Goal: Task Accomplishment & Management: Complete application form

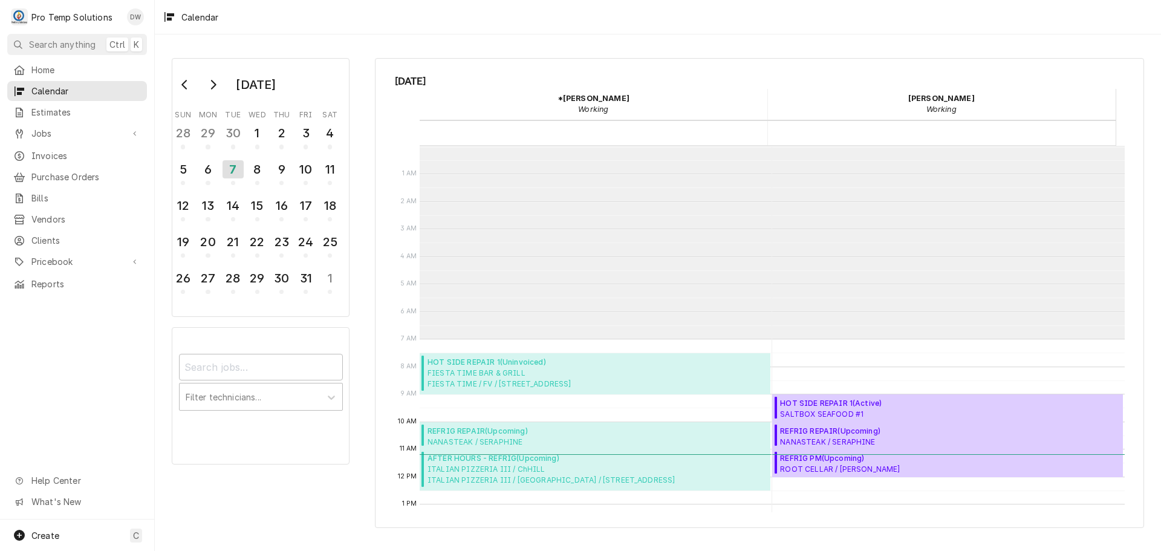
scroll to position [193, 0]
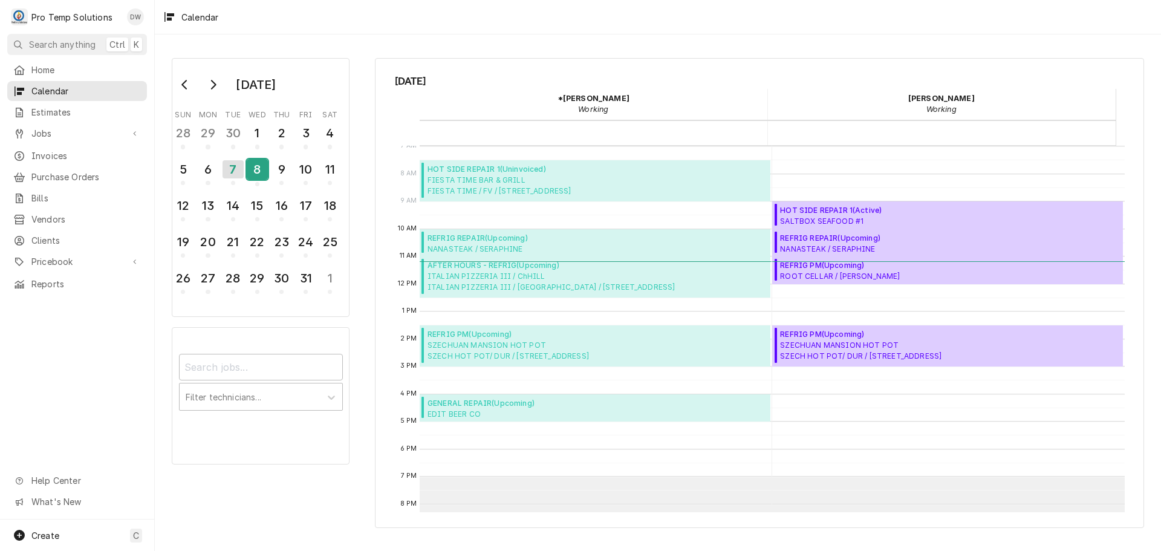
click at [258, 166] on div "8" at bounding box center [257, 169] width 21 height 21
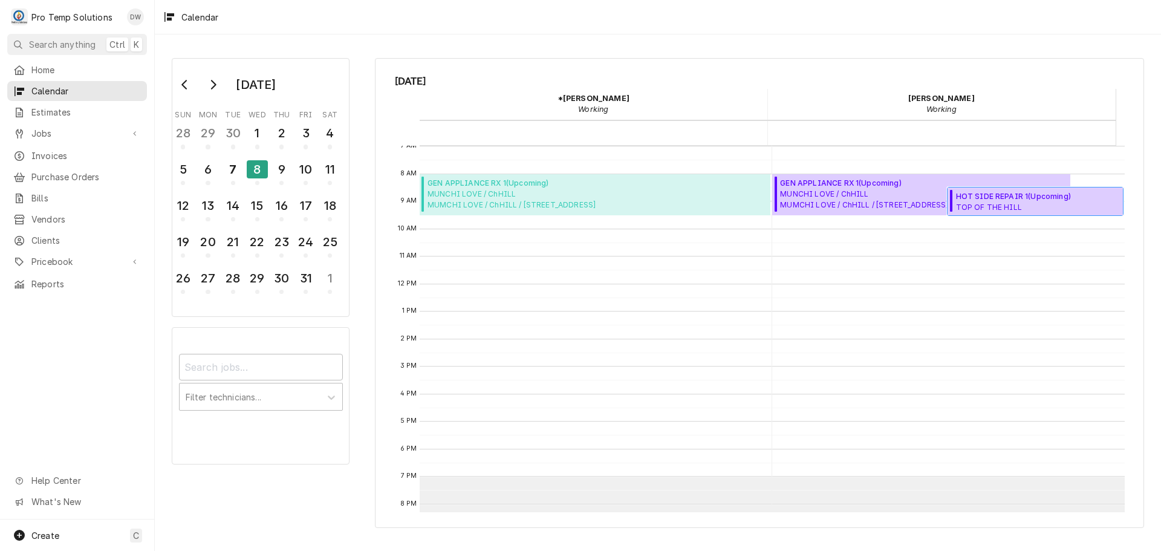
click at [1003, 201] on span "HOT SIDE REPAIR 1 ( Upcoming )" at bounding box center [1038, 196] width 164 height 11
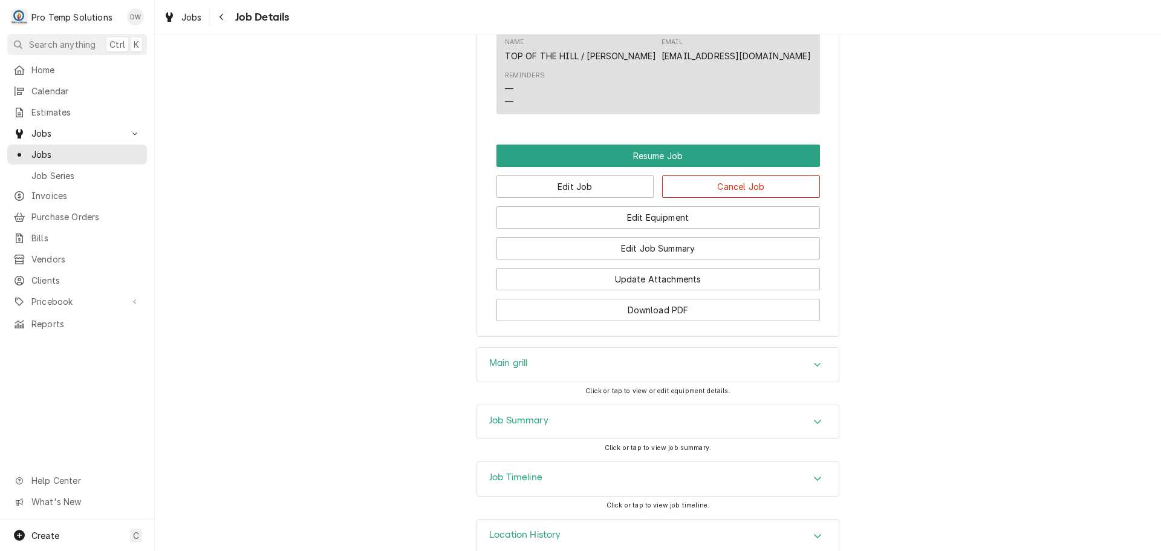
scroll to position [708, 0]
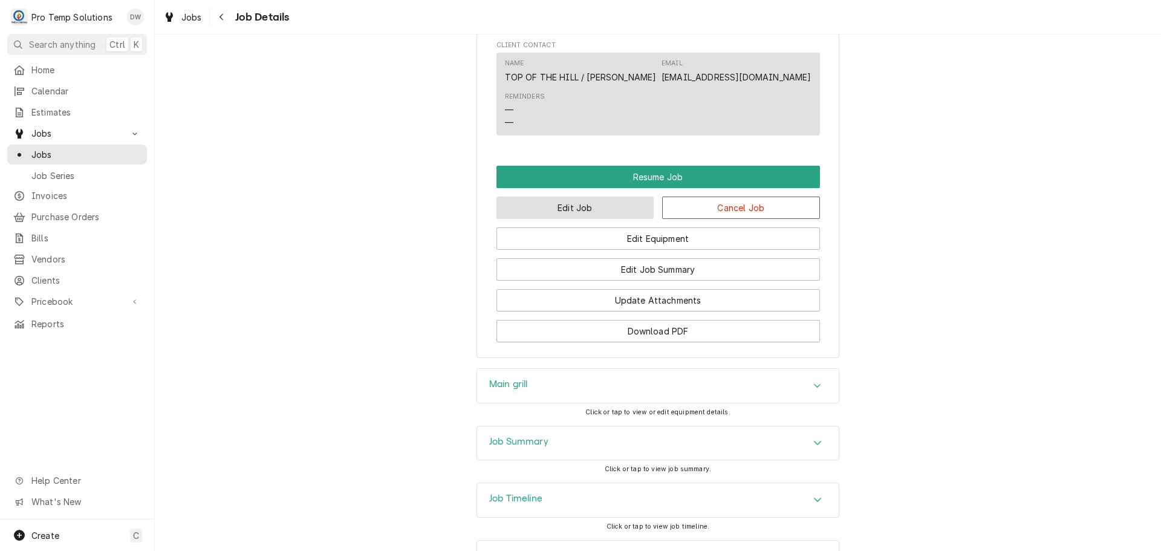
click at [587, 219] on button "Edit Job" at bounding box center [576, 208] width 158 height 22
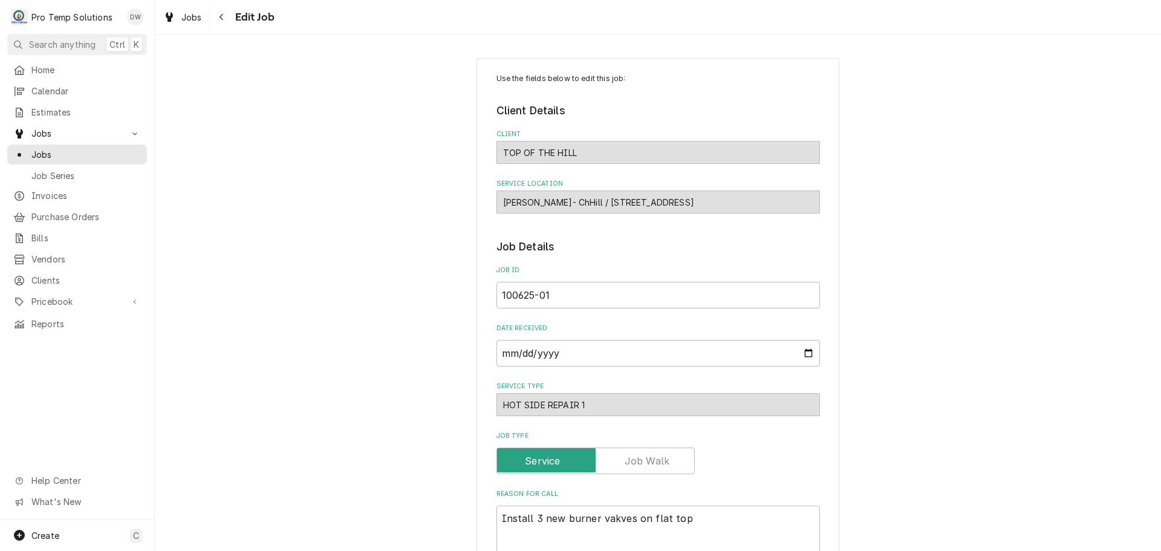
type textarea "x"
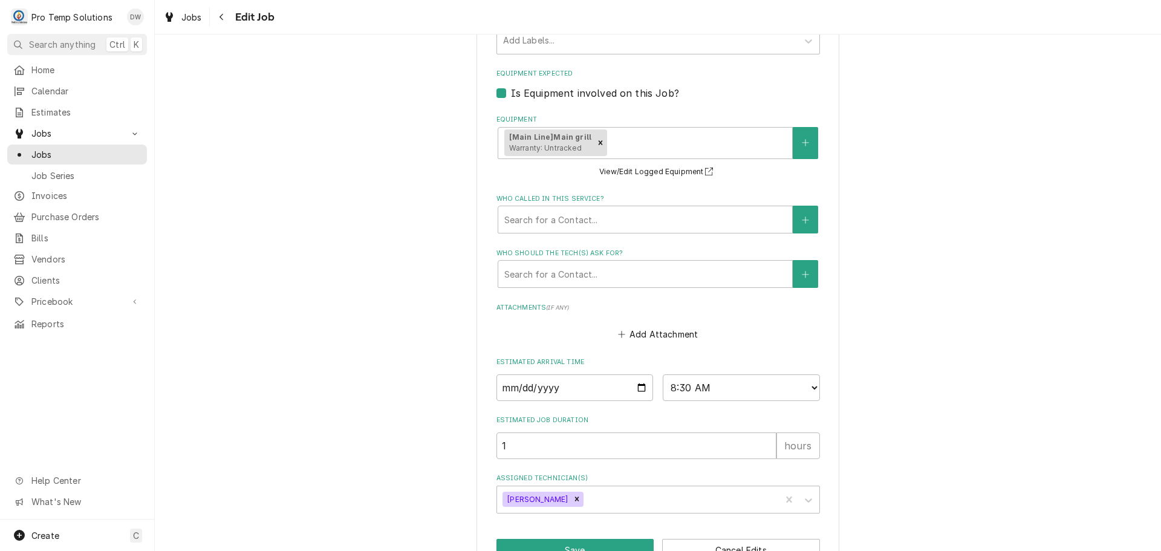
scroll to position [738, 0]
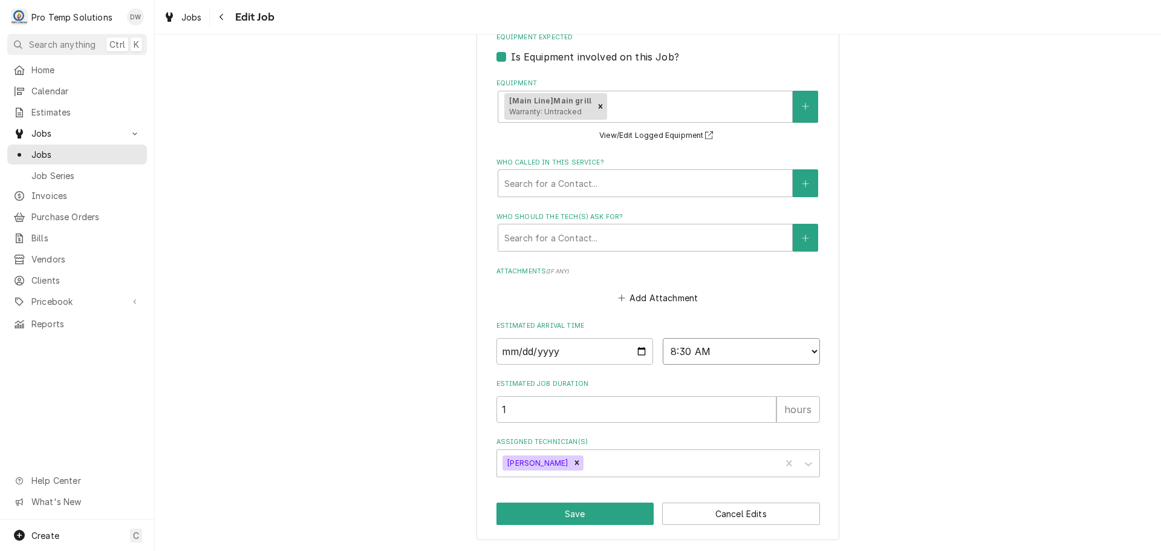
click at [807, 348] on select "AM / PM 6:00 AM 6:15 AM 6:30 AM 6:45 AM 7:00 AM 7:15 AM 7:30 AM 7:45 AM 8:00 AM…" at bounding box center [741, 351] width 157 height 27
select select "10:00:00"
click at [663, 338] on select "AM / PM 6:00 AM 6:15 AM 6:30 AM 6:45 AM 7:00 AM 7:15 AM 7:30 AM 7:45 AM 8:00 AM…" at bounding box center [741, 351] width 157 height 27
click at [587, 512] on button "Save" at bounding box center [576, 514] width 158 height 22
type textarea "x"
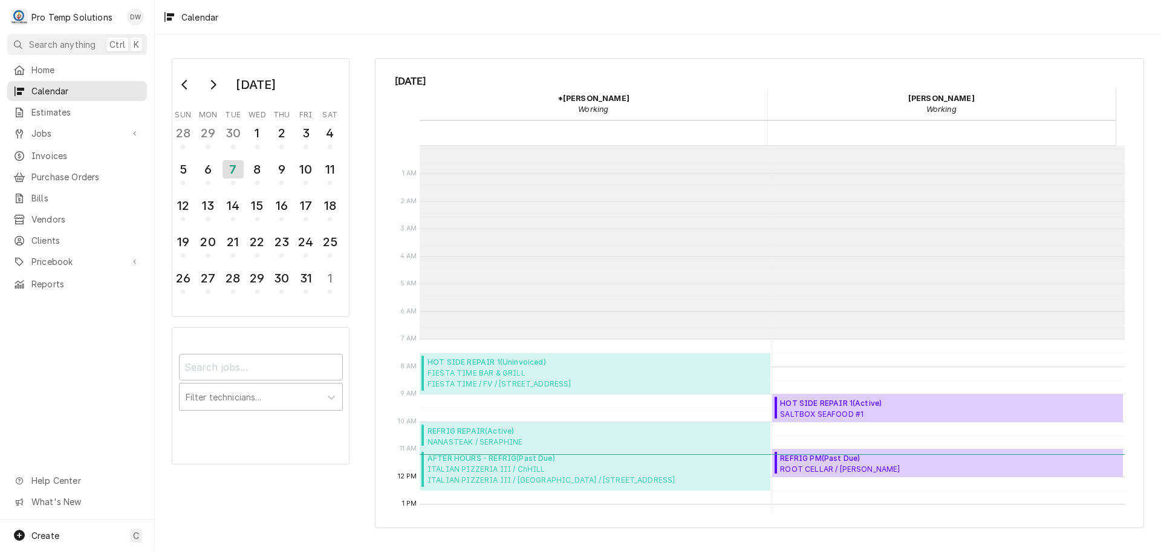
scroll to position [193, 0]
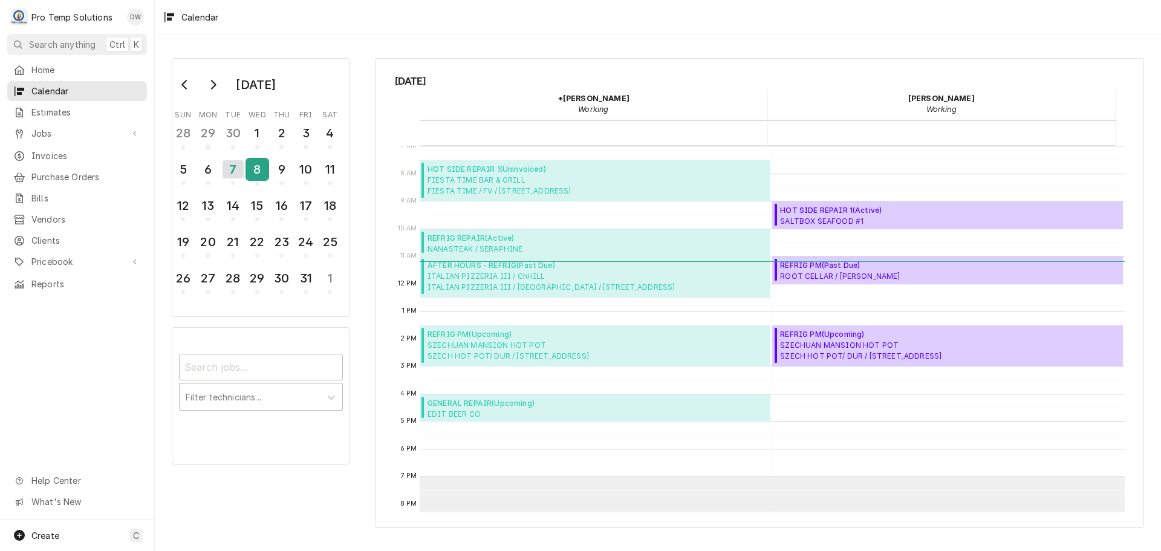
click at [259, 168] on div "8" at bounding box center [257, 169] width 21 height 21
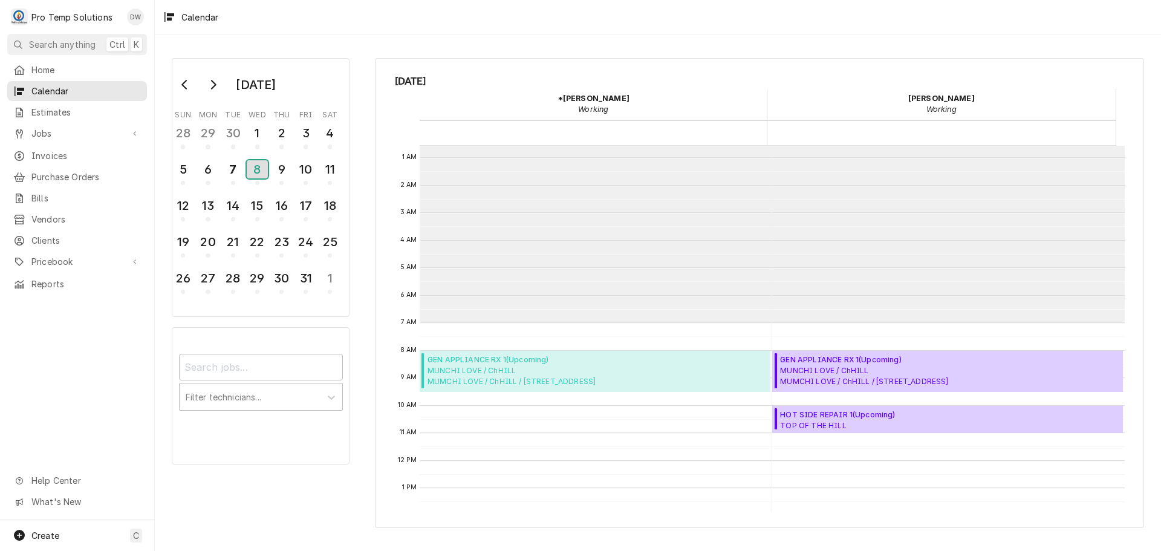
scroll to position [11, 0]
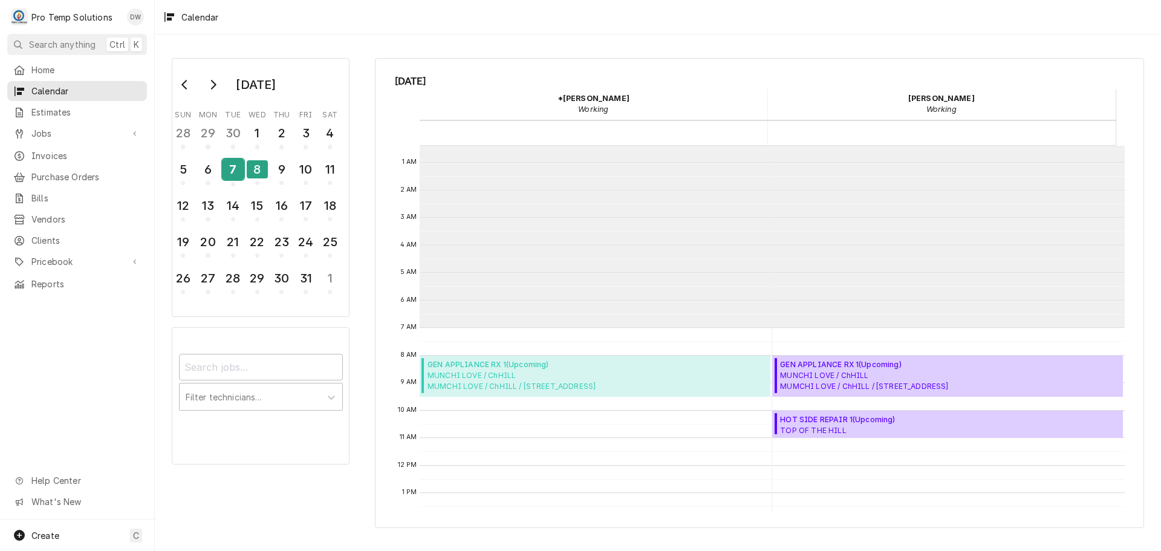
click at [230, 175] on div "7" at bounding box center [233, 169] width 21 height 21
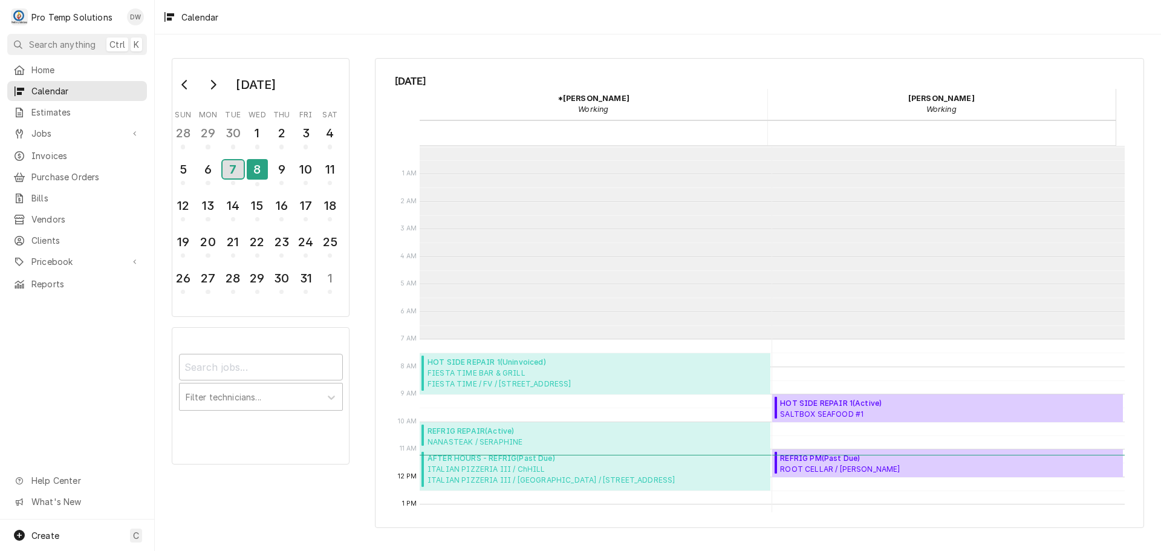
scroll to position [193, 0]
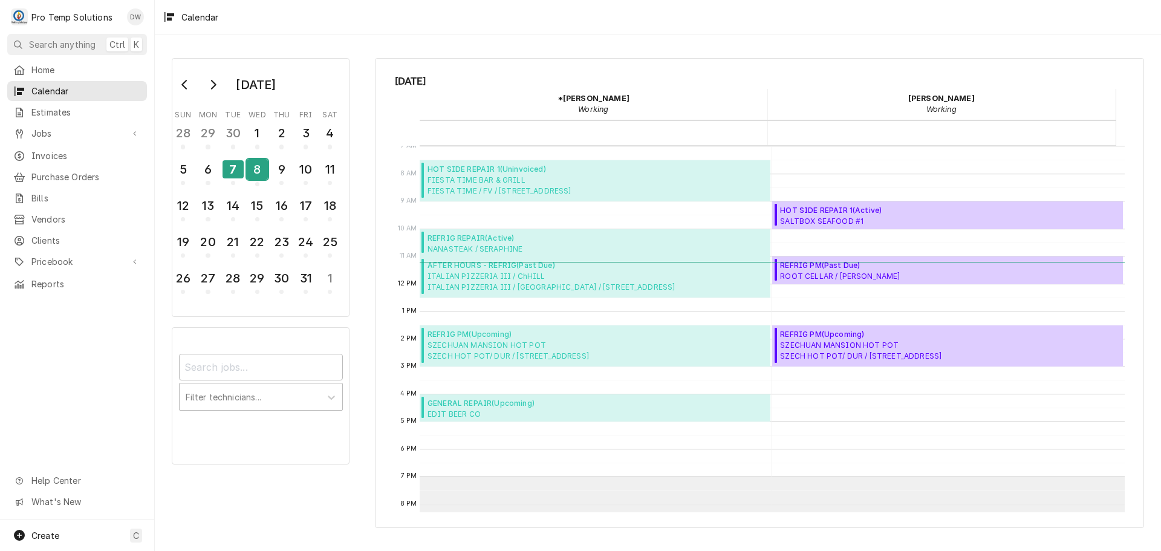
click at [259, 172] on div "8" at bounding box center [257, 169] width 21 height 21
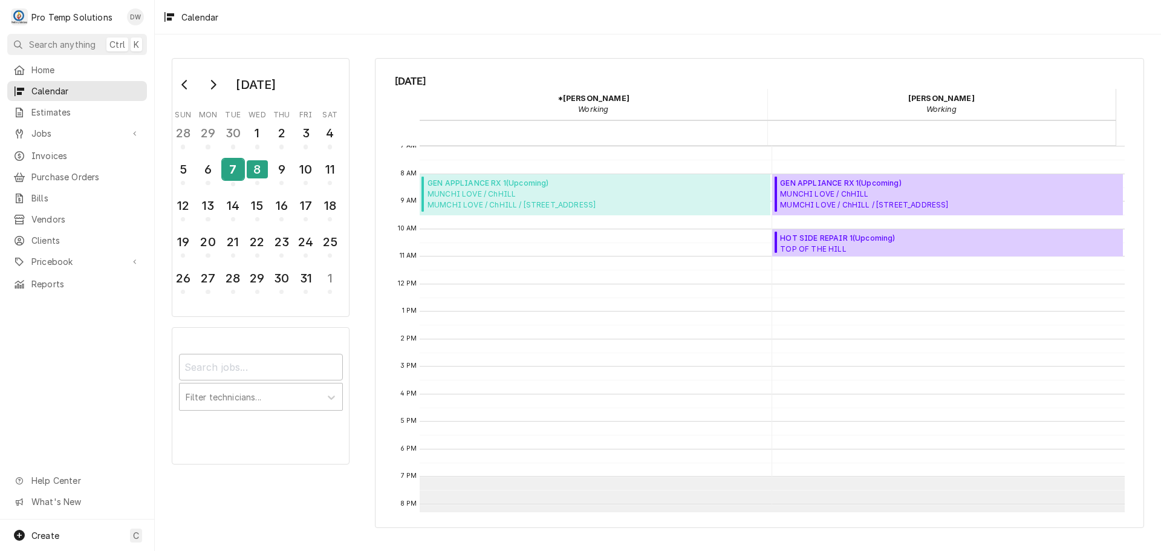
click at [237, 173] on div "7" at bounding box center [233, 169] width 21 height 21
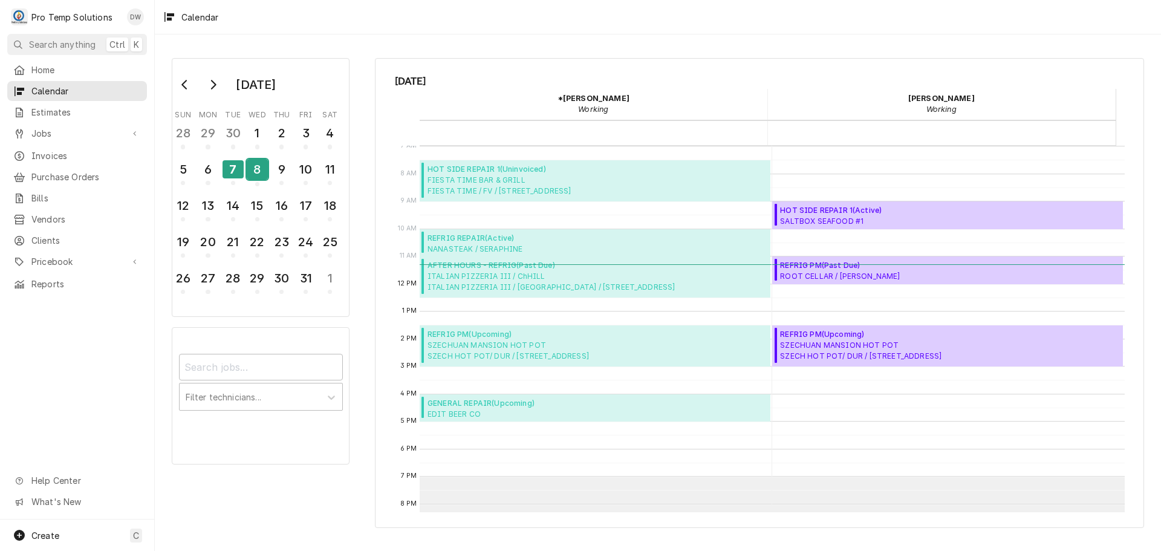
click at [256, 169] on div "8" at bounding box center [257, 169] width 21 height 21
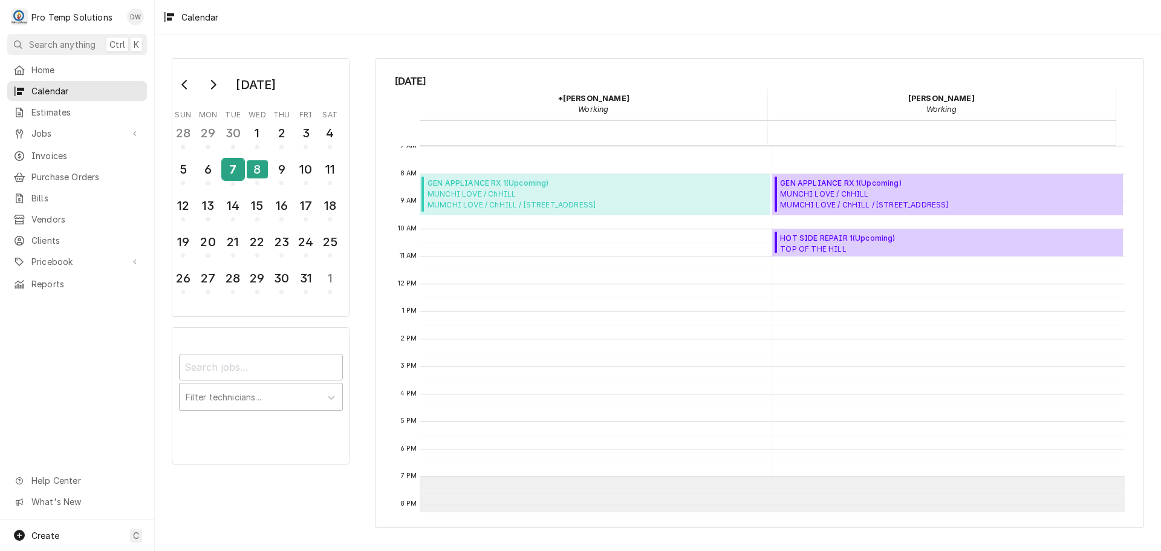
click at [236, 175] on div "7" at bounding box center [233, 169] width 21 height 21
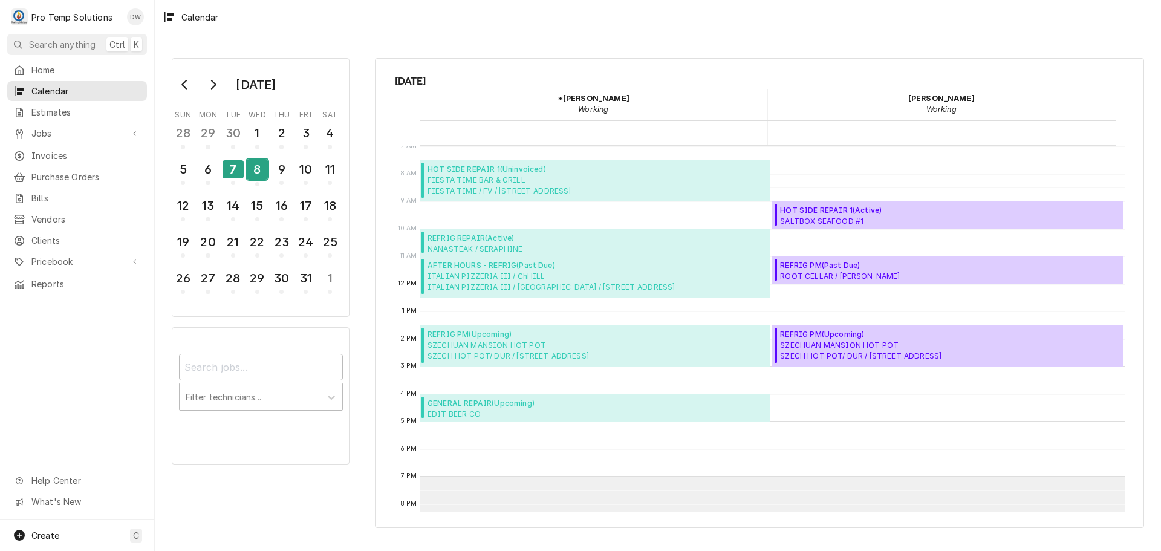
click at [258, 174] on div "8" at bounding box center [257, 169] width 21 height 21
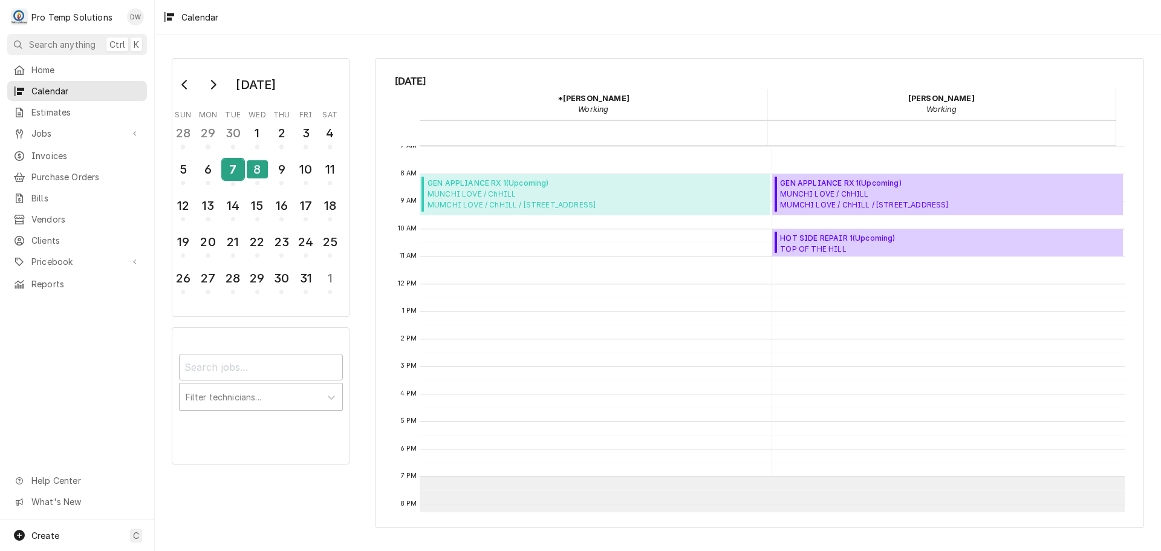
click at [231, 166] on div "7" at bounding box center [233, 169] width 21 height 21
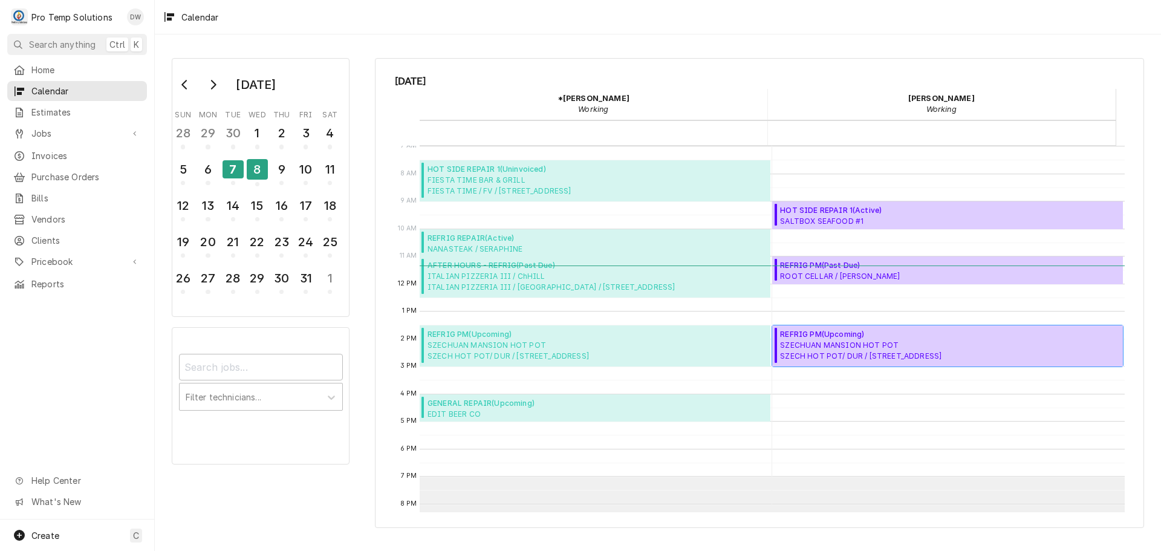
click at [837, 342] on span "SZECHUAN MANSION HOT POT SZECH HOT POT/ DUR / 746 9th St, Durham, NC 27705" at bounding box center [861, 351] width 162 height 22
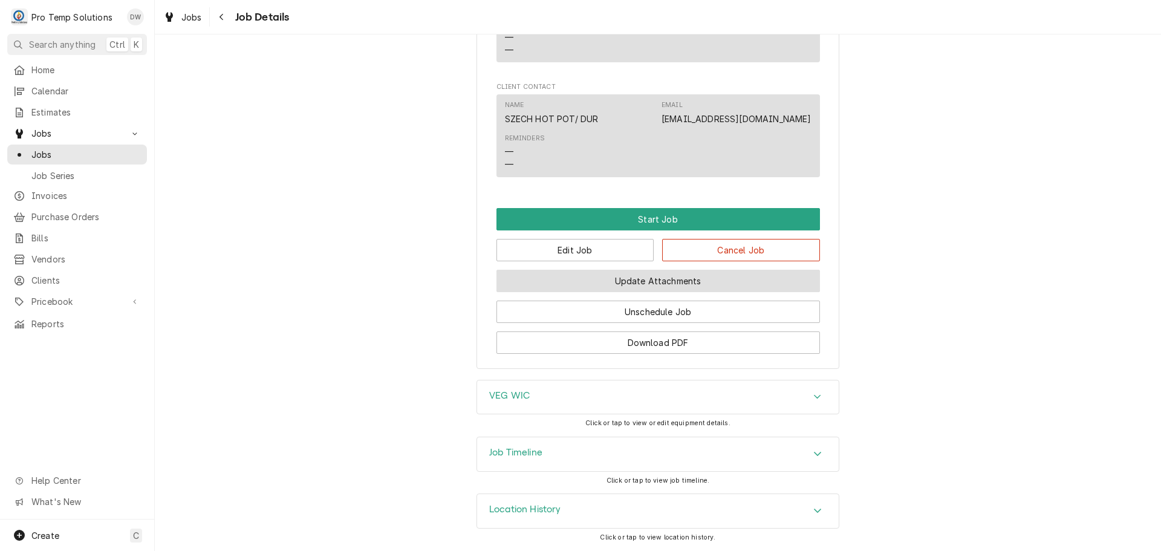
scroll to position [728, 0]
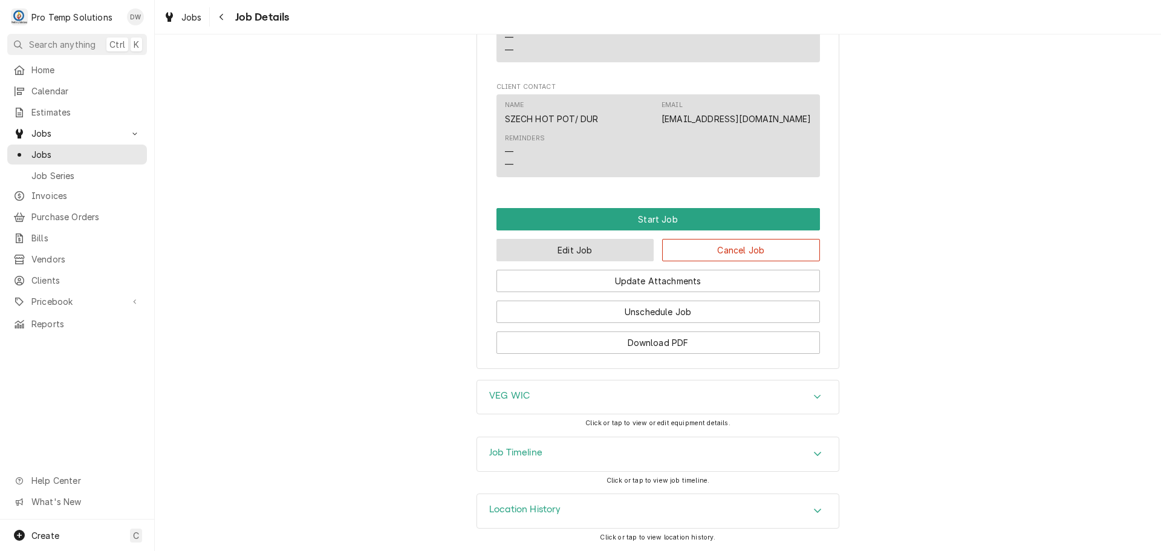
click at [574, 245] on button "Edit Job" at bounding box center [576, 250] width 158 height 22
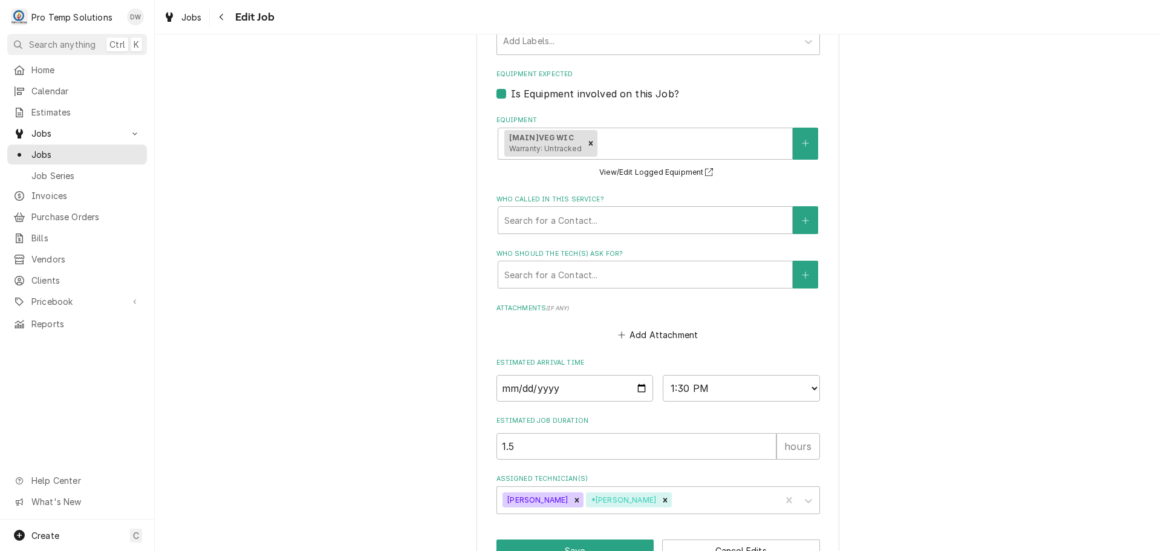
scroll to position [814, 0]
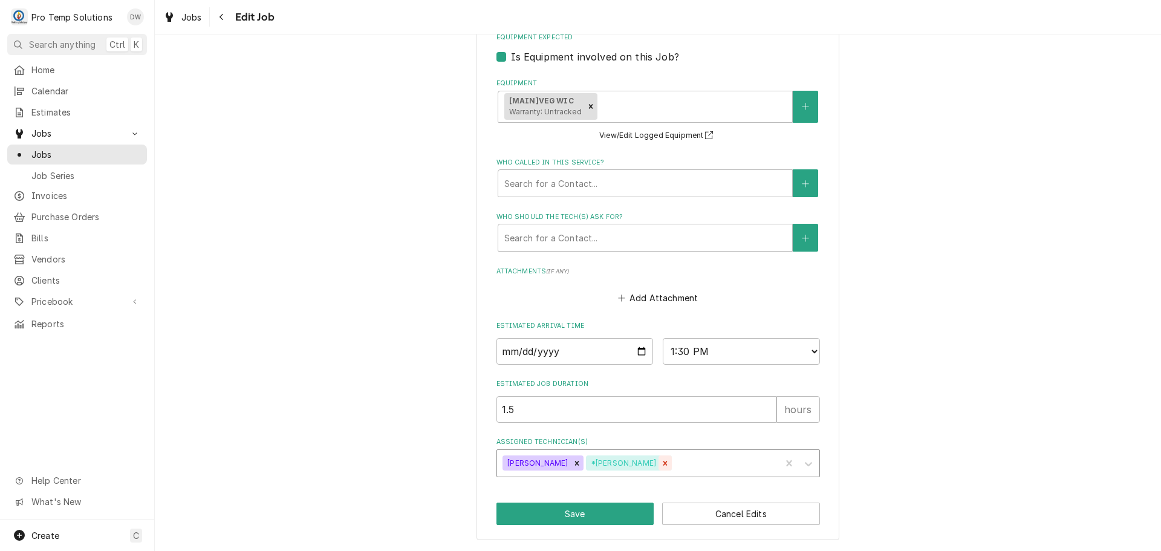
click at [664, 463] on icon "Remove *Kevin Williams" at bounding box center [666, 463] width 4 height 4
type textarea "x"
click at [806, 351] on select "AM / PM 6:00 AM 6:15 AM 6:30 AM 6:45 AM 7:00 AM 7:15 AM 7:30 AM 7:45 AM 8:00 AM…" at bounding box center [741, 351] width 157 height 27
click at [806, 348] on select "AM / PM 6:00 AM 6:15 AM 6:30 AM 6:45 AM 7:00 AM 7:15 AM 7:30 AM 7:45 AM 8:00 AM…" at bounding box center [741, 351] width 157 height 27
select select "10:30:00"
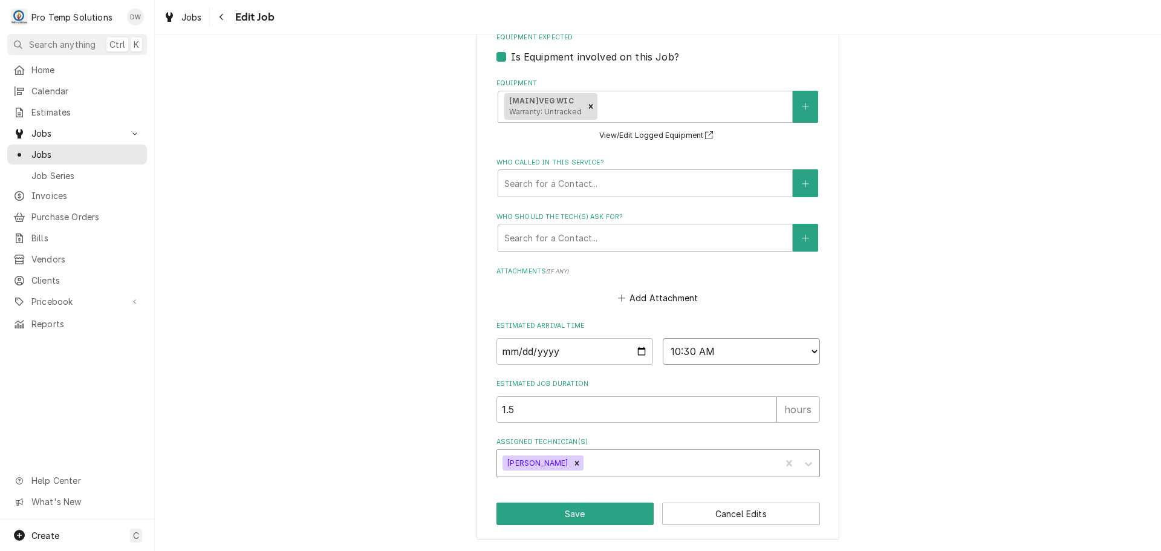
click at [663, 338] on select "AM / PM 6:00 AM 6:15 AM 6:30 AM 6:45 AM 7:00 AM 7:15 AM 7:30 AM 7:45 AM 8:00 AM…" at bounding box center [741, 351] width 157 height 27
click at [585, 509] on button "Save" at bounding box center [576, 514] width 158 height 22
type textarea "x"
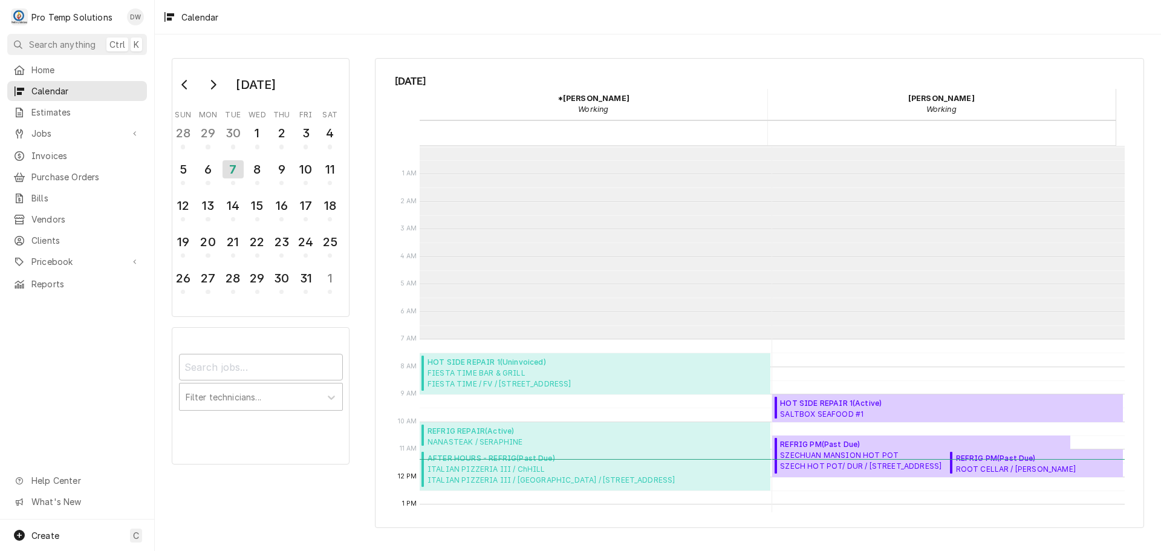
scroll to position [193, 0]
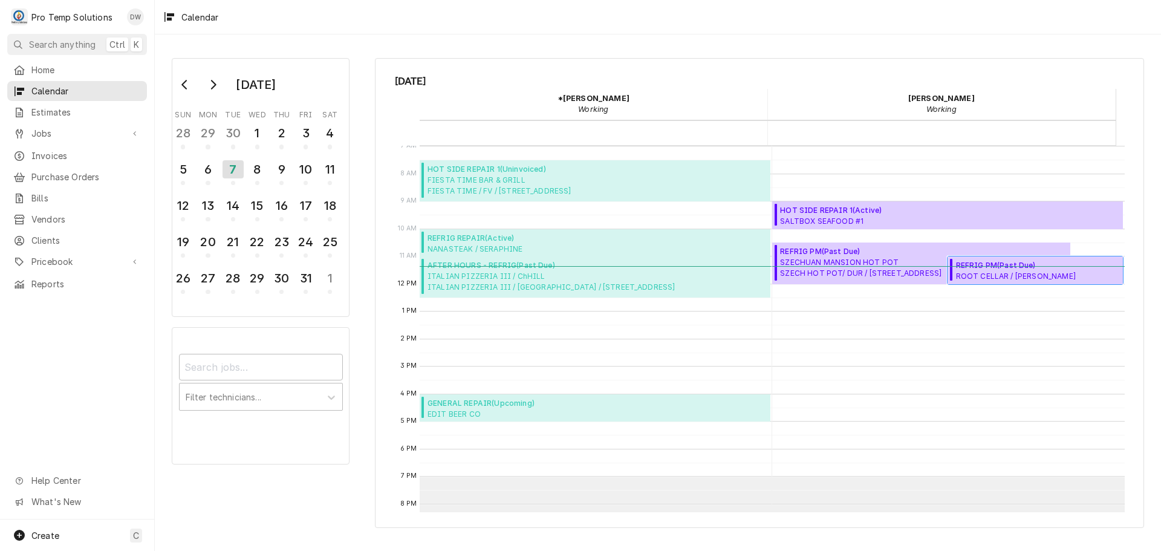
click at [998, 273] on span "ROOT CELLAR / PITTS ROOT CELLAR / PITTSBORO / 35 Suttles Rd, Pittsboro, NC 27312" at bounding box center [1038, 276] width 164 height 10
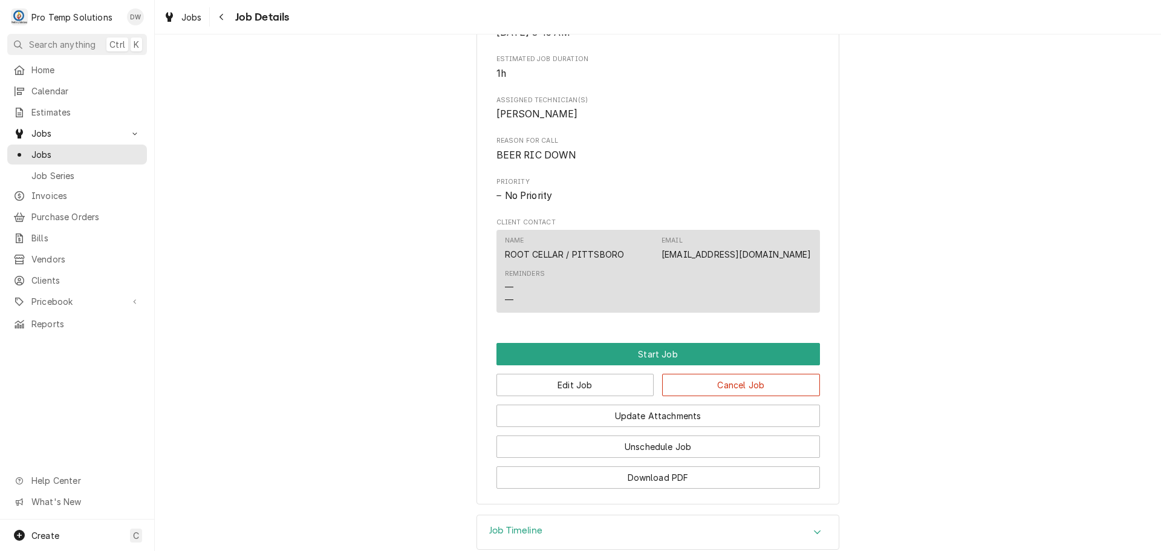
scroll to position [542, 0]
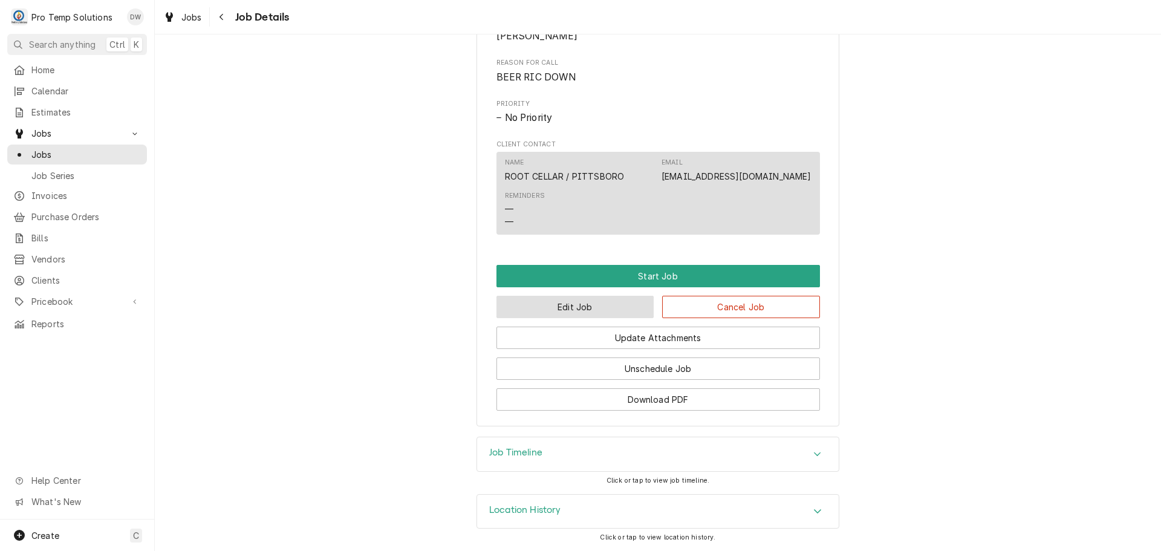
click at [613, 307] on button "Edit Job" at bounding box center [576, 307] width 158 height 22
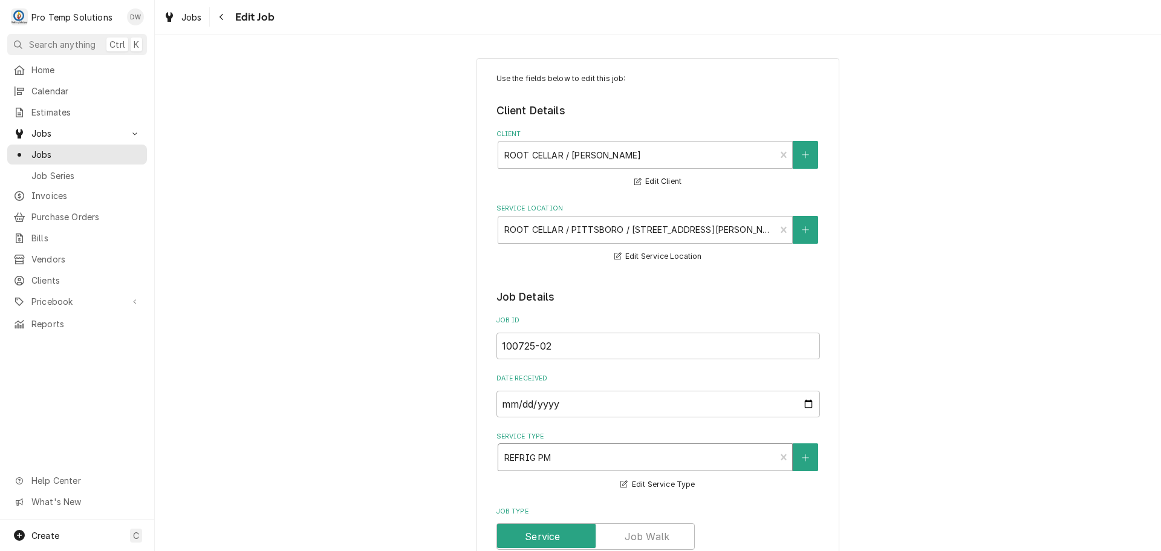
type textarea "x"
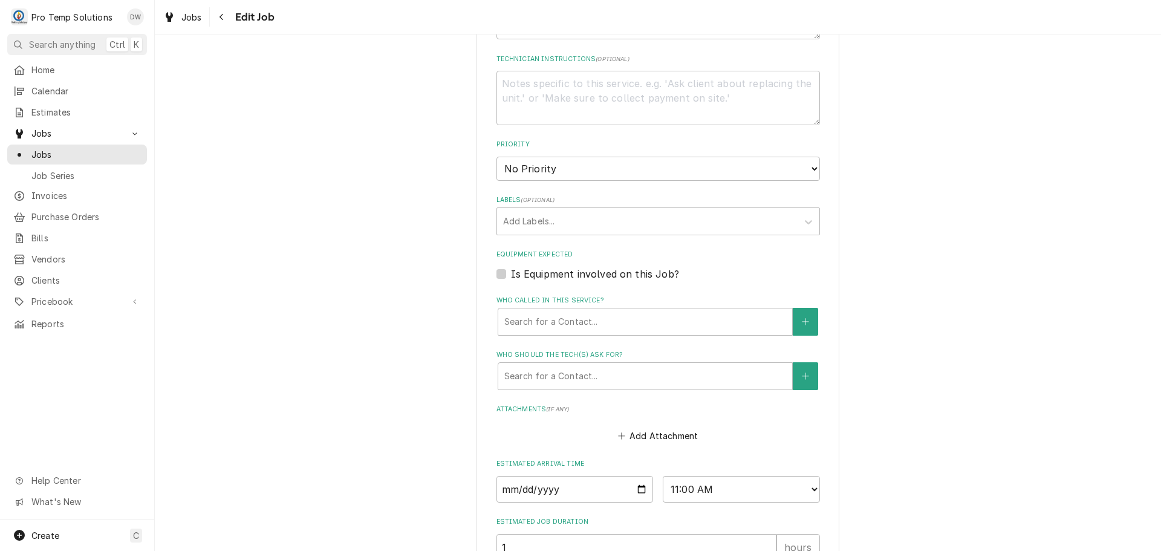
scroll to position [674, 0]
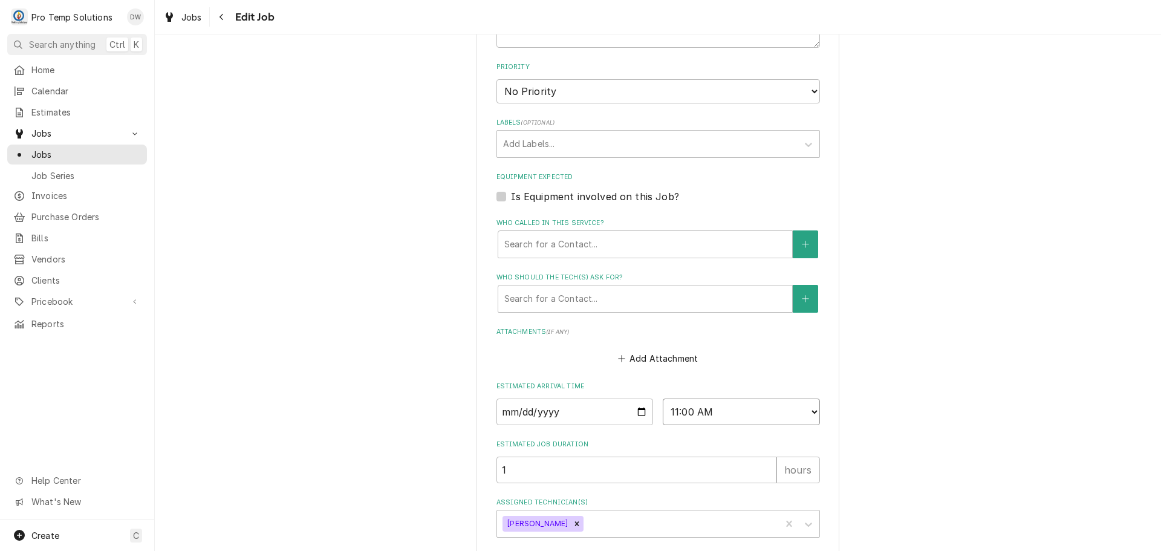
click at [809, 405] on select "AM / PM 6:00 AM 6:15 AM 6:30 AM 6:45 AM 7:00 AM 7:15 AM 7:30 AM 7:45 AM 8:00 AM…" at bounding box center [741, 412] width 157 height 27
select select "15:30:00"
click at [663, 399] on select "AM / PM 6:00 AM 6:15 AM 6:30 AM 6:45 AM 7:00 AM 7:15 AM 7:30 AM 7:45 AM 8:00 AM…" at bounding box center [741, 412] width 157 height 27
click at [567, 452] on div "Estimated Job Duration 1 hours" at bounding box center [659, 461] width 324 height 43
click at [539, 469] on input "1" at bounding box center [637, 470] width 280 height 27
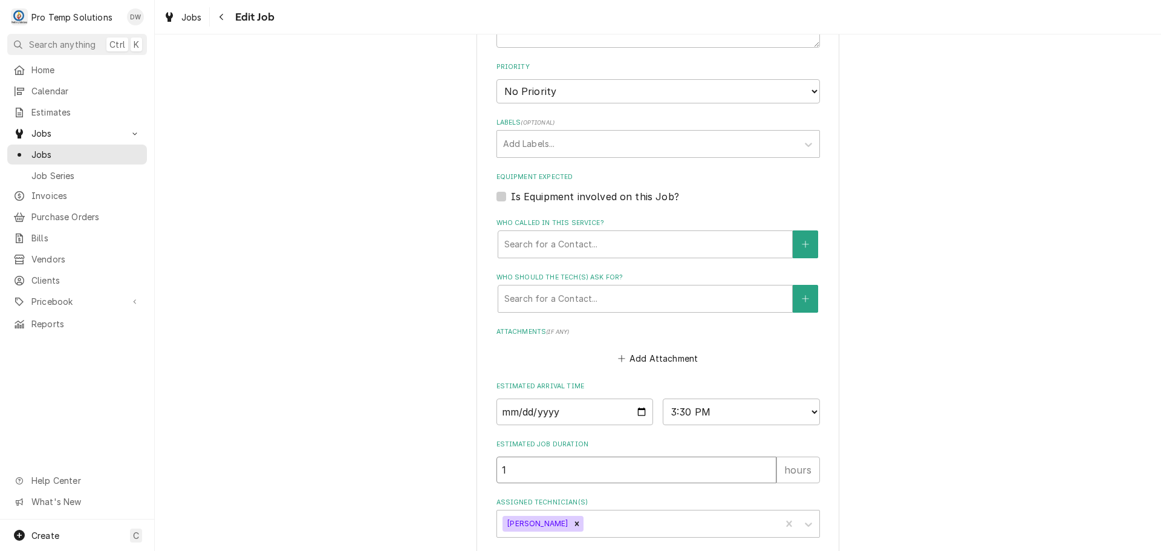
type textarea "x"
type input "1.5"
type textarea "x"
type input "1.5"
click at [624, 523] on div "Assigned Technician(s)" at bounding box center [680, 524] width 189 height 22
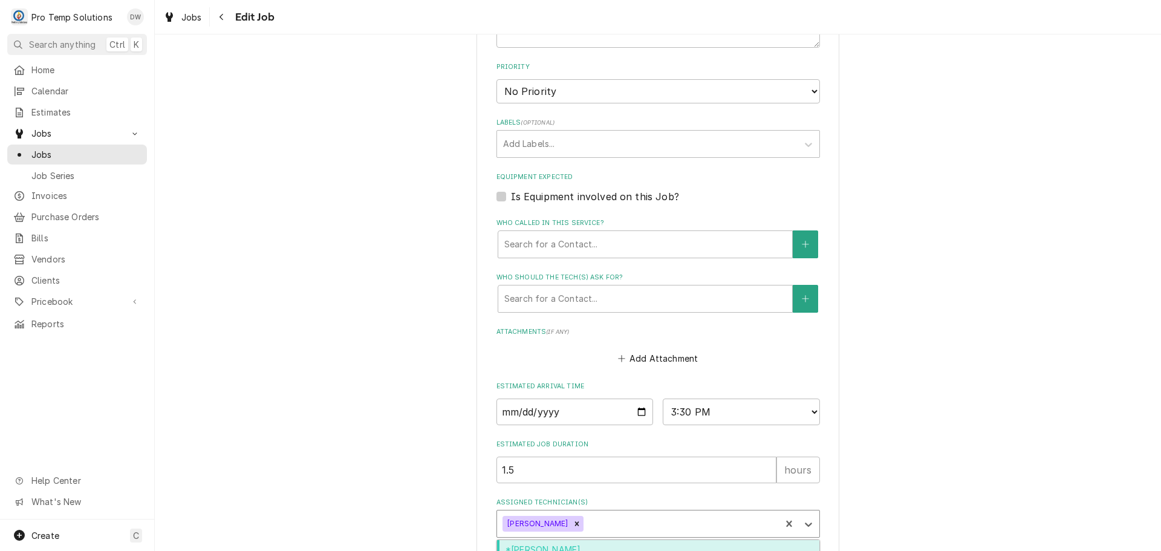
scroll to position [734, 0]
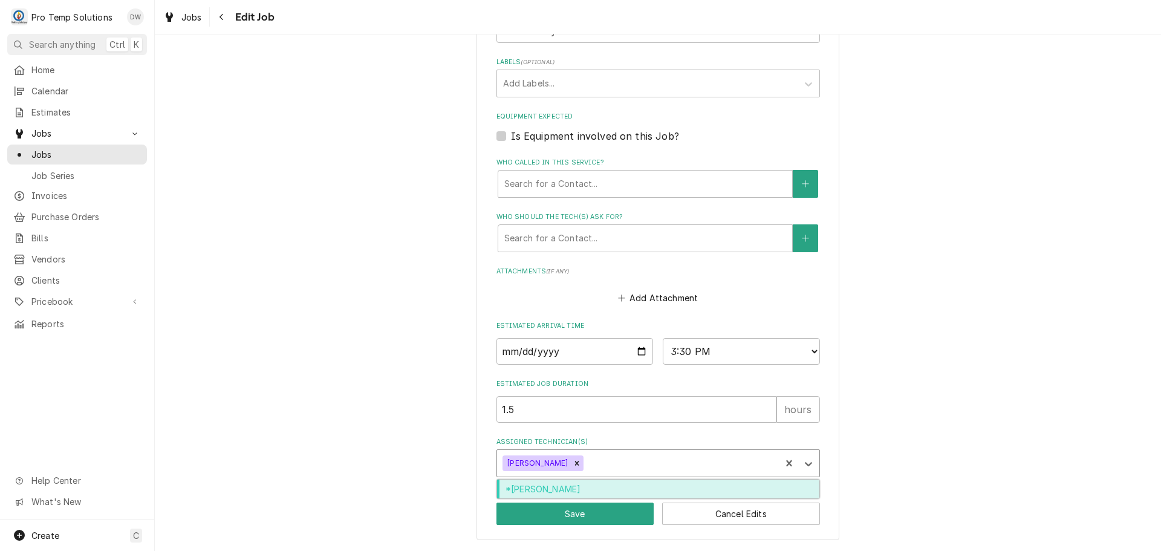
click at [596, 488] on div "*[PERSON_NAME]" at bounding box center [658, 489] width 322 height 19
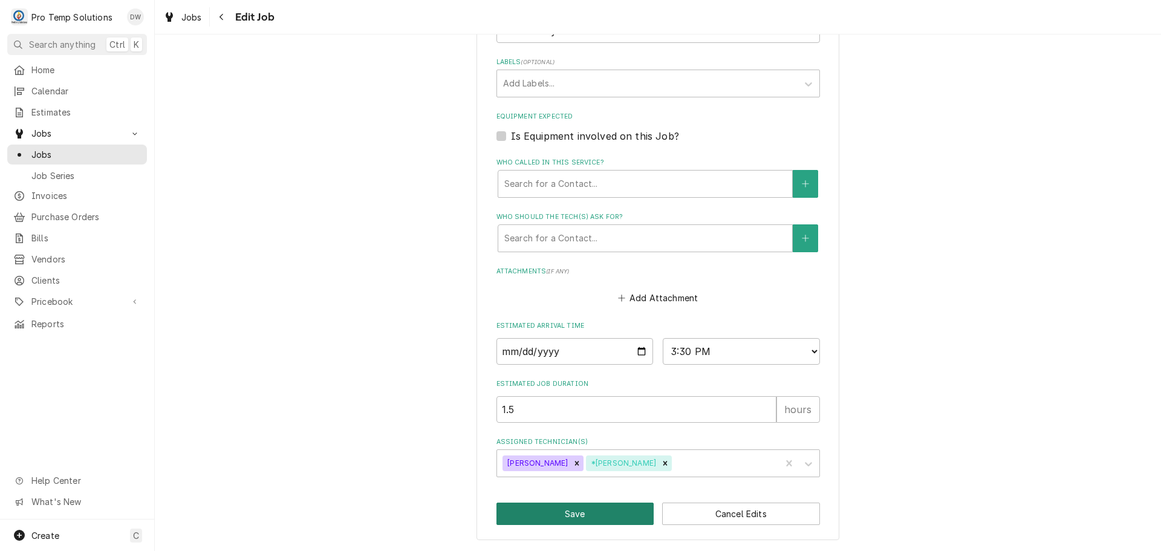
click at [569, 520] on button "Save" at bounding box center [576, 514] width 158 height 22
type textarea "x"
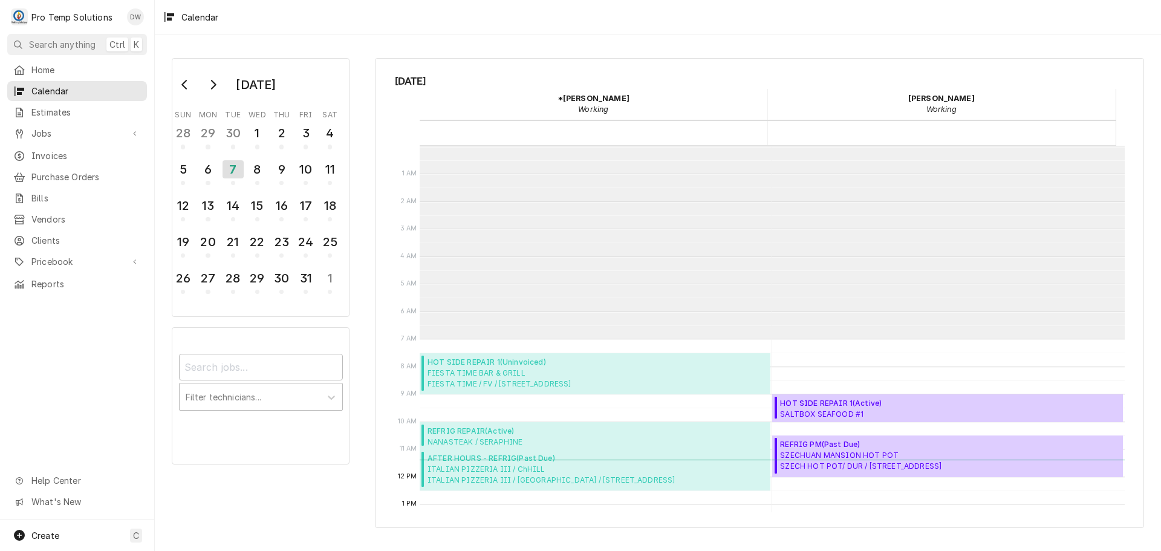
scroll to position [193, 0]
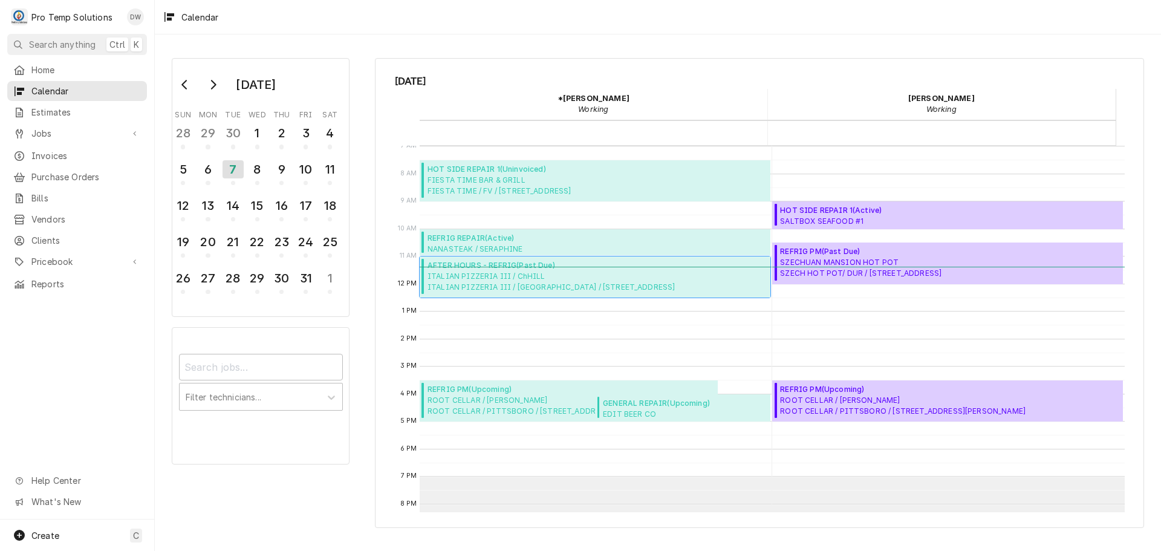
click at [550, 284] on span "ITALIAN PIZZERIA III / ChHILL ITALIAN PIZZERIA III / ChHILL / 508 W Franklin St…" at bounding box center [551, 282] width 247 height 22
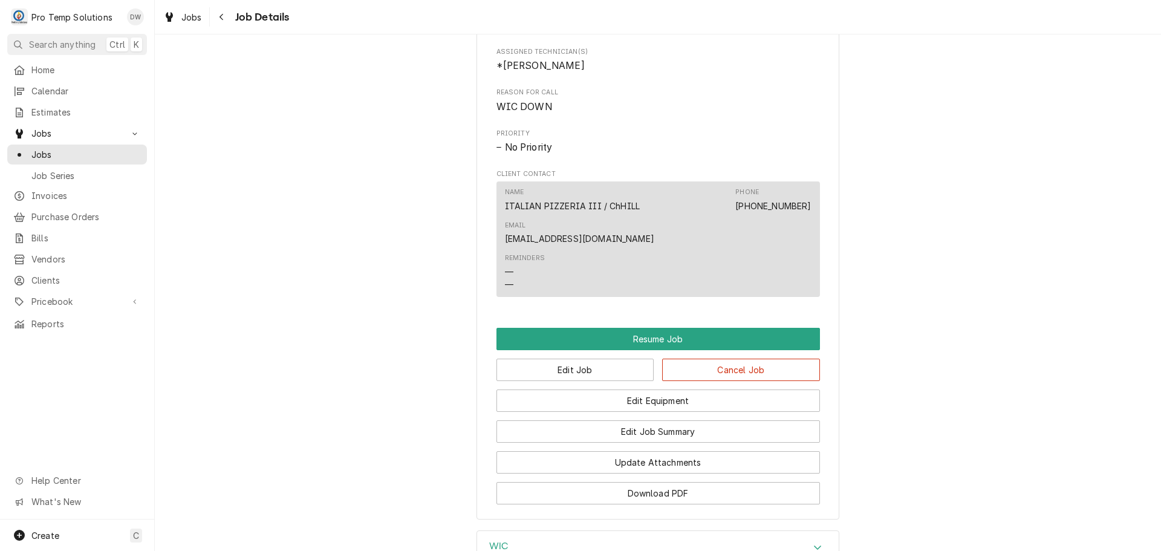
scroll to position [726, 0]
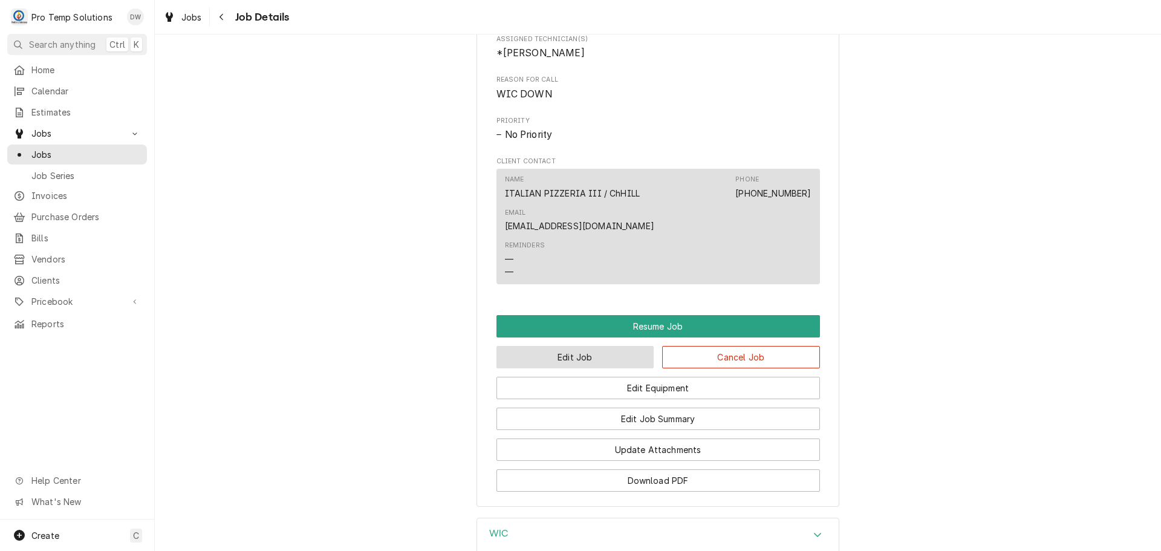
click at [590, 368] on button "Edit Job" at bounding box center [576, 357] width 158 height 22
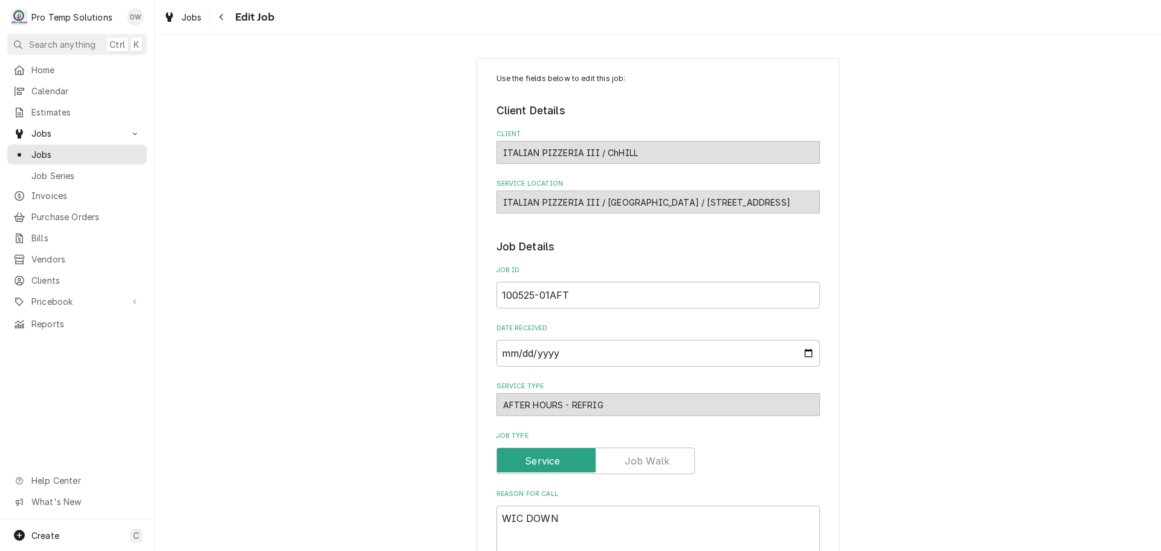
type textarea "x"
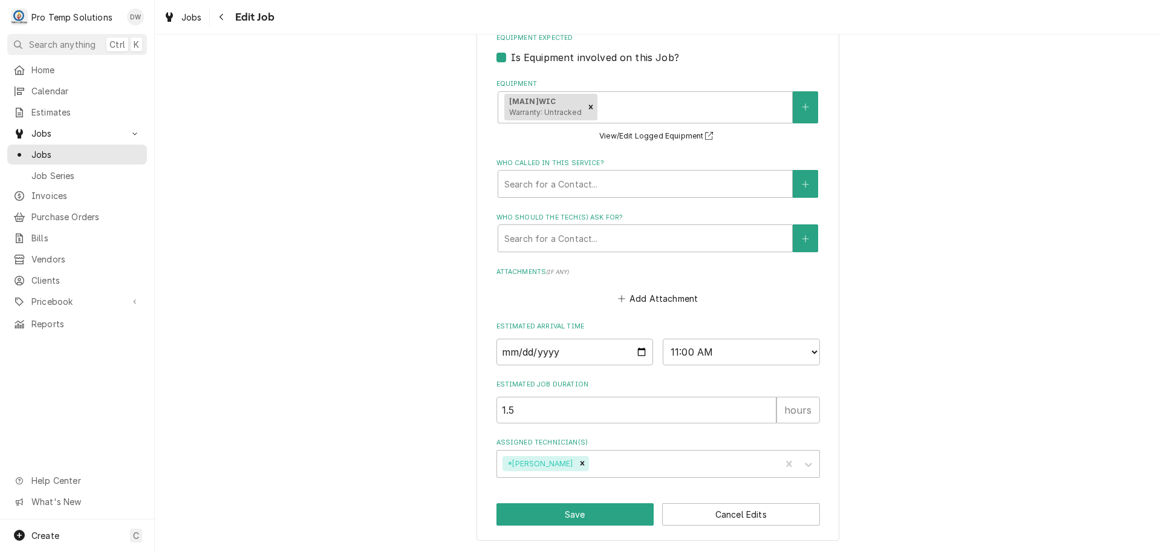
scroll to position [738, 0]
click at [806, 349] on select "AM / PM 6:00 AM 6:15 AM 6:30 AM 6:45 AM 7:00 AM 7:15 AM 7:30 AM 7:45 AM 8:00 AM…" at bounding box center [741, 351] width 157 height 27
select select "14:00:00"
click at [663, 338] on select "AM / PM 6:00 AM 6:15 AM 6:30 AM 6:45 AM 7:00 AM 7:15 AM 7:30 AM 7:45 AM 8:00 AM…" at bounding box center [741, 351] width 157 height 27
click at [554, 401] on input "1.5" at bounding box center [637, 409] width 280 height 27
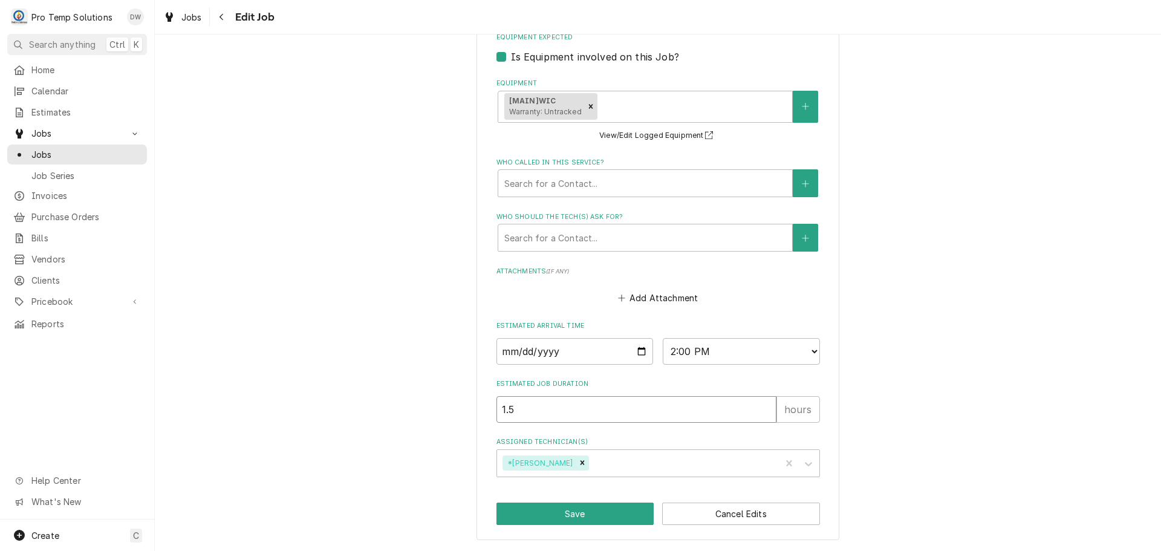
type textarea "x"
type input "1"
type textarea "x"
type input "1"
click at [573, 512] on button "Save" at bounding box center [576, 514] width 158 height 22
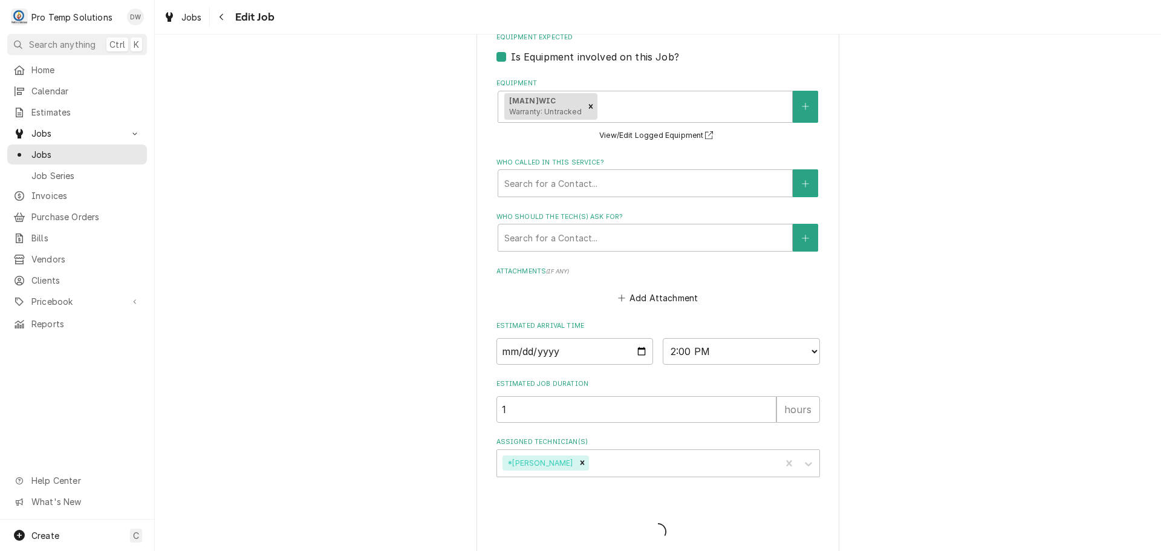
type textarea "x"
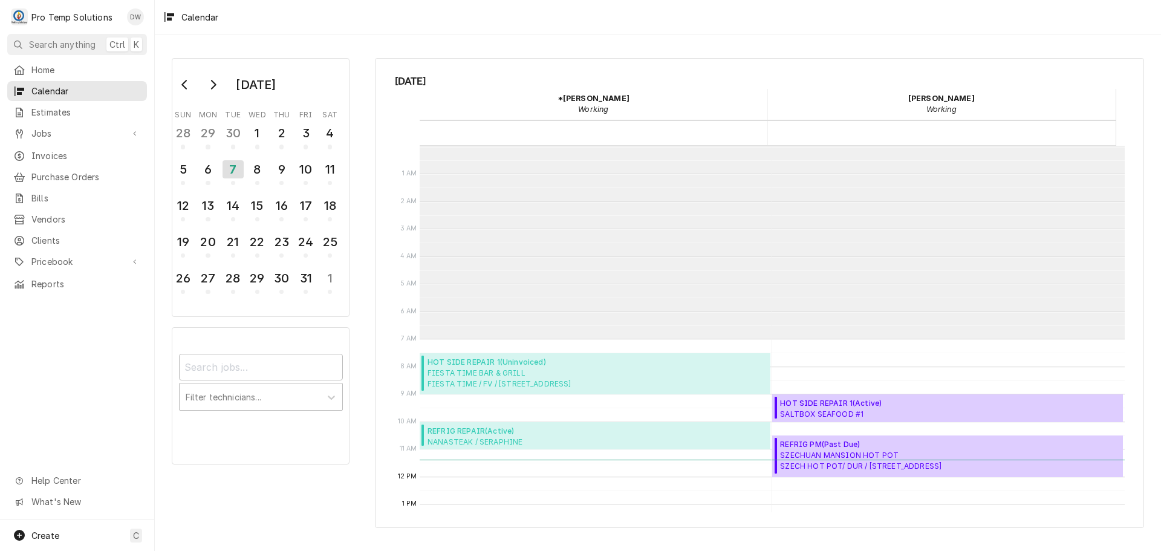
scroll to position [193, 0]
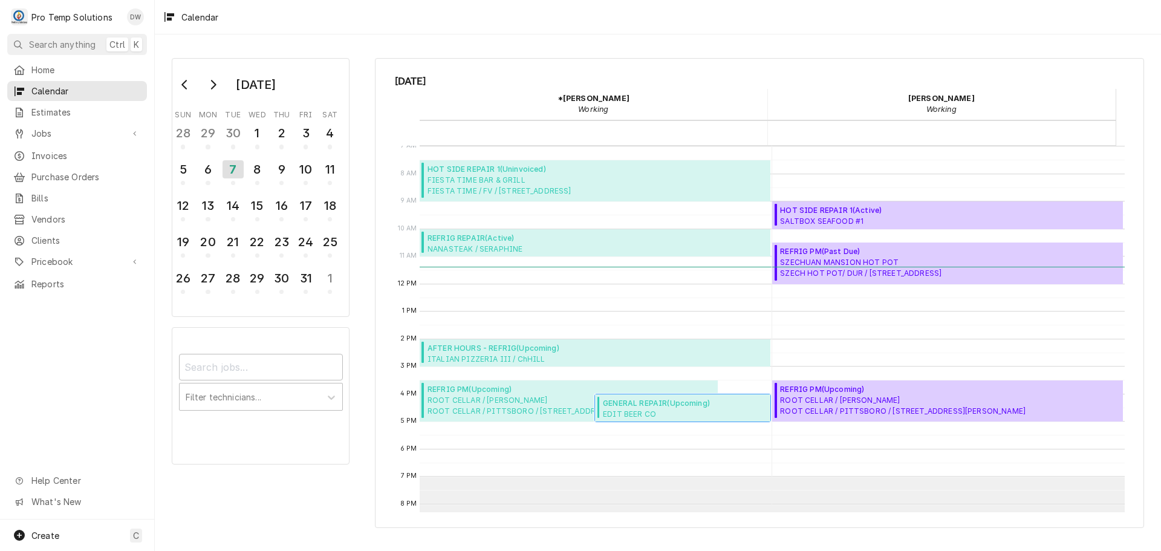
click at [663, 403] on span "GENERAL REPAIR ( Upcoming )" at bounding box center [685, 403] width 164 height 11
click at [561, 360] on span "ITALIAN PIZZERIA III / ChHILL ITALIAN PIZZERIA III / ChHILL / 508 W Franklin St…" at bounding box center [551, 359] width 247 height 10
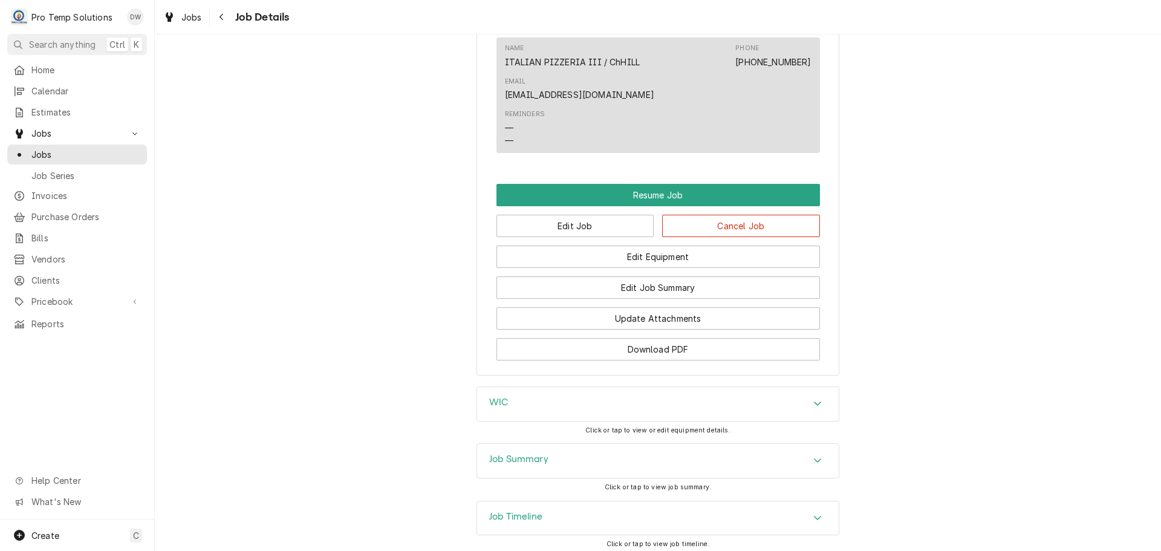
scroll to position [935, 0]
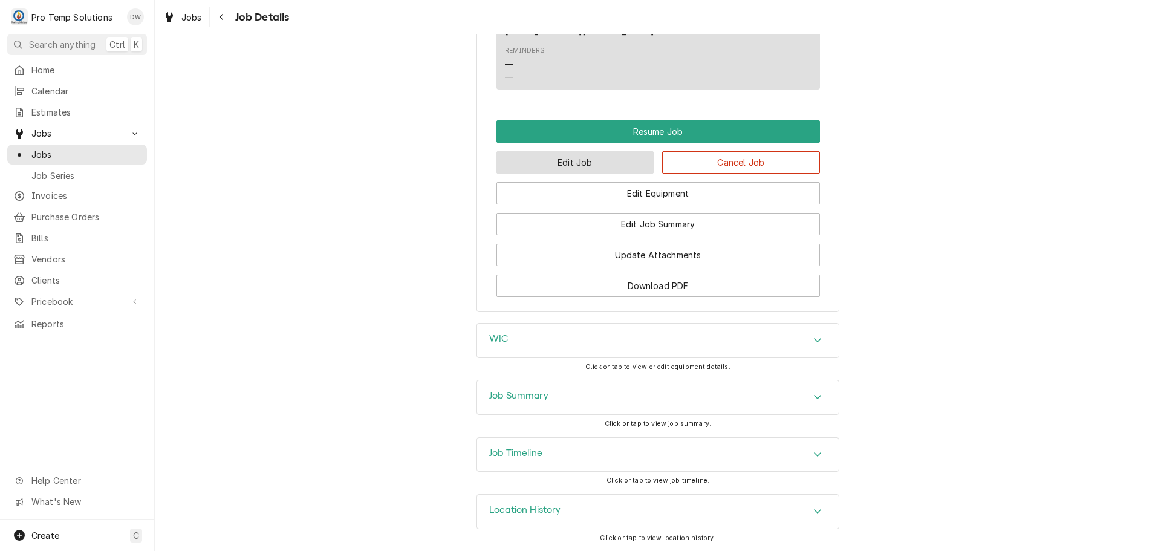
click at [590, 166] on button "Edit Job" at bounding box center [576, 162] width 158 height 22
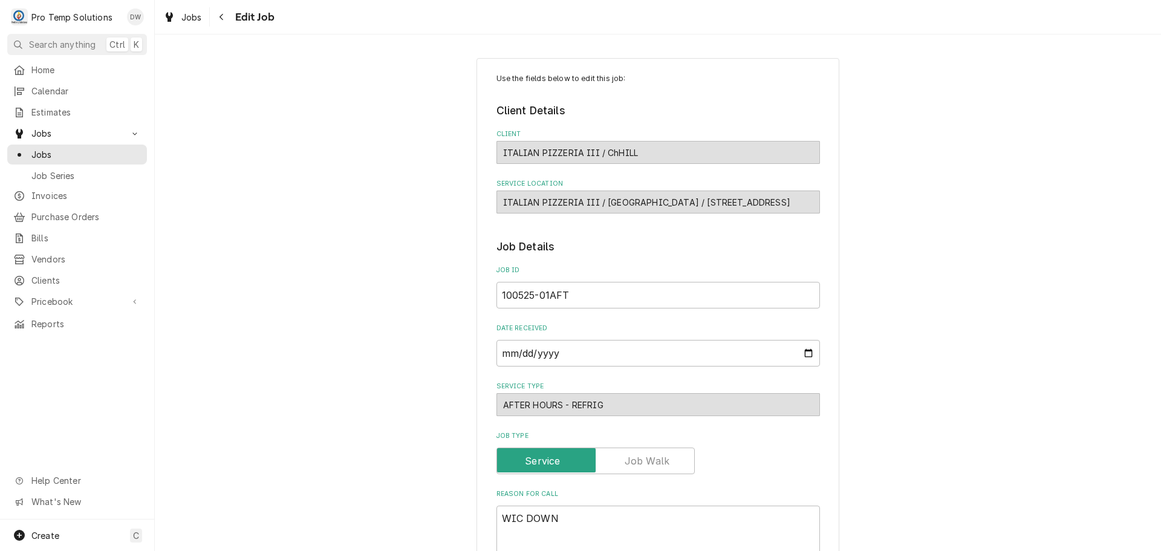
type textarea "x"
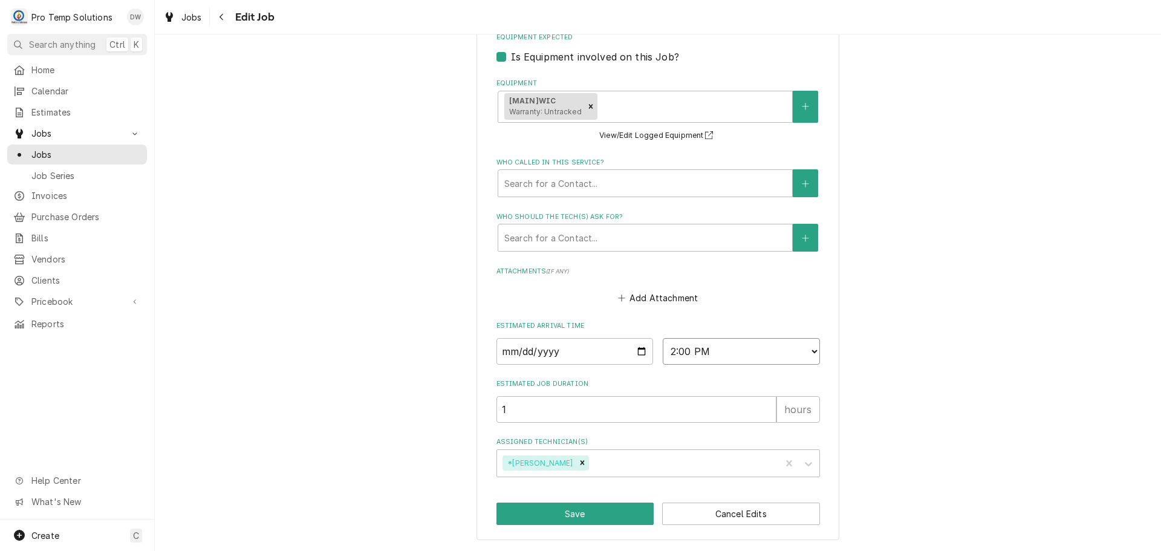
scroll to position [677, 0]
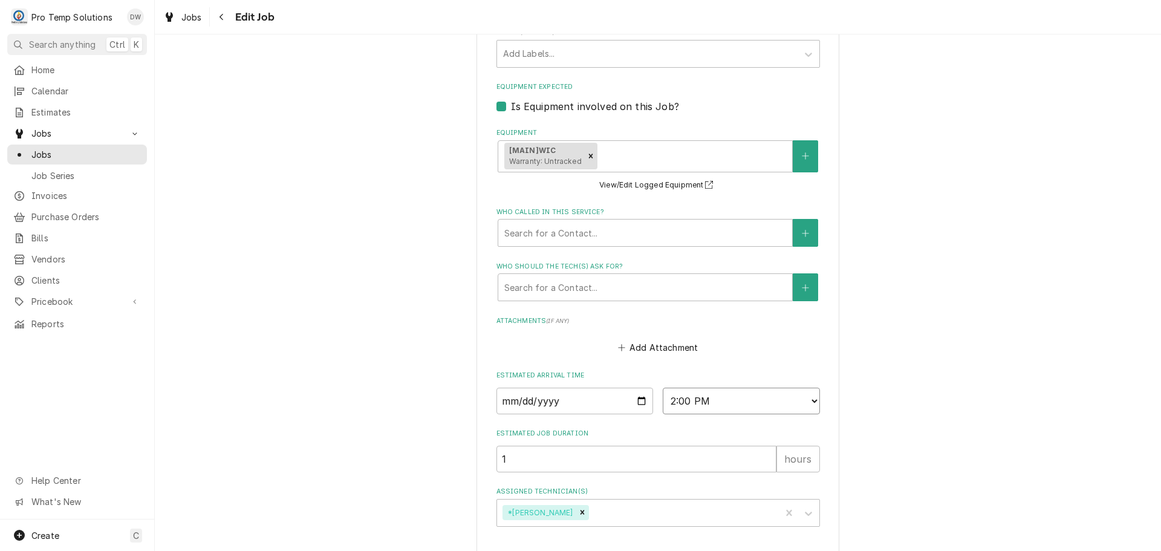
click at [809, 350] on fieldset "Job Details Job ID 100525-01AFT Date Received 2025-10-05 Service Type AFTER HOU…" at bounding box center [659, 39] width 324 height 976
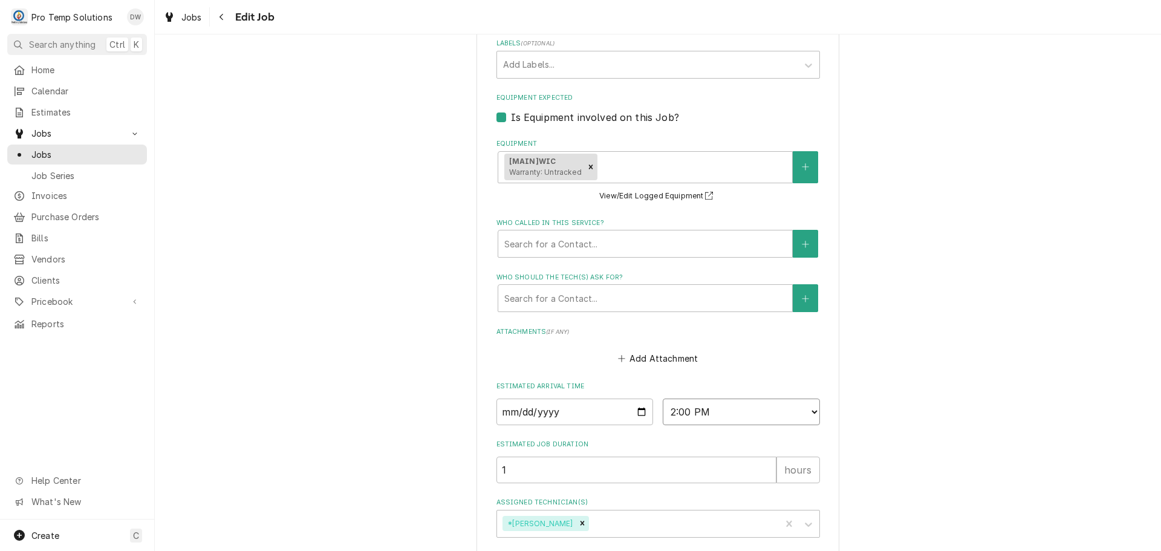
click at [812, 410] on select "AM / PM 6:00 AM 6:15 AM 6:30 AM 6:45 AM 7:00 AM 7:15 AM 7:30 AM 7:45 AM 8:00 AM…" at bounding box center [741, 412] width 157 height 27
select select "13:00:00"
click at [663, 399] on select "AM / PM 6:00 AM 6:15 AM 6:30 AM 6:45 AM 7:00 AM 7:15 AM 7:30 AM 7:45 AM 8:00 AM…" at bounding box center [741, 412] width 157 height 27
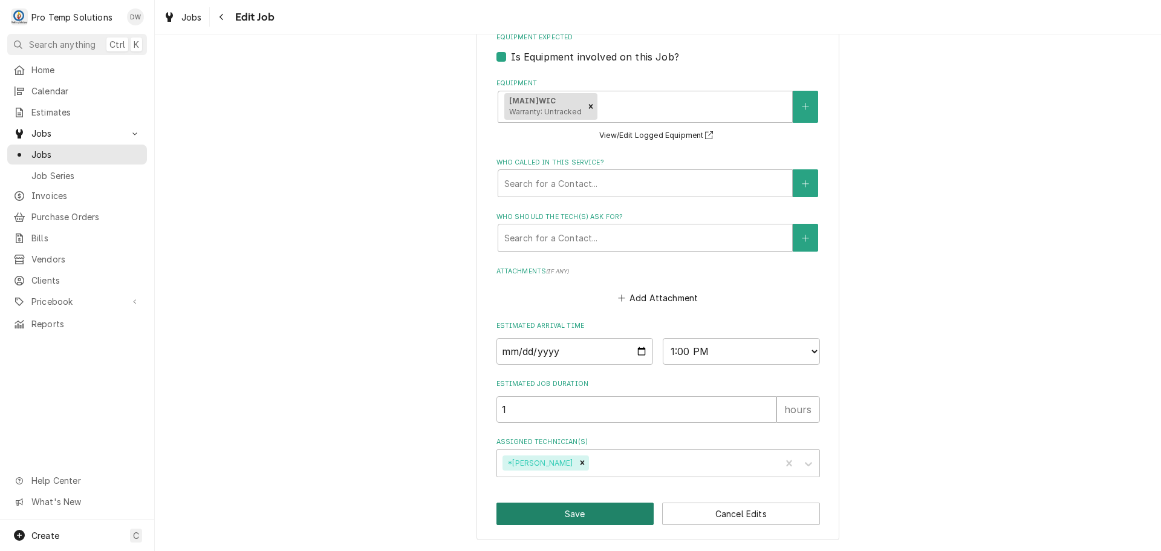
click at [591, 511] on button "Save" at bounding box center [576, 514] width 158 height 22
type textarea "x"
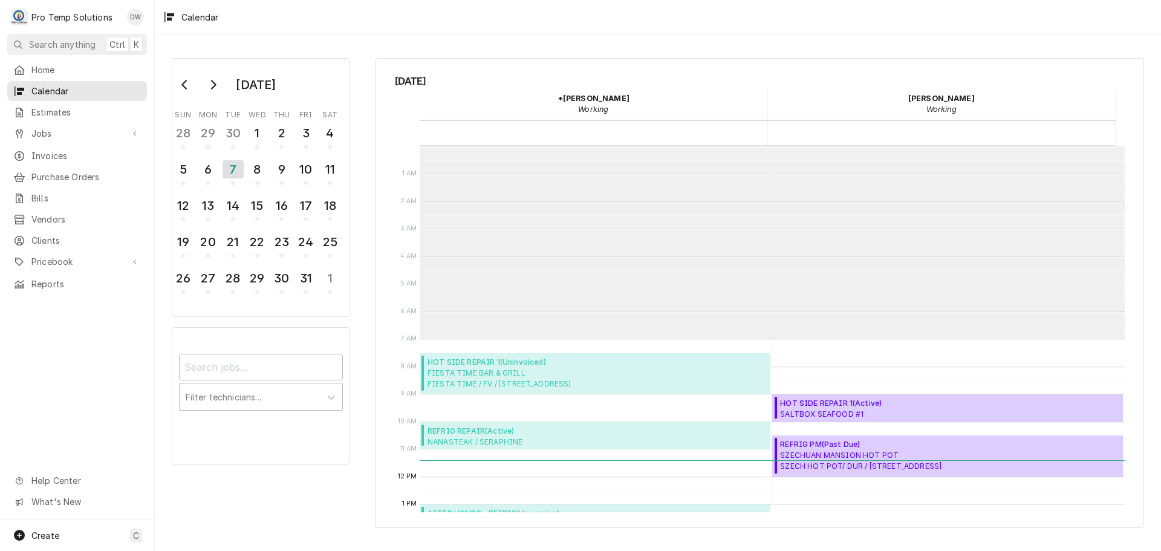
scroll to position [193, 0]
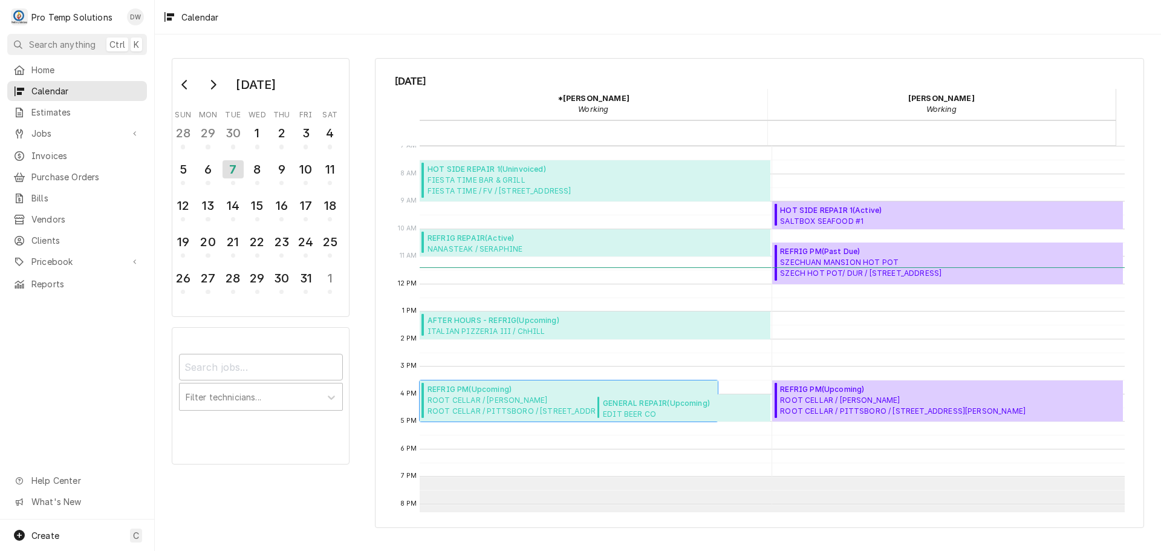
click at [550, 397] on span "ROOT CELLAR / PITTS ROOT CELLAR / PITTSBORO / 35 Suttles Rd, Pittsboro, NC 27312" at bounding box center [551, 406] width 246 height 22
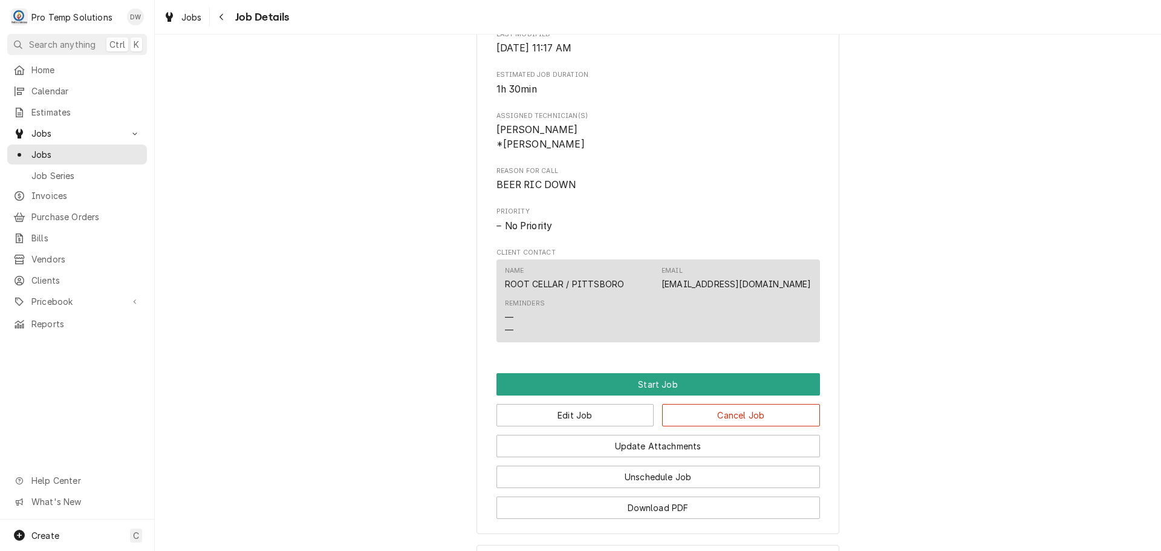
scroll to position [556, 0]
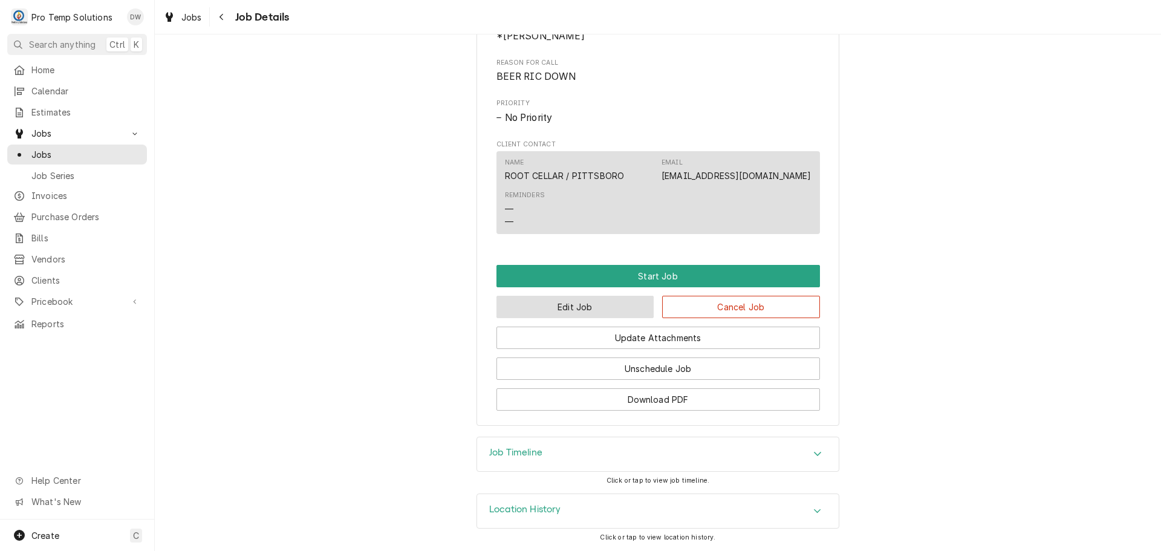
click at [602, 306] on button "Edit Job" at bounding box center [576, 307] width 158 height 22
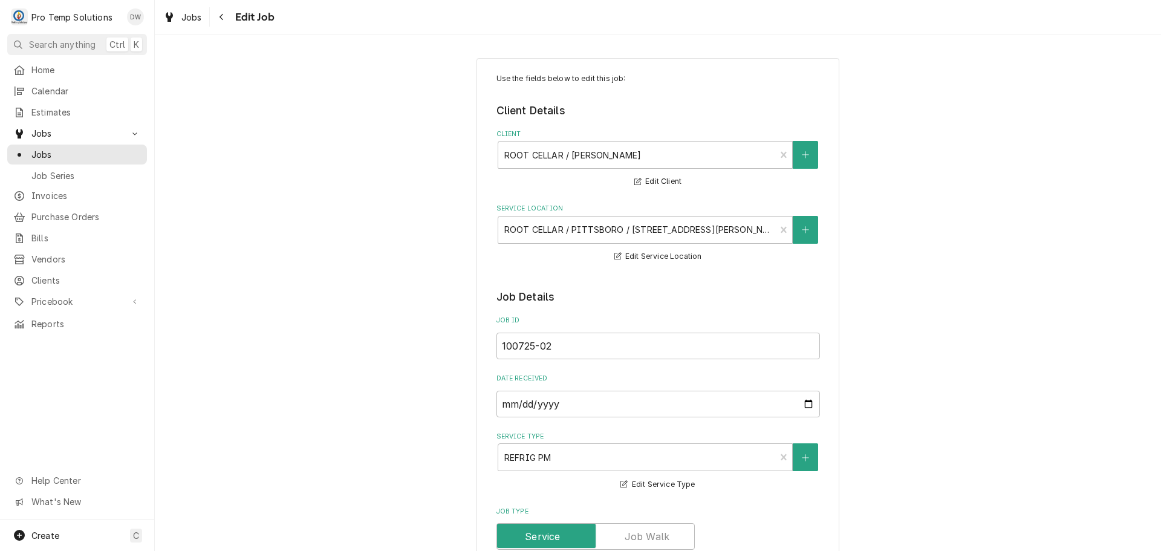
type textarea "x"
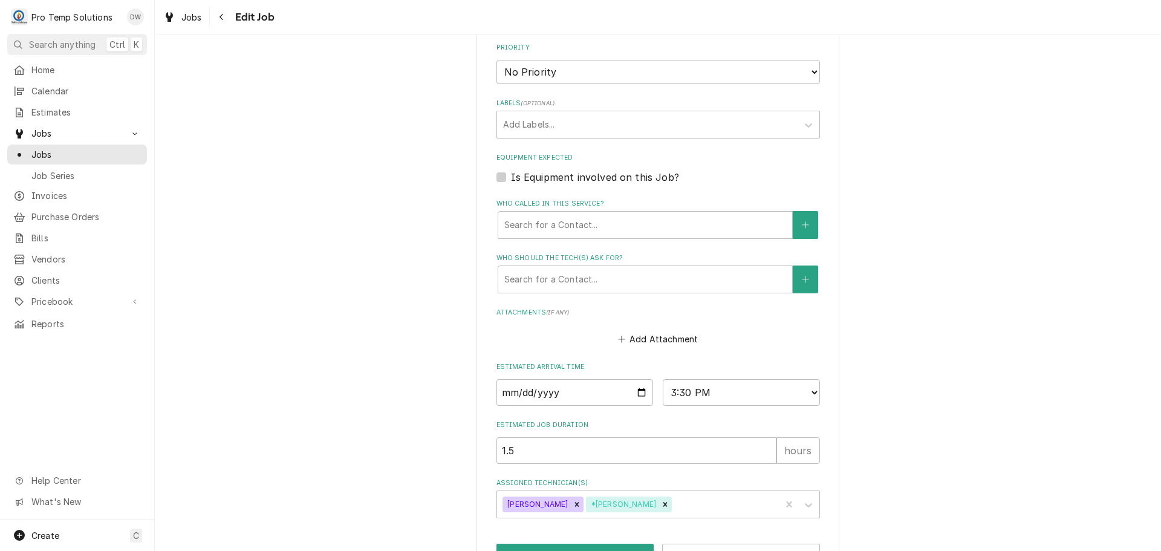
scroll to position [734, 0]
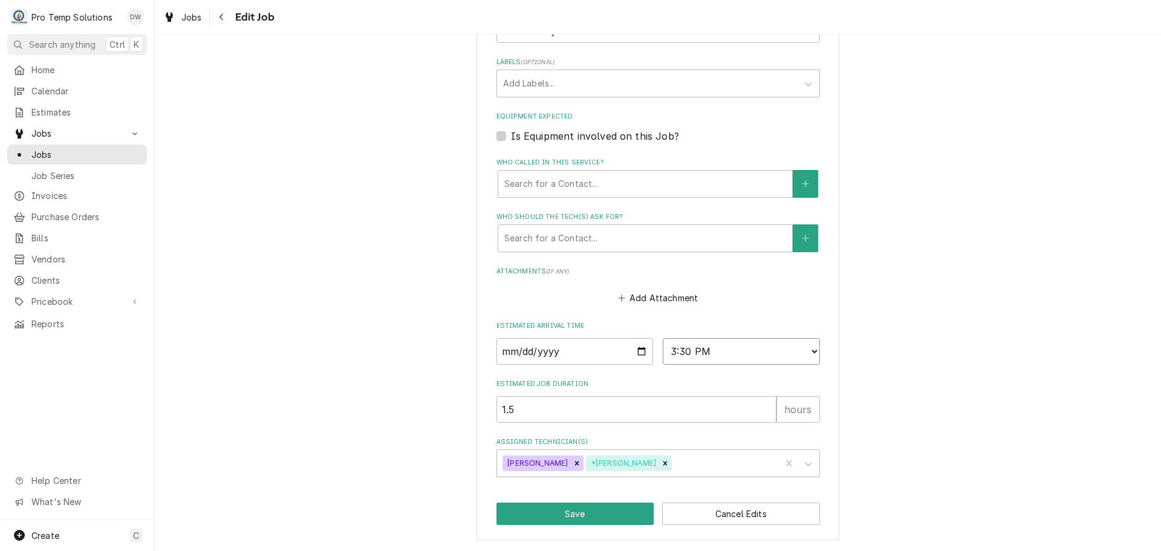
click at [804, 343] on select "AM / PM 6:00 AM 6:15 AM 6:30 AM 6:45 AM 7:00 AM 7:15 AM 7:30 AM 7:45 AM 8:00 AM…" at bounding box center [741, 351] width 157 height 27
select select "15:00:00"
click at [663, 338] on select "AM / PM 6:00 AM 6:15 AM 6:30 AM 6:45 AM 7:00 AM 7:15 AM 7:30 AM 7:45 AM 8:00 AM…" at bounding box center [741, 351] width 157 height 27
click at [570, 413] on input "1.5" at bounding box center [637, 409] width 280 height 27
type textarea "x"
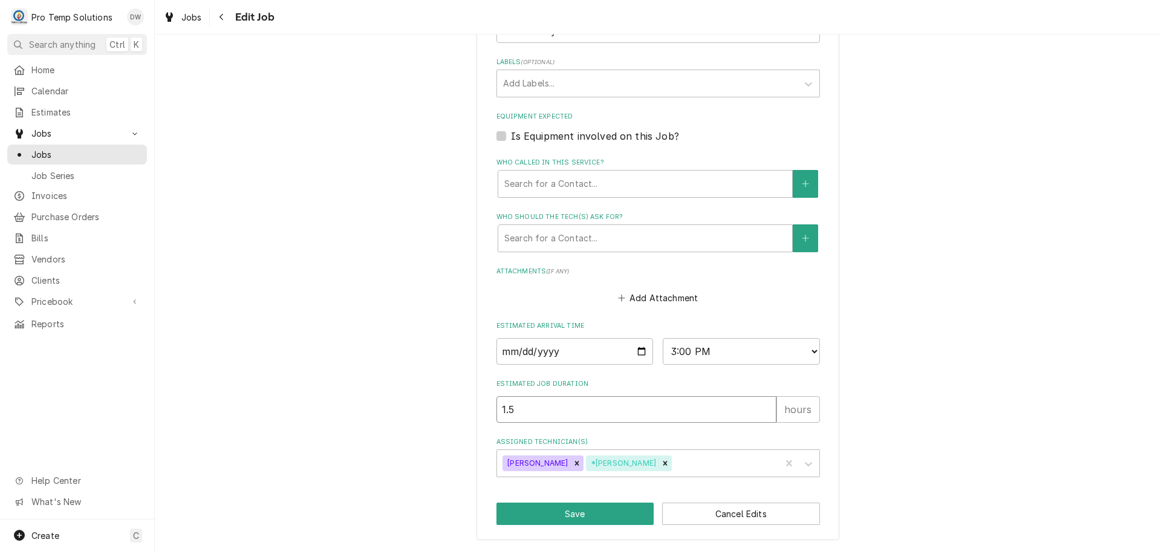
type input "1"
type textarea "x"
type input "1"
click at [576, 513] on button "Save" at bounding box center [576, 514] width 158 height 22
type textarea "x"
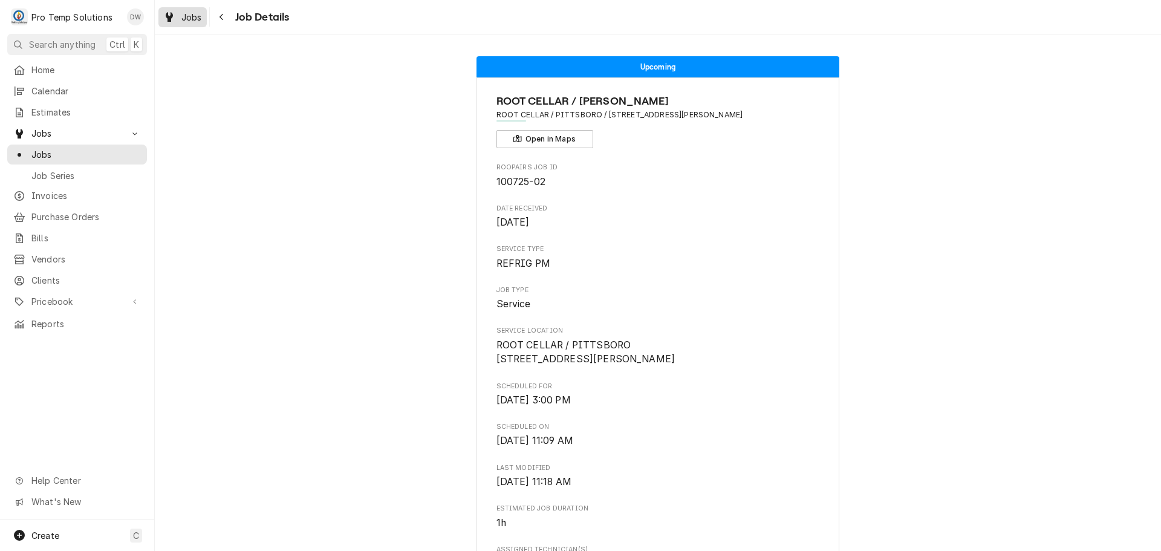
click at [186, 15] on span "Jobs" at bounding box center [191, 17] width 21 height 13
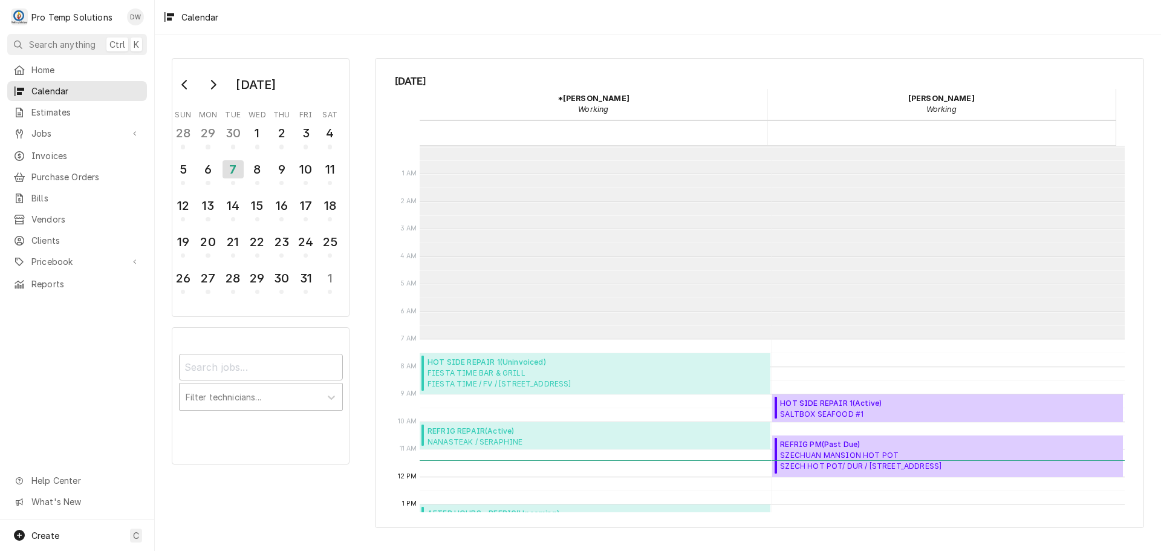
scroll to position [193, 0]
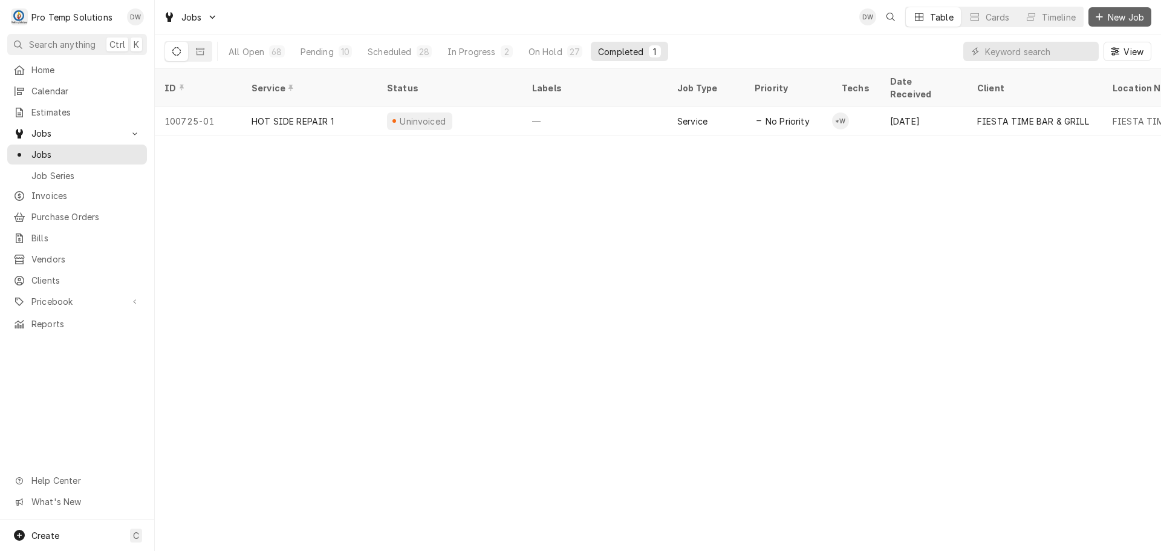
click at [1123, 18] on span "New Job" at bounding box center [1126, 17] width 41 height 13
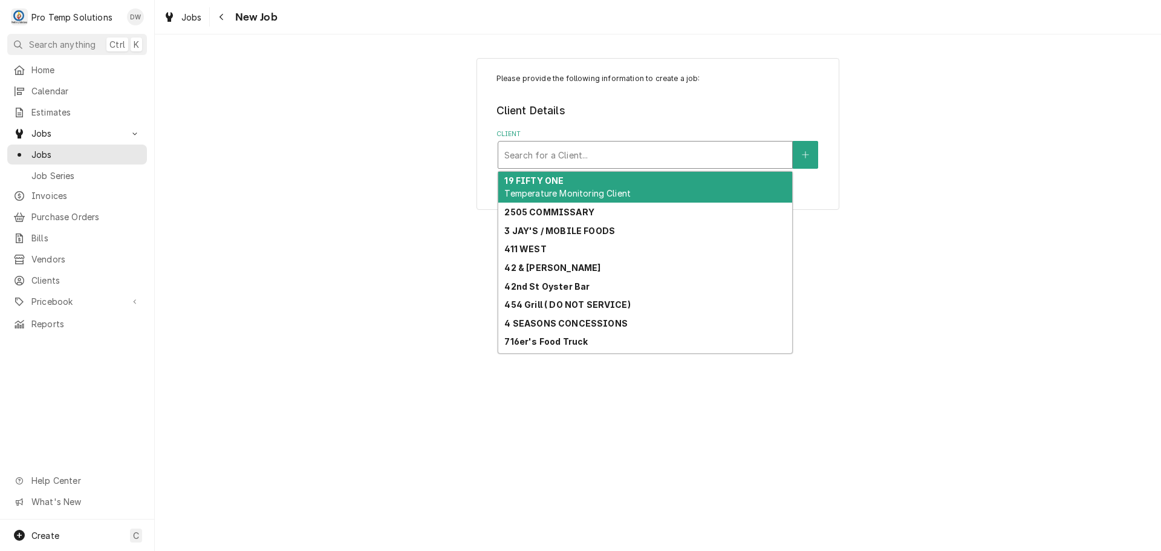
click at [729, 157] on div "Client" at bounding box center [645, 155] width 282 height 22
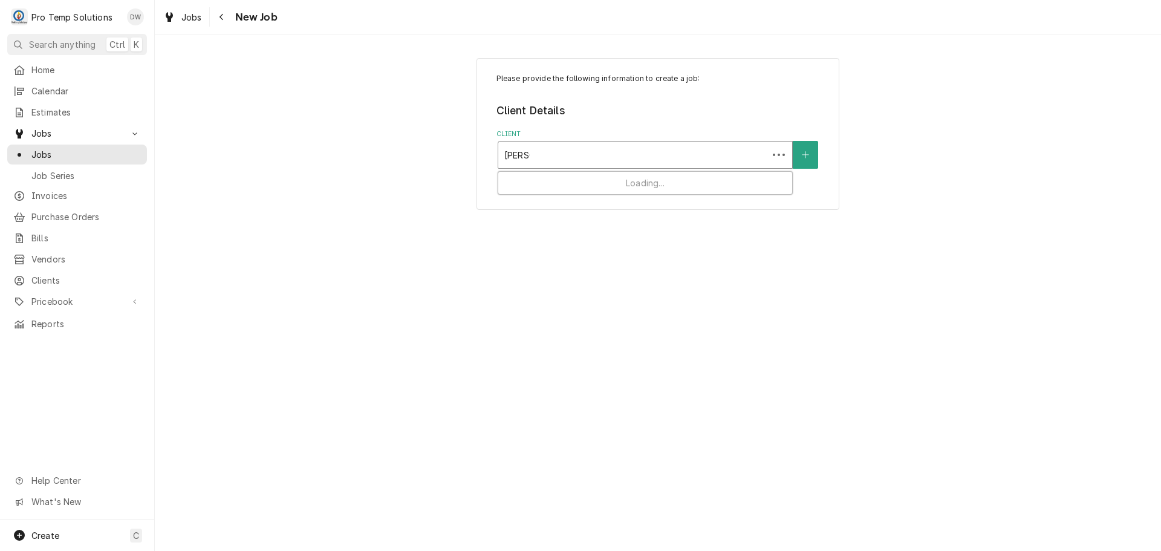
type input "[PERSON_NAME]"
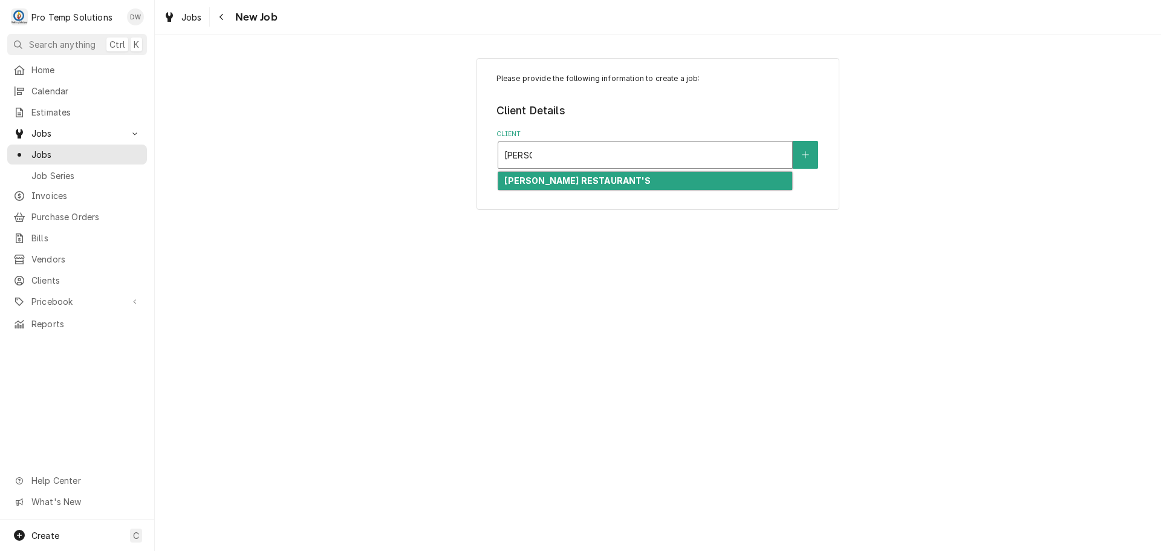
click at [673, 185] on div "[PERSON_NAME] RESTAURANT'S" at bounding box center [645, 181] width 294 height 19
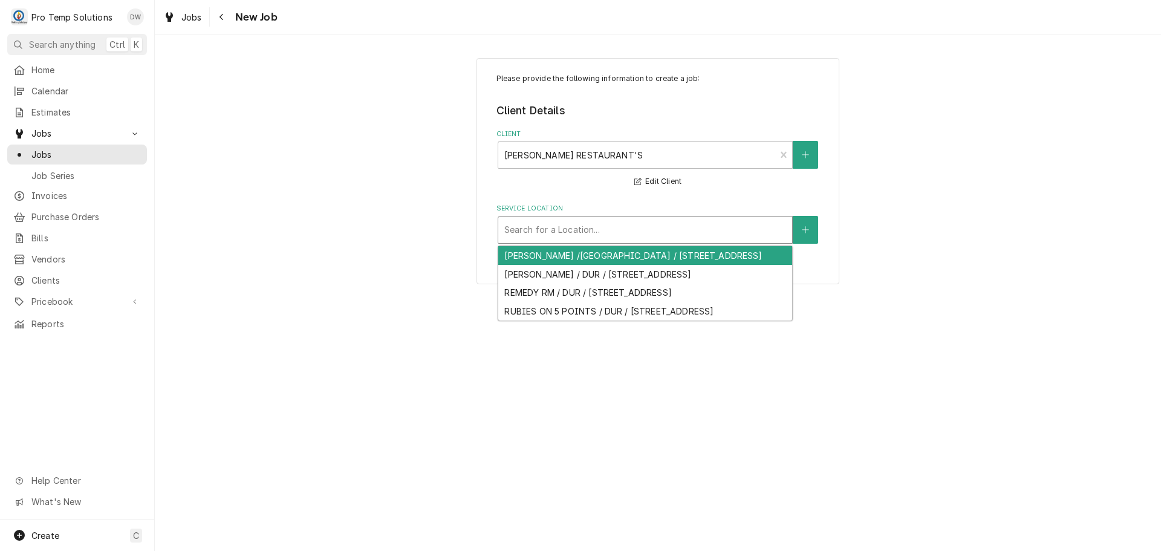
click at [605, 229] on div "Service Location" at bounding box center [645, 230] width 282 height 22
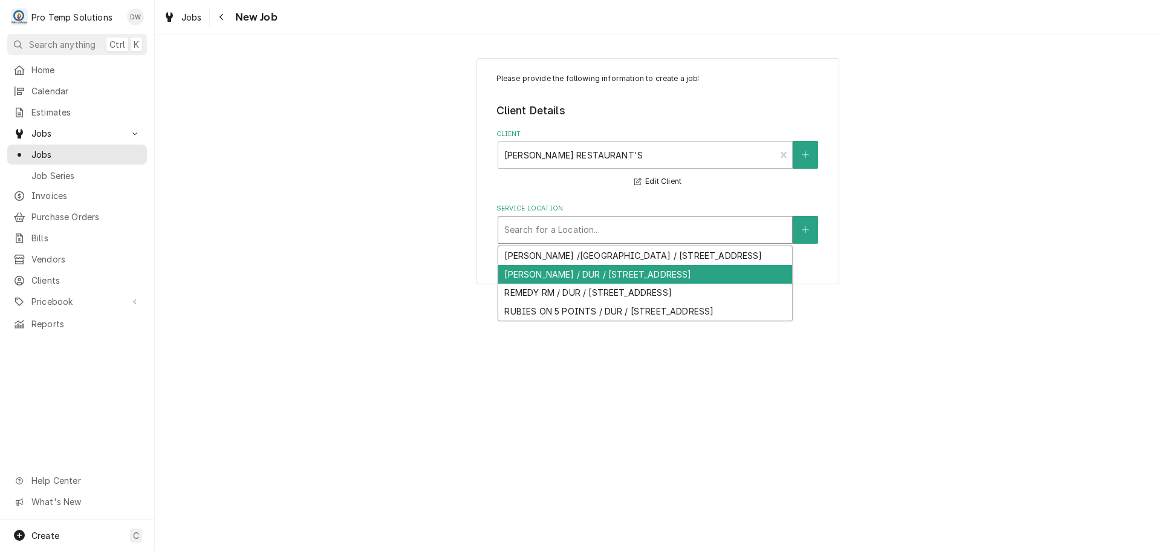
click at [570, 272] on div "LUNA / DUR / 112 W Main St, Durham, NC 27701" at bounding box center [645, 274] width 294 height 19
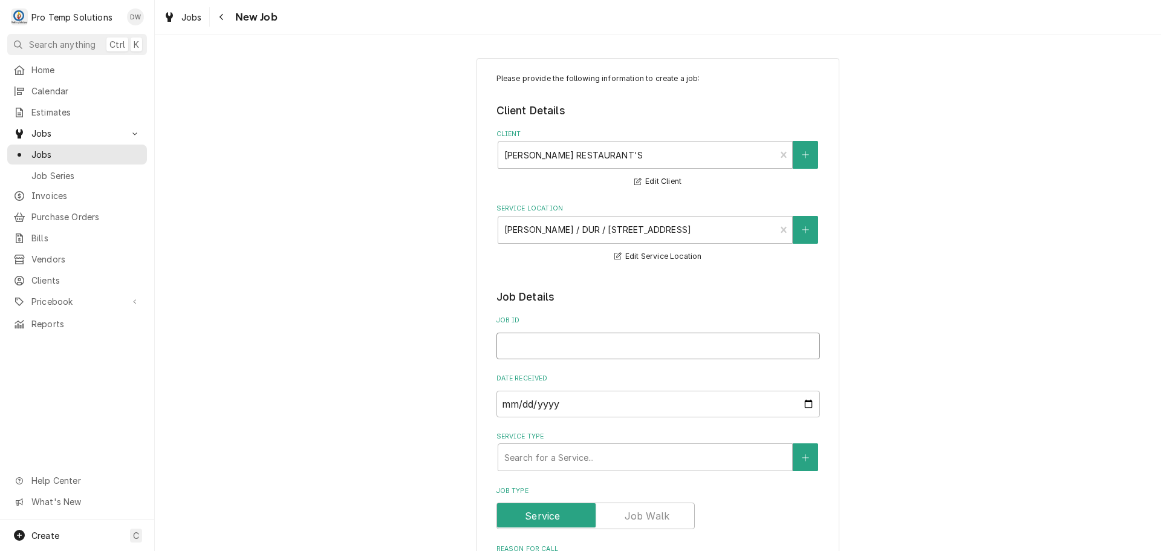
click at [549, 341] on input "Job ID" at bounding box center [659, 346] width 324 height 27
type textarea "x"
type input "1"
type textarea "x"
type input "10"
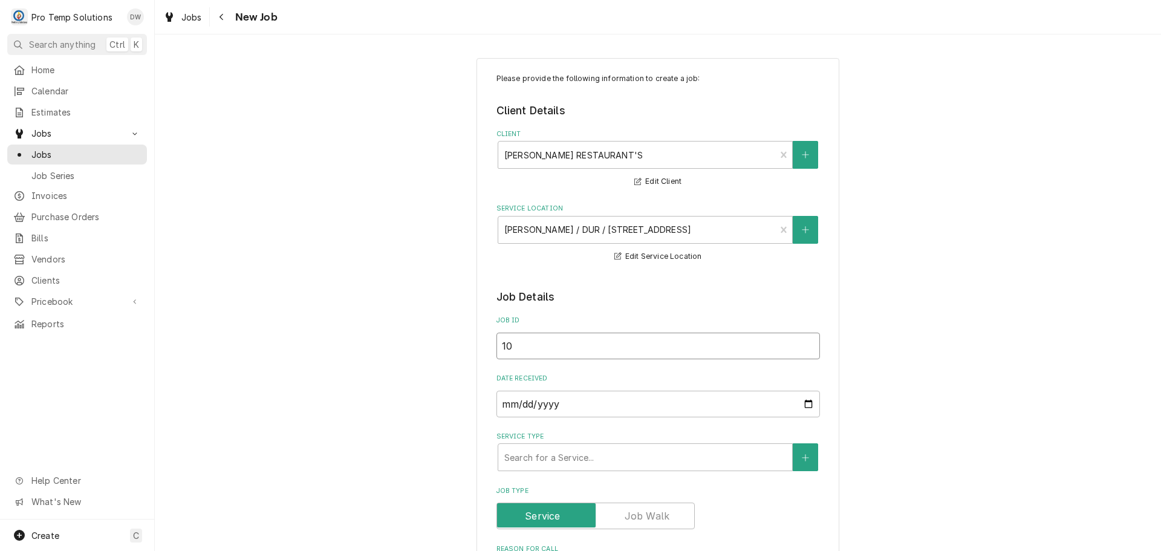
type textarea "x"
type input "100"
type textarea "x"
type input "1007"
type textarea "x"
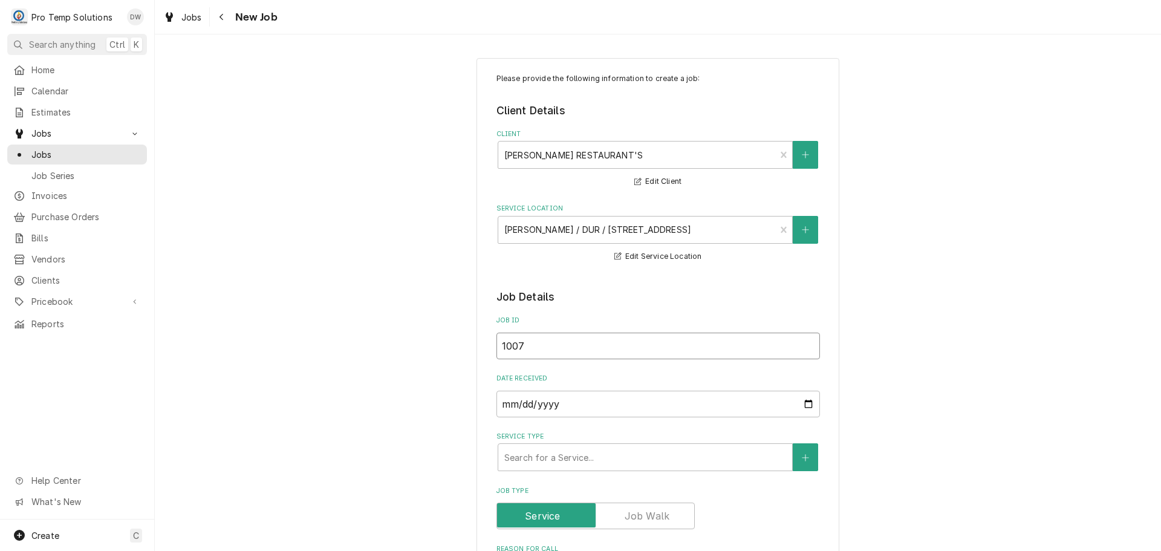
type input "10072"
type textarea "x"
type input "100725"
type textarea "x"
type input "100725-"
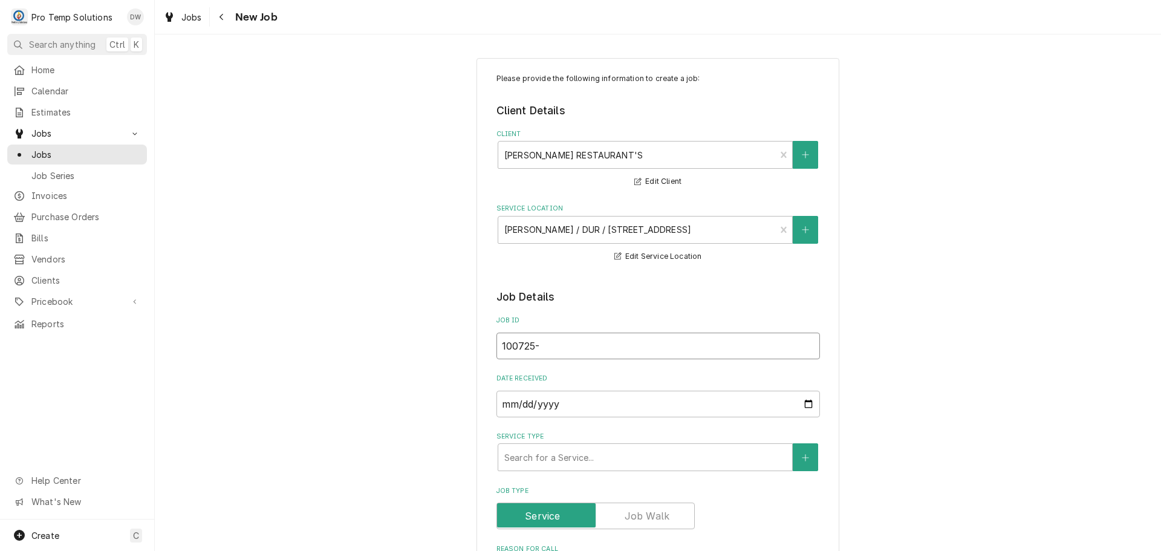
type textarea "x"
type input "100725-0"
type textarea "x"
type input "100725-05"
type textarea "x"
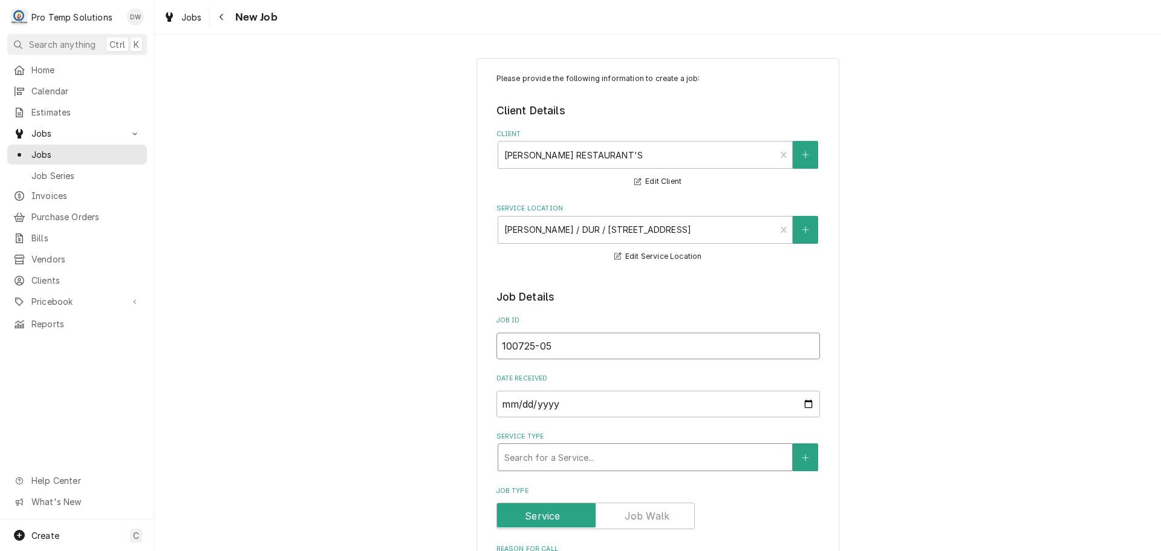
type input "100725-05"
click at [613, 455] on div "Service Type" at bounding box center [645, 457] width 282 height 22
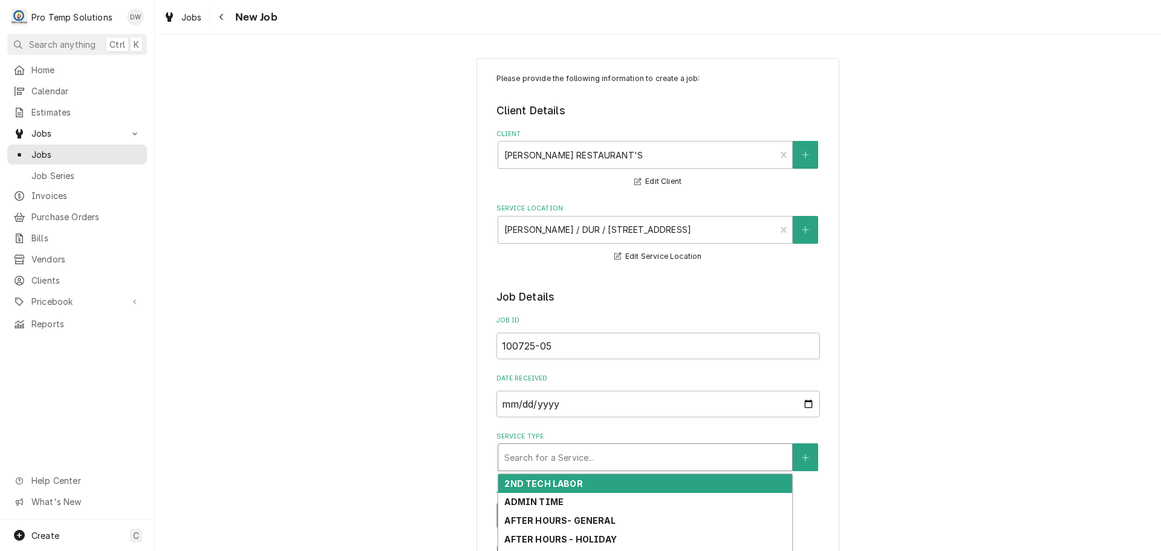
type textarea "x"
type input "G"
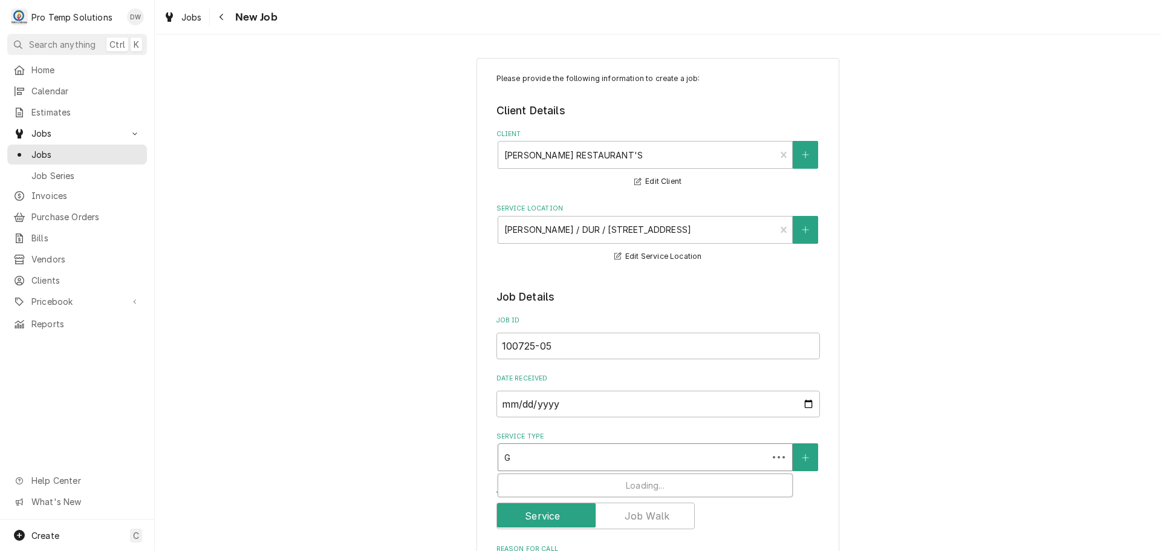
type textarea "x"
type input "GE"
type textarea "x"
type input "GEN"
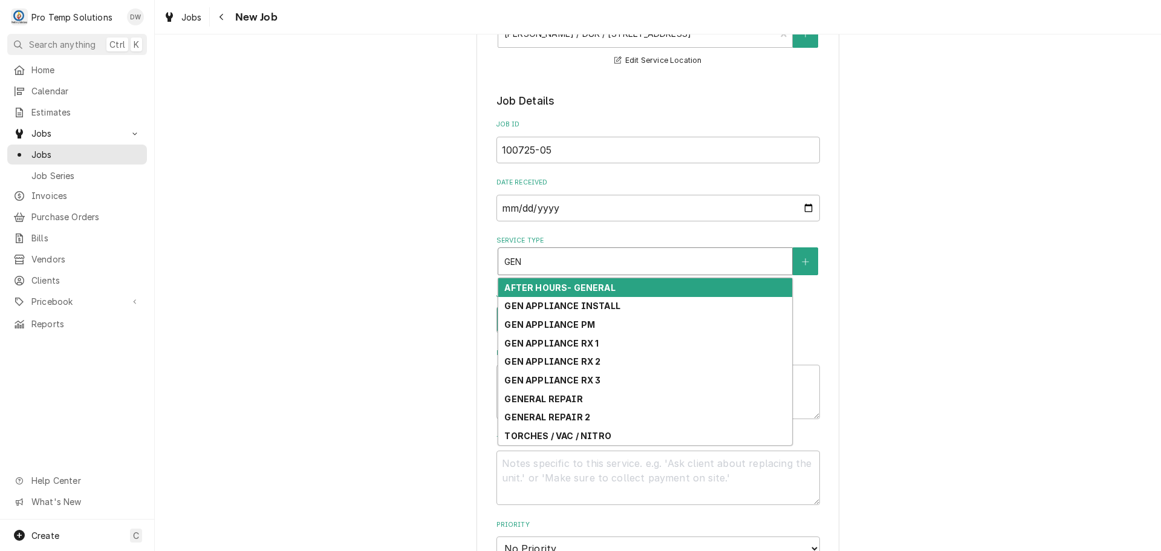
scroll to position [242, 0]
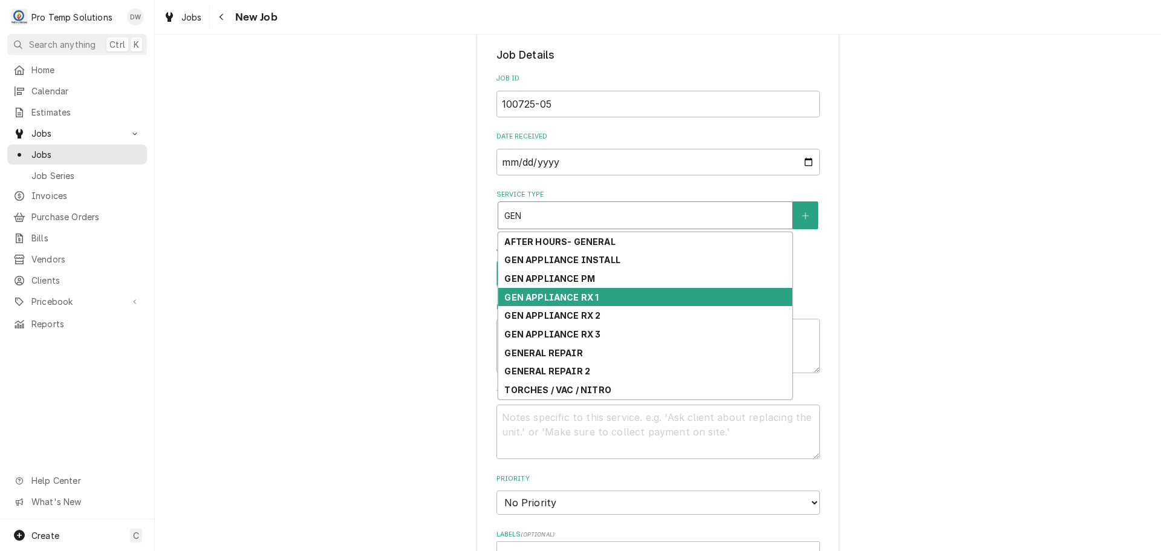
click at [611, 302] on div "GEN APPLIANCE RX 1" at bounding box center [645, 297] width 294 height 19
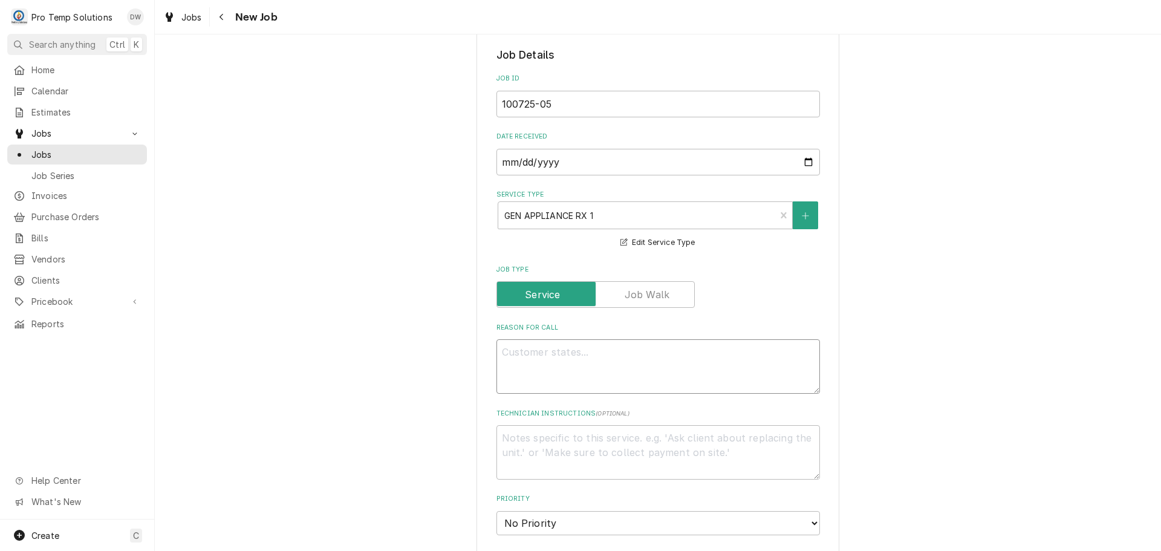
click at [601, 349] on textarea "Reason For Call" at bounding box center [659, 366] width 324 height 54
type textarea "x"
type textarea "D"
type textarea "x"
type textarea "D/"
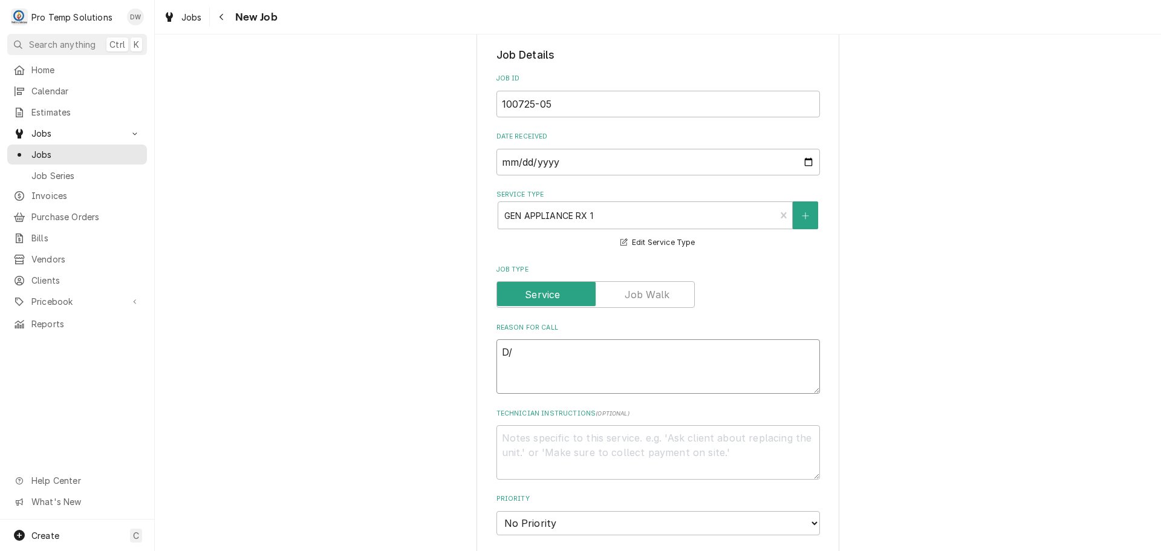
type textarea "x"
type textarea "D/W"
type textarea "x"
type textarea "D/W"
type textarea "x"
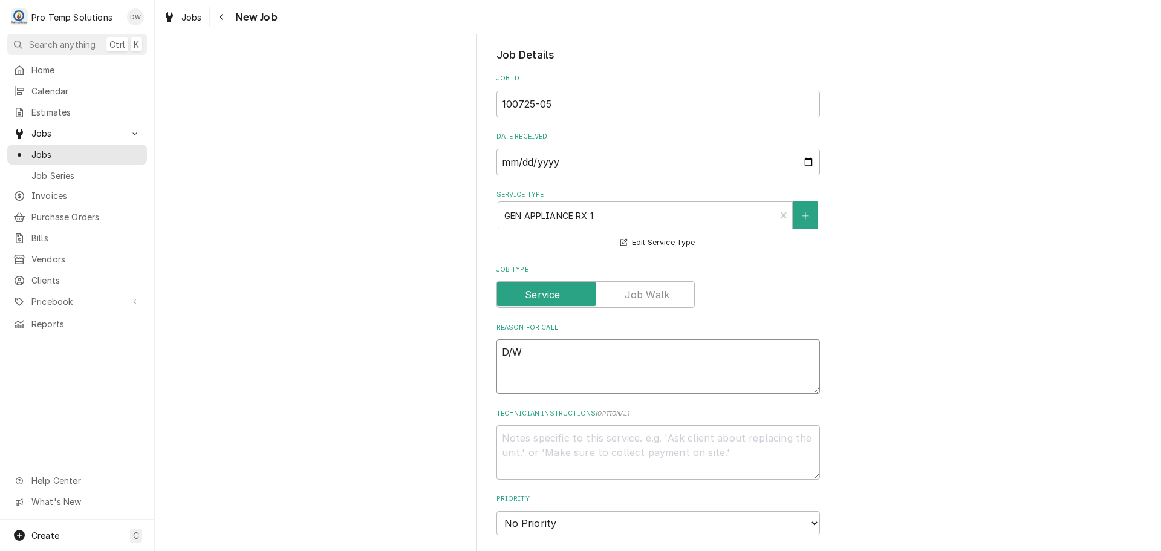
type textarea "D/W D"
type textarea "x"
type textarea "D/W DO"
type textarea "x"
type textarea "D/W DOW"
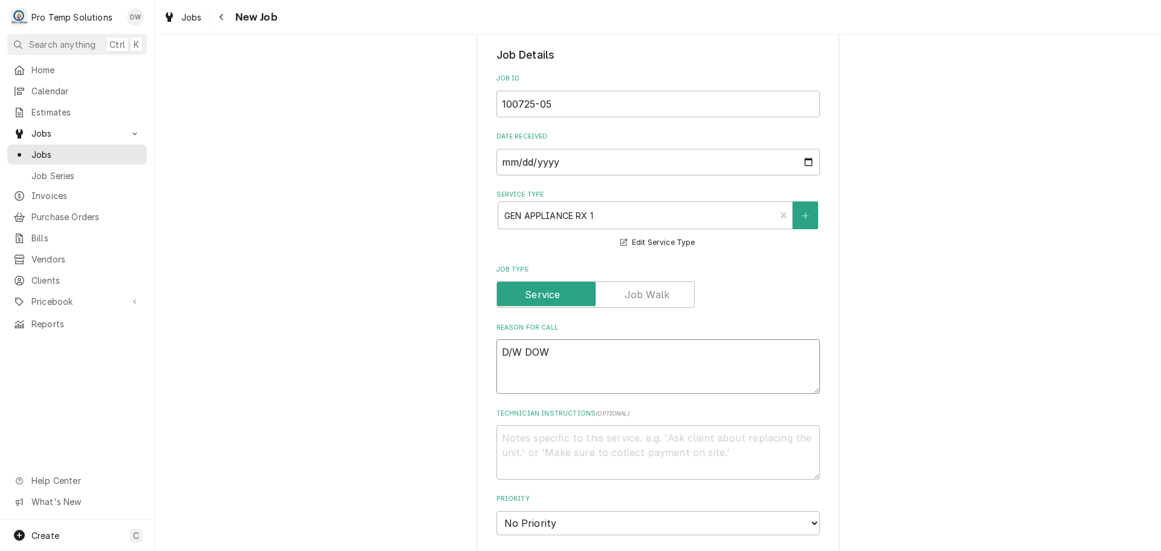
type textarea "x"
type textarea "D/W DOWN"
type textarea "x"
type textarea "D/W DOWN"
type textarea "x"
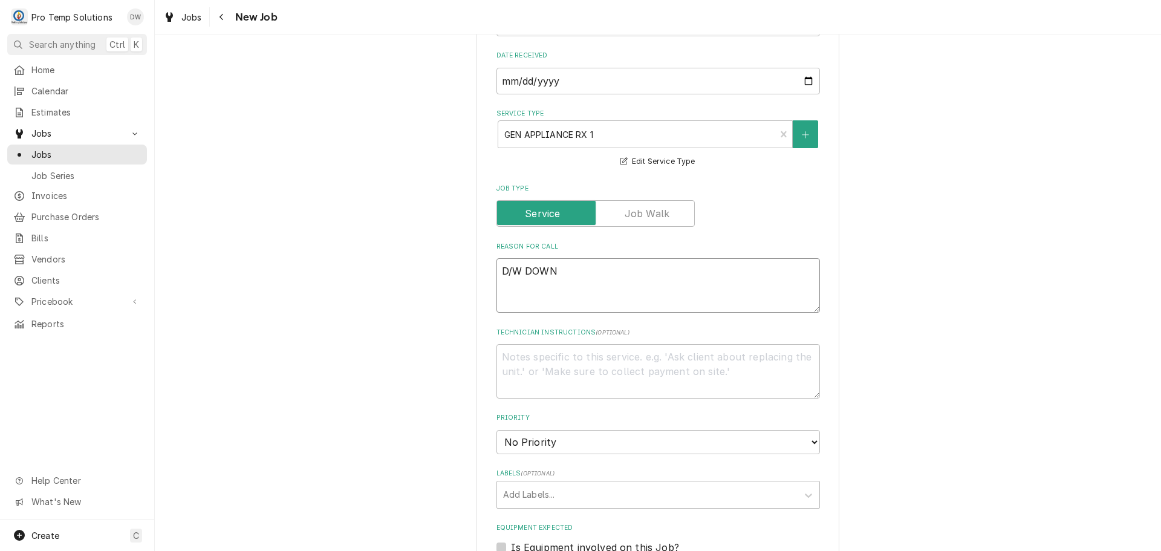
scroll to position [544, 0]
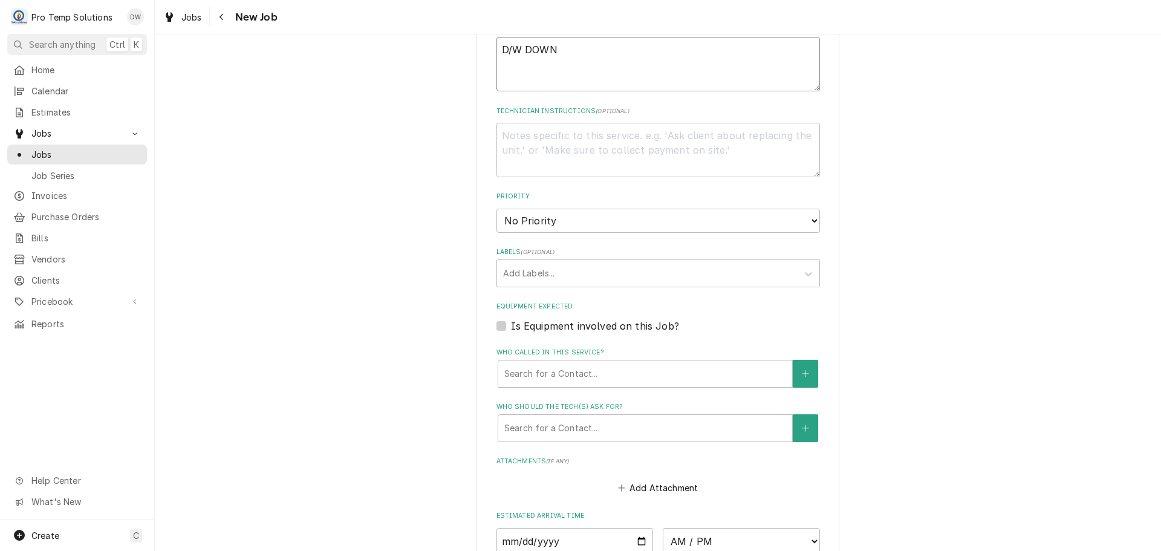
type textarea "D/W DOWN"
click at [511, 321] on label "Is Equipment involved on this Job?" at bounding box center [595, 326] width 168 height 15
click at [511, 321] on input "Equipment Expected" at bounding box center [673, 332] width 324 height 27
checkbox input "true"
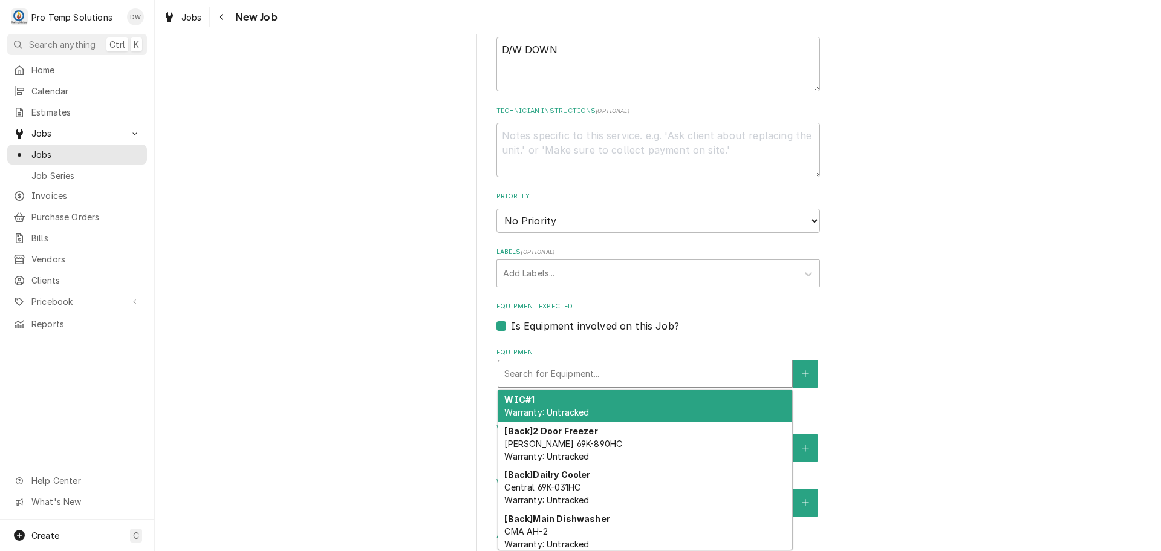
click at [605, 371] on div "Equipment" at bounding box center [645, 374] width 282 height 22
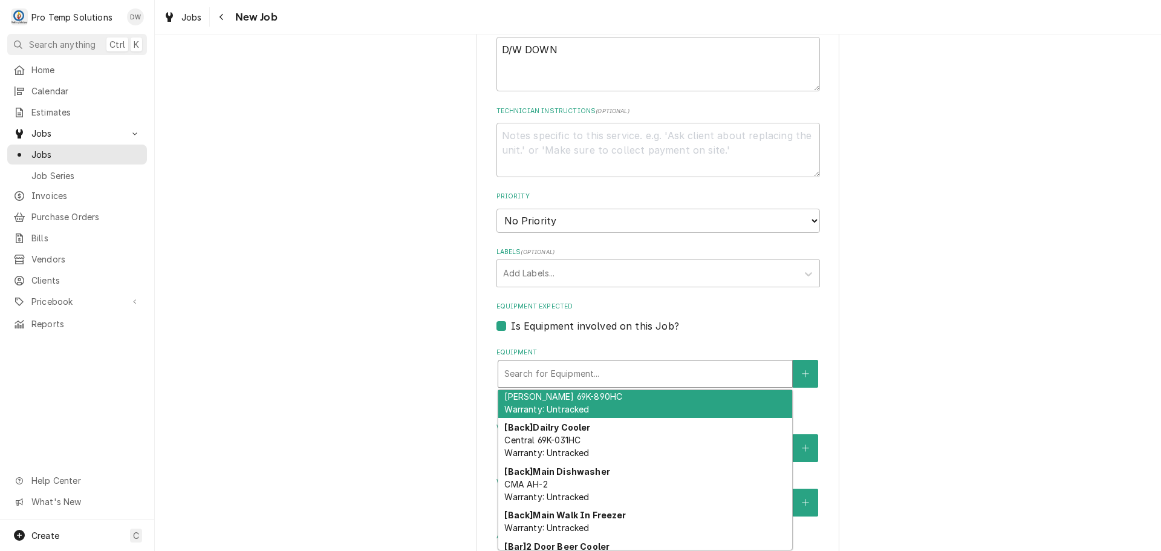
scroll to position [121, 0]
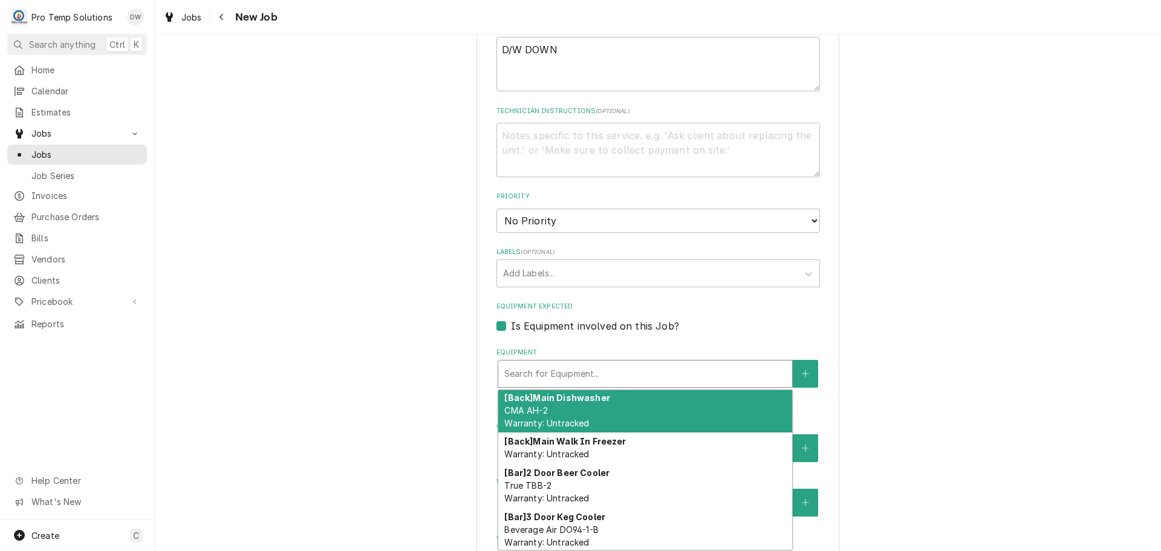
click at [675, 417] on div "[Back] Main Dishwasher CMA AH-2 Warranty: Untracked" at bounding box center [645, 410] width 294 height 44
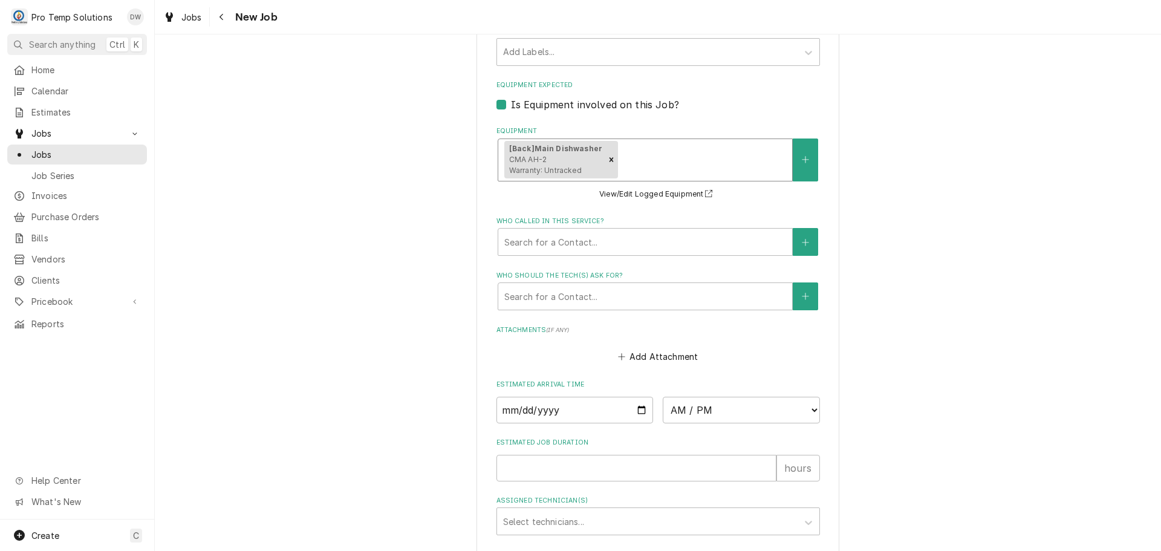
scroll to position [847, 0]
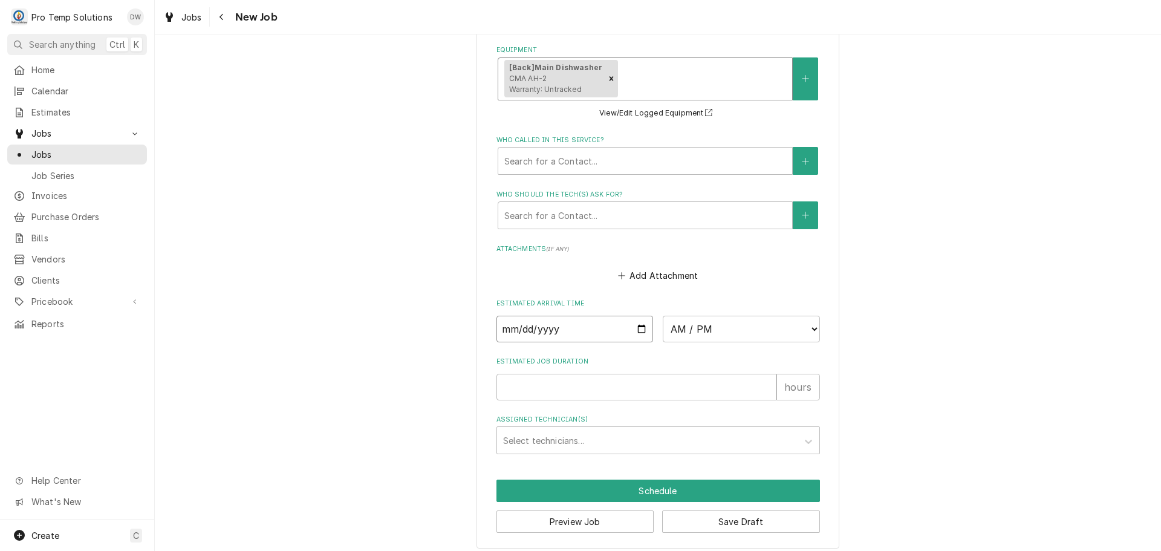
click at [639, 326] on input "Date" at bounding box center [575, 329] width 157 height 27
type textarea "x"
type input "2025-10-07"
type textarea "x"
click at [803, 327] on select "AM / PM 6:00 AM 6:15 AM 6:30 AM 6:45 AM 7:00 AM 7:15 AM 7:30 AM 7:45 AM 8:00 AM…" at bounding box center [741, 329] width 157 height 27
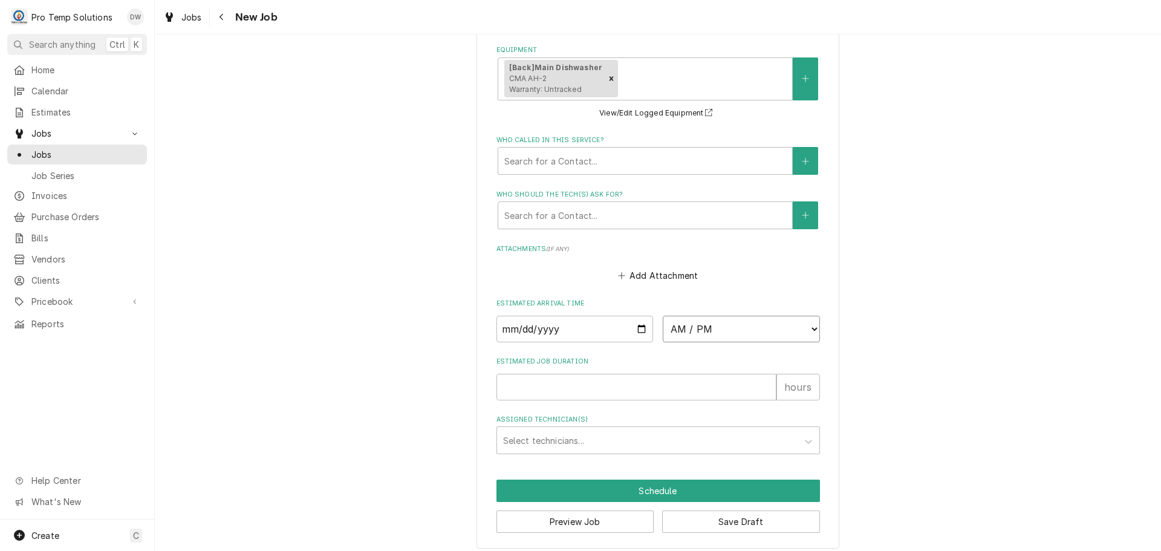
select select "12:00:00"
click at [663, 316] on select "AM / PM 6:00 AM 6:15 AM 6:30 AM 6:45 AM 7:00 AM 7:15 AM 7:30 AM 7:45 AM 8:00 AM…" at bounding box center [741, 329] width 157 height 27
click at [583, 387] on input "Estimated Job Duration" at bounding box center [637, 387] width 280 height 27
type textarea "x"
type input "1"
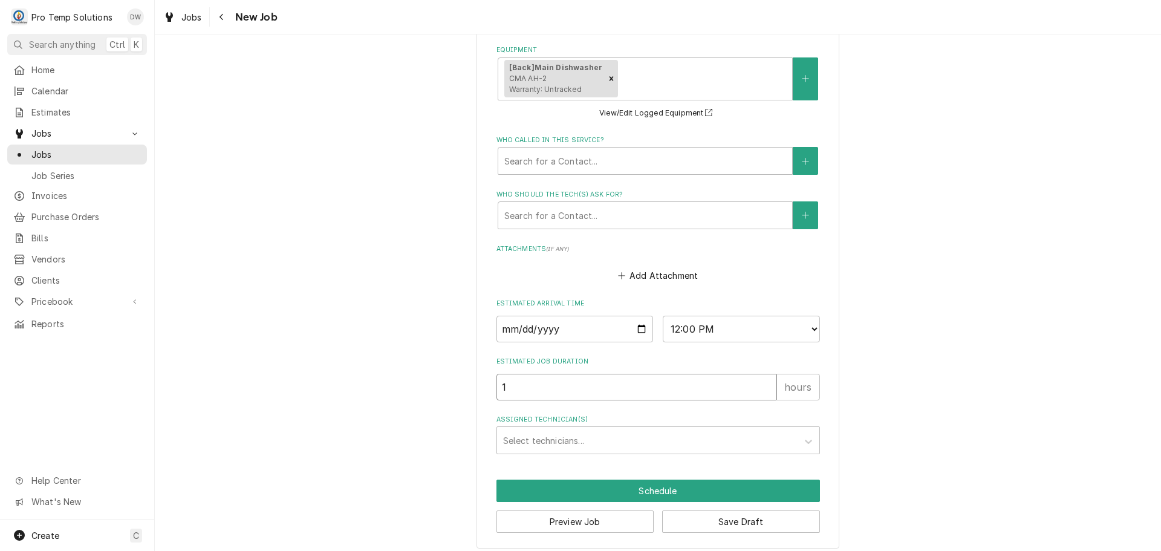
type textarea "x"
type input "1"
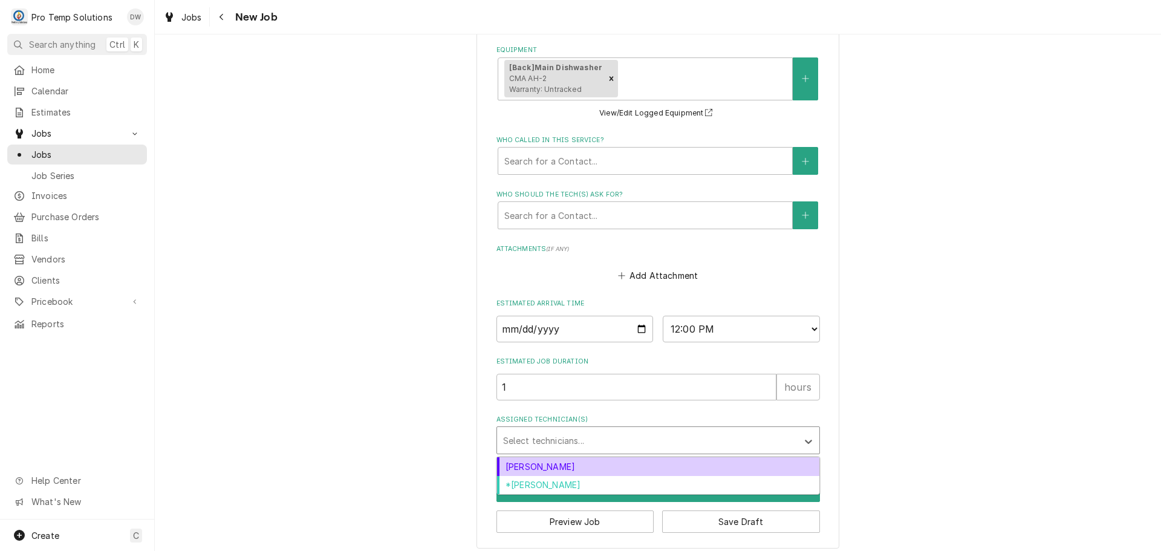
click at [572, 437] on div "Assigned Technician(s)" at bounding box center [647, 440] width 289 height 22
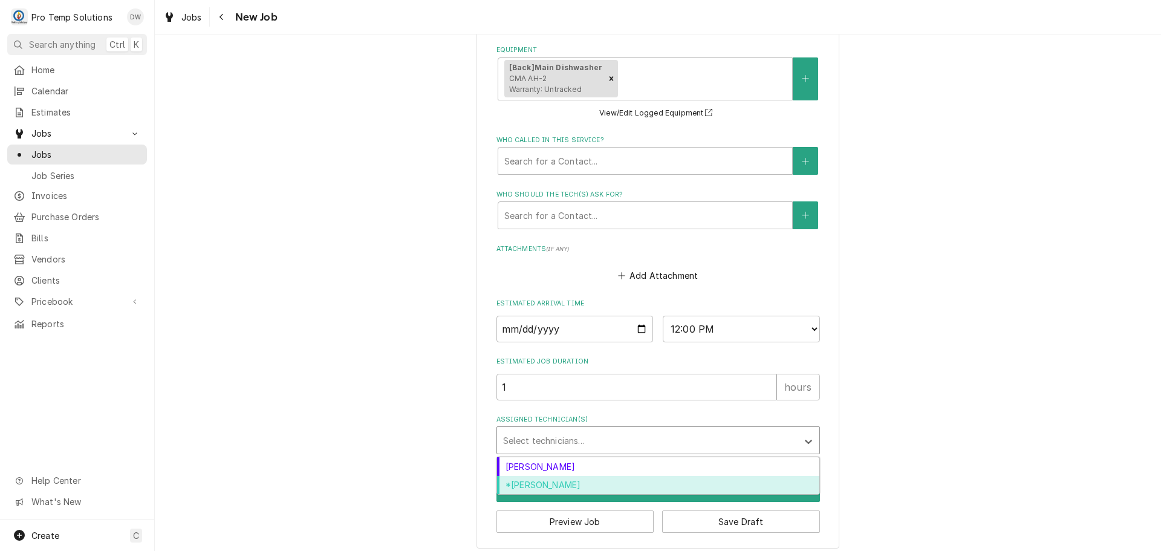
click at [563, 486] on div "*[PERSON_NAME]" at bounding box center [658, 485] width 322 height 19
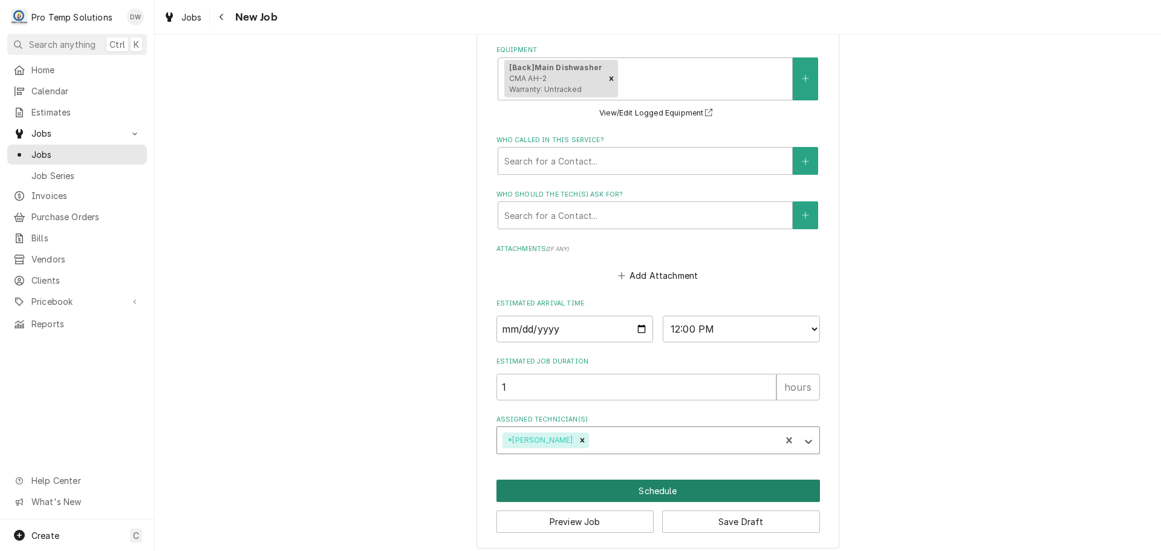
click at [656, 491] on button "Schedule" at bounding box center [659, 491] width 324 height 22
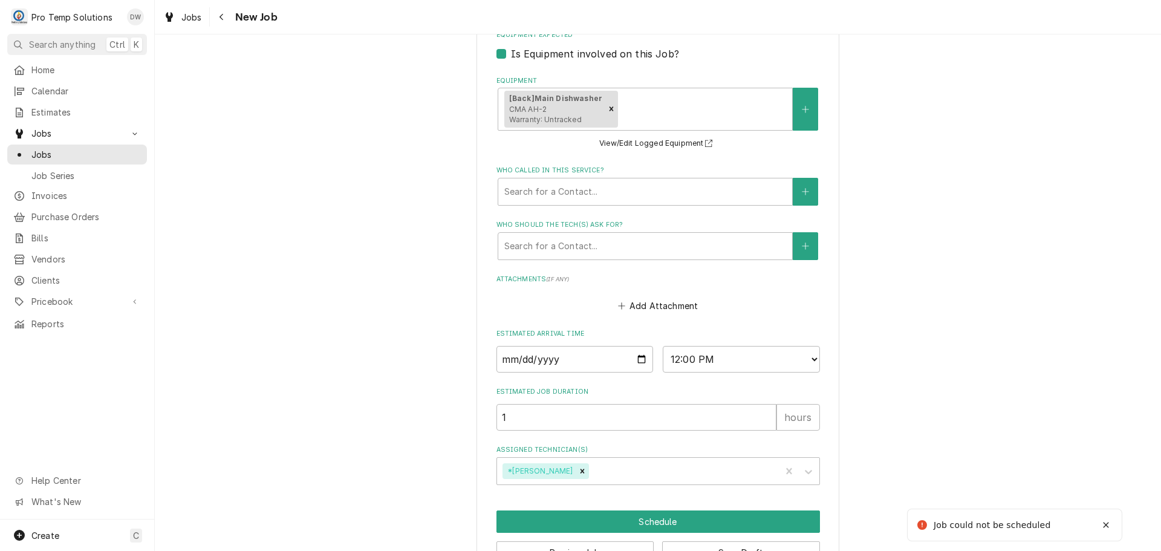
scroll to position [281, 0]
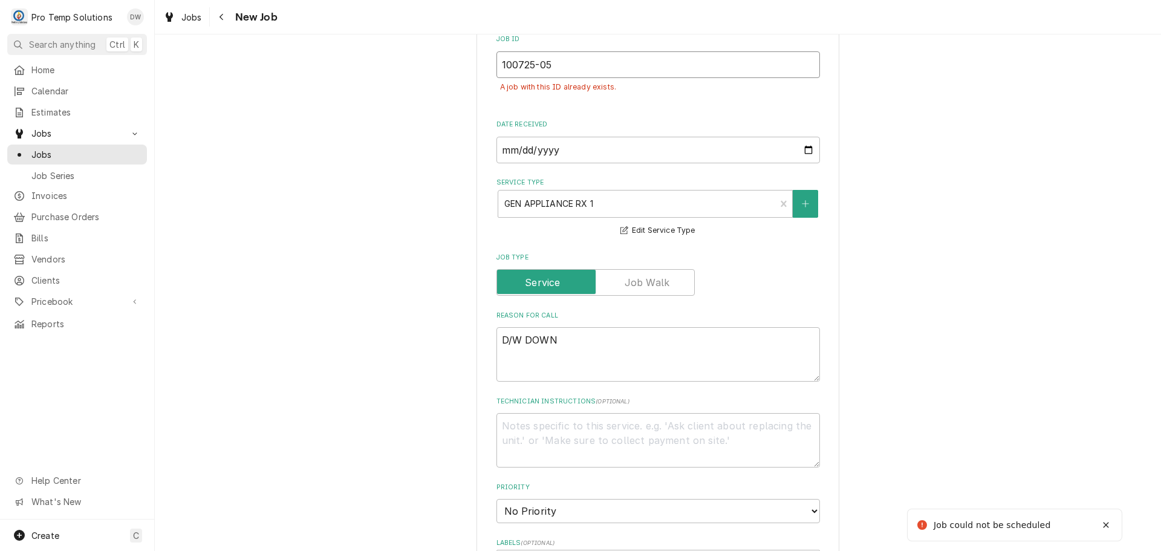
click at [549, 71] on input "100725-05" at bounding box center [659, 64] width 324 height 27
type textarea "x"
type input "100725-0"
type textarea "x"
type input "100725-06"
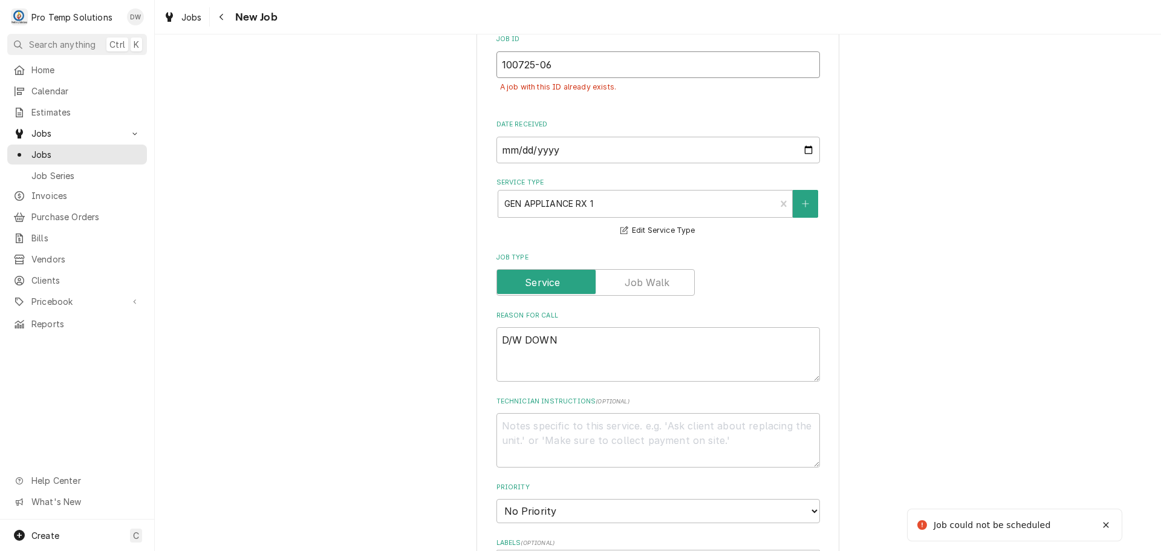
type textarea "x"
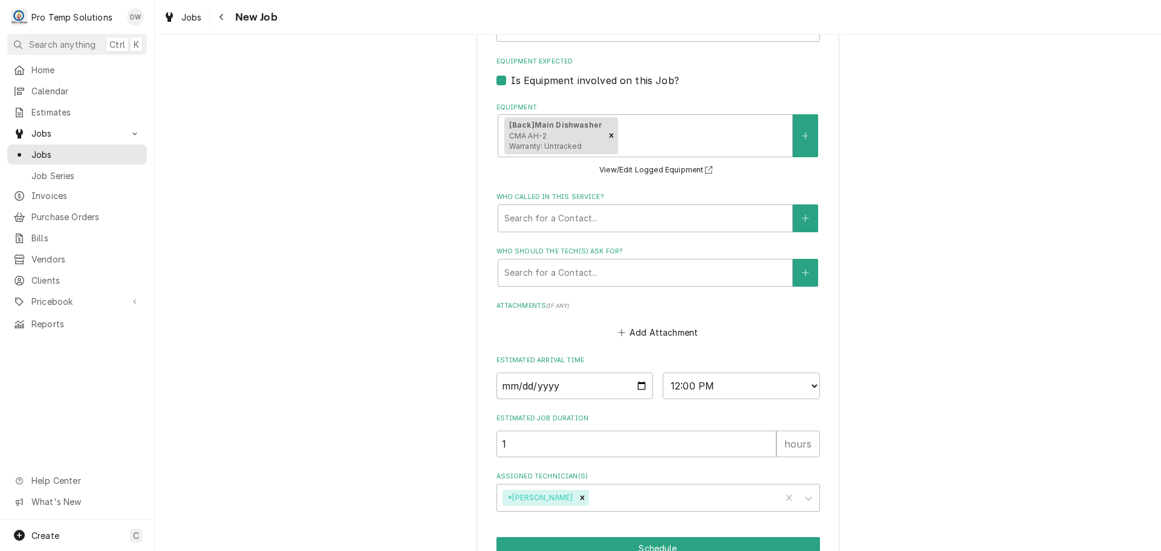
scroll to position [883, 0]
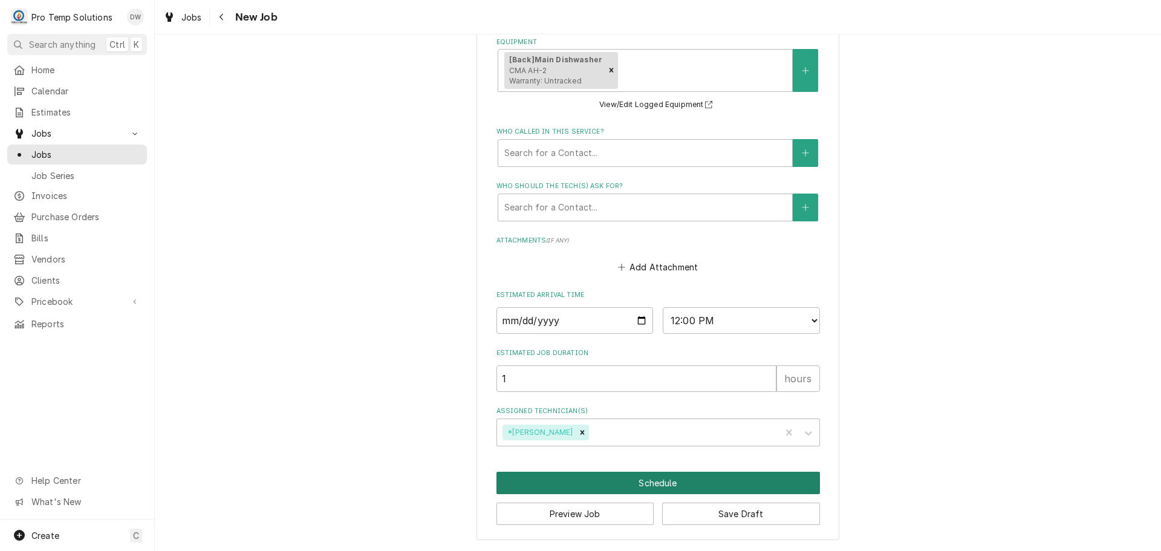
type input "100725-06"
click at [650, 481] on button "Schedule" at bounding box center [659, 483] width 324 height 22
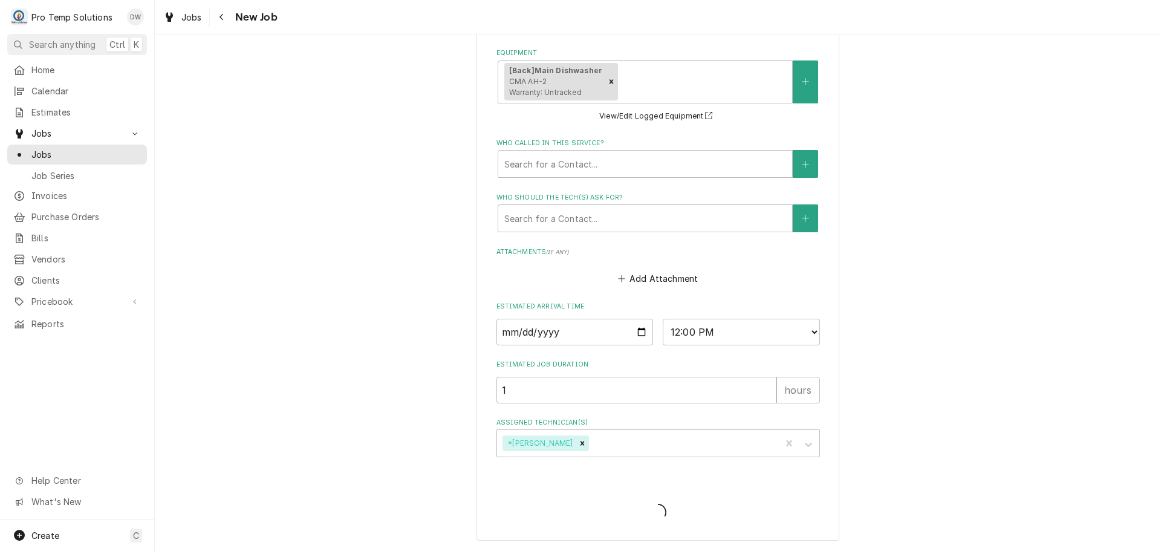
type textarea "x"
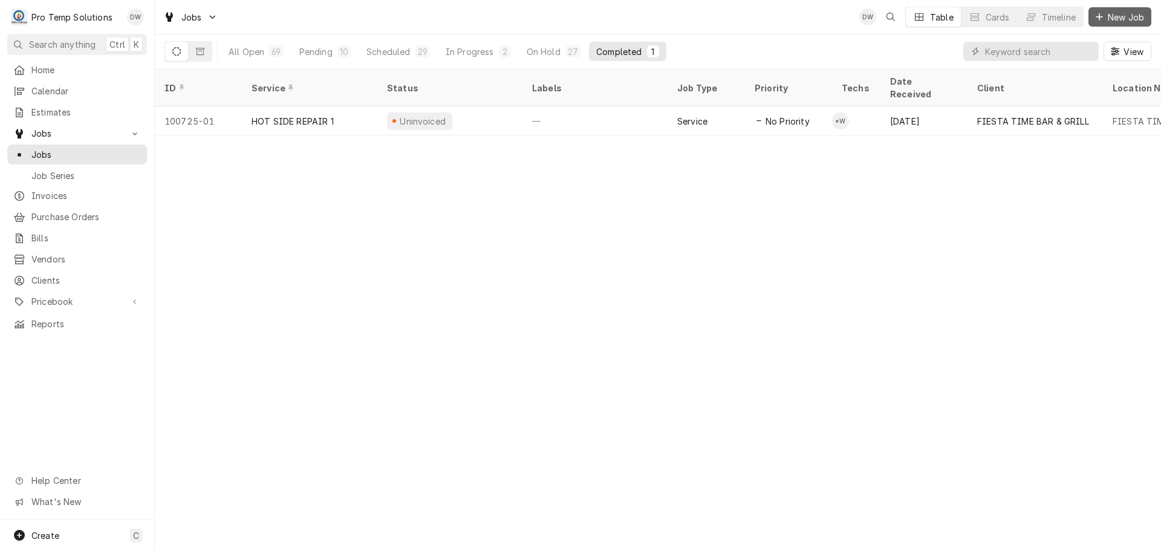
click at [1128, 15] on span "New Job" at bounding box center [1126, 17] width 41 height 13
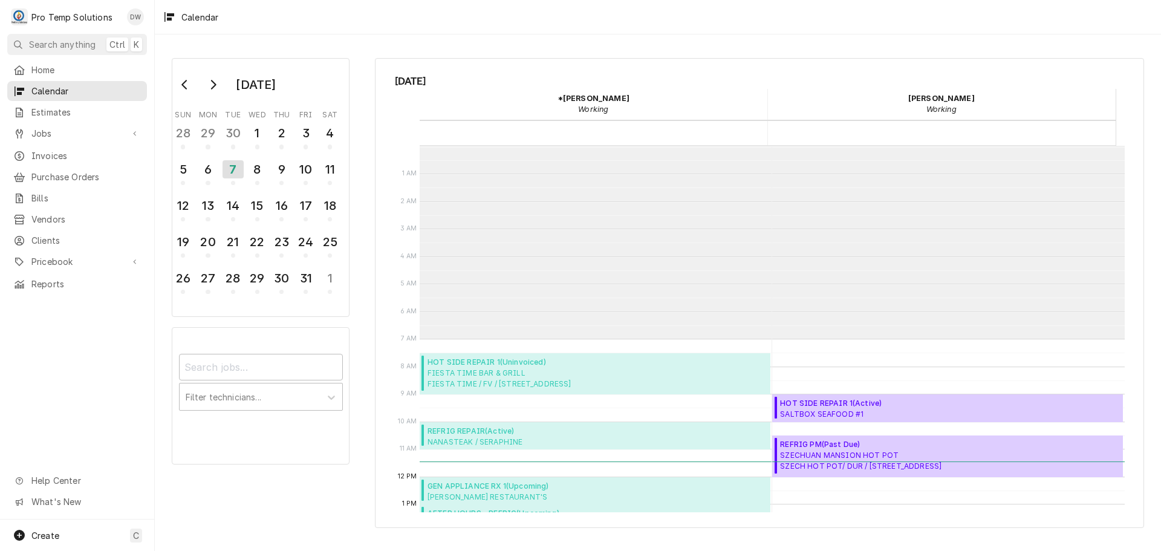
scroll to position [193, 0]
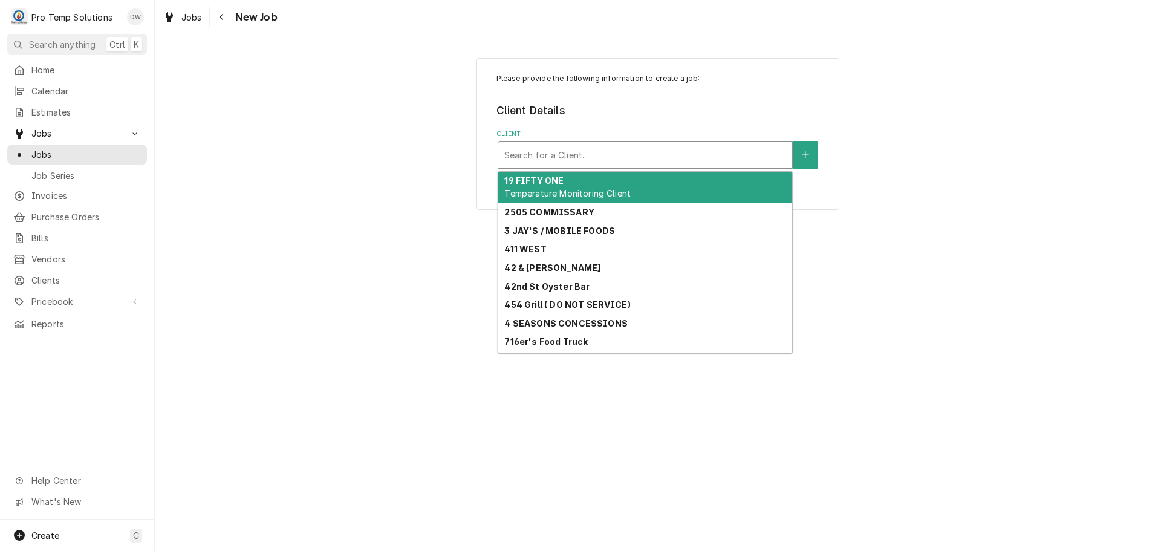
click at [707, 151] on div "Client" at bounding box center [645, 155] width 282 height 22
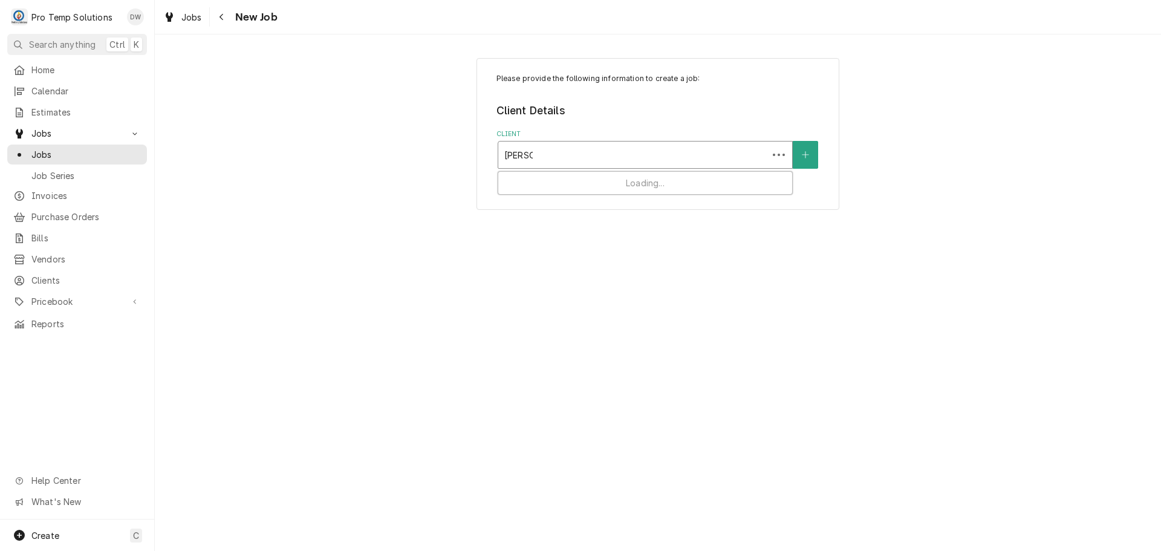
type input "[PERSON_NAME]"
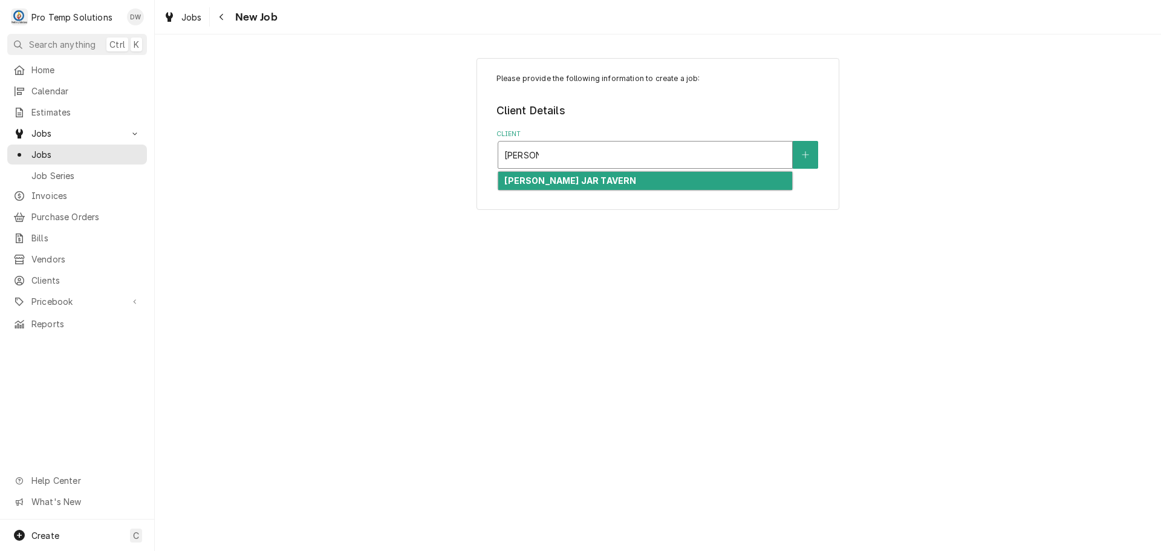
click at [616, 178] on div "[PERSON_NAME] JAR TAVERN" at bounding box center [645, 181] width 294 height 19
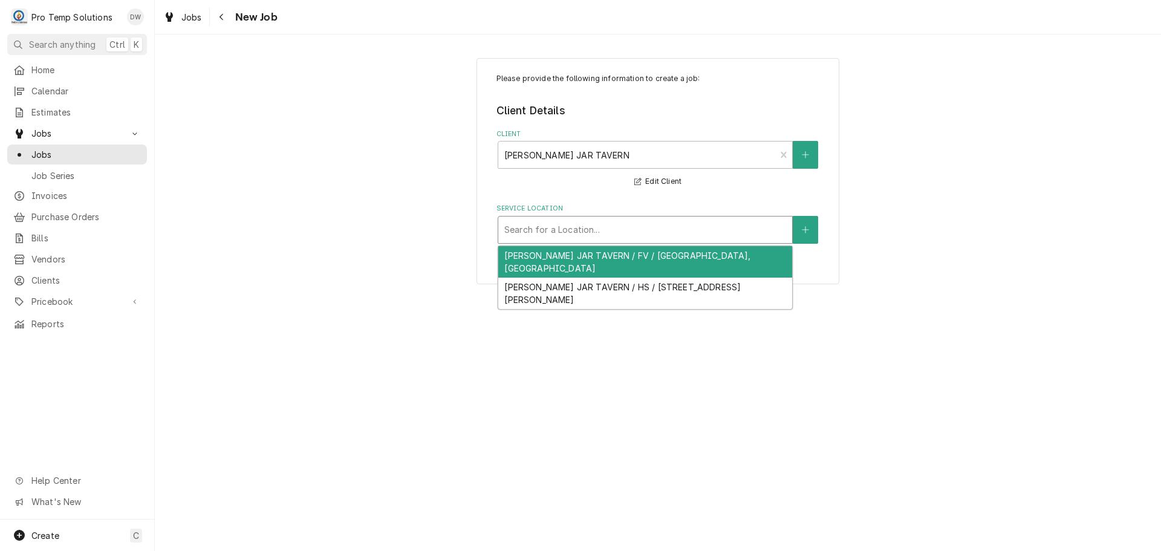
click at [607, 232] on div "Service Location" at bounding box center [645, 230] width 282 height 22
click at [609, 261] on div "MASON JAR TAVERN / FV / South Main Street, Fuquay-Varina, NC 27526" at bounding box center [645, 261] width 294 height 31
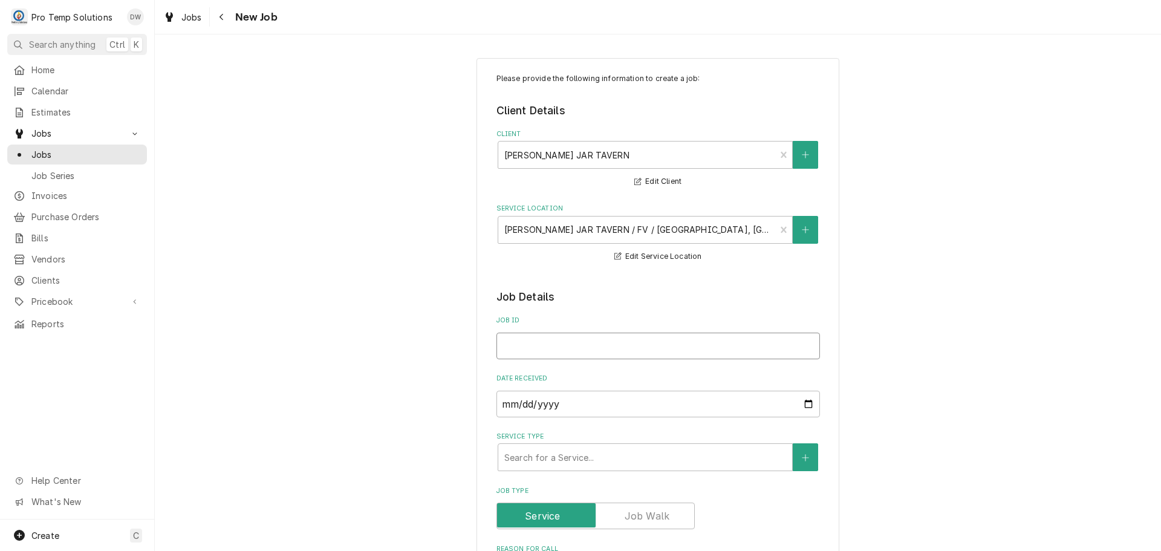
click at [574, 341] on input "Job ID" at bounding box center [659, 346] width 324 height 27
type textarea "x"
type input "1"
type textarea "x"
type input "10"
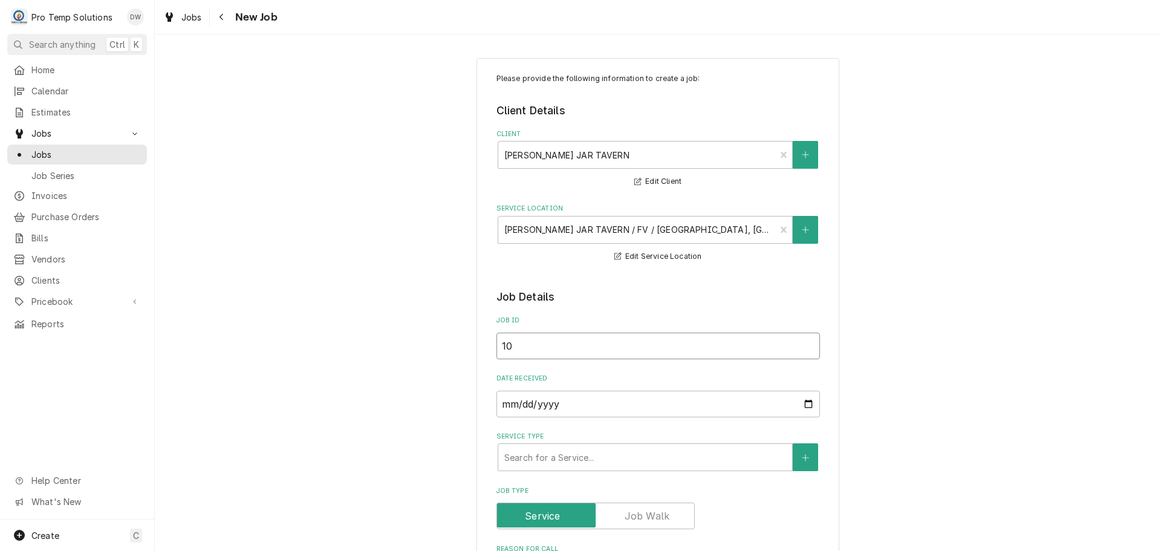
type textarea "x"
type input "100"
type textarea "x"
type input "1008"
type textarea "x"
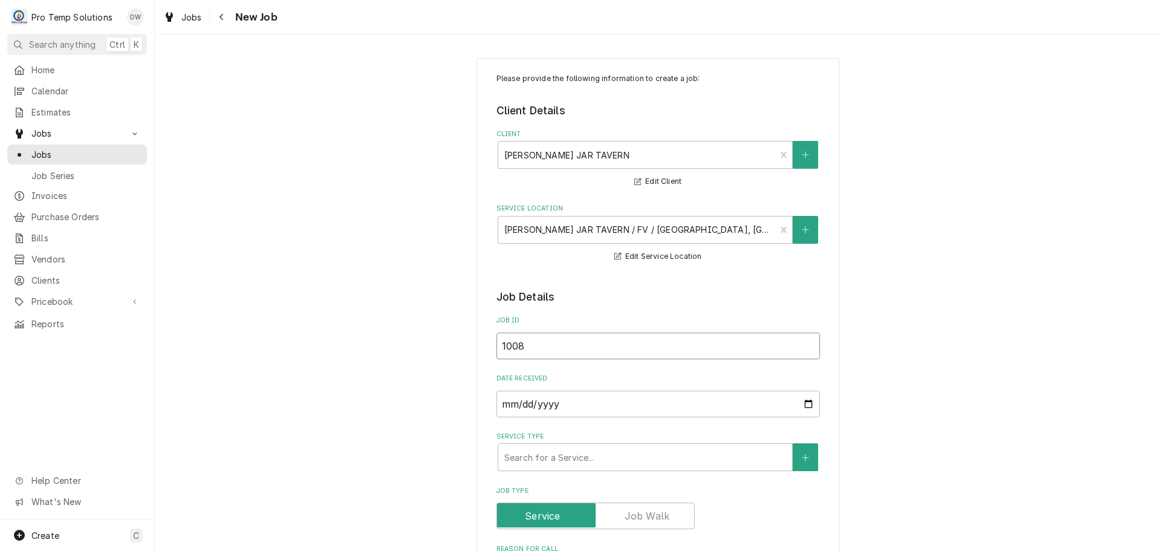
type input "10082"
type textarea "x"
type input "100825"
type textarea "x"
type input "100825-"
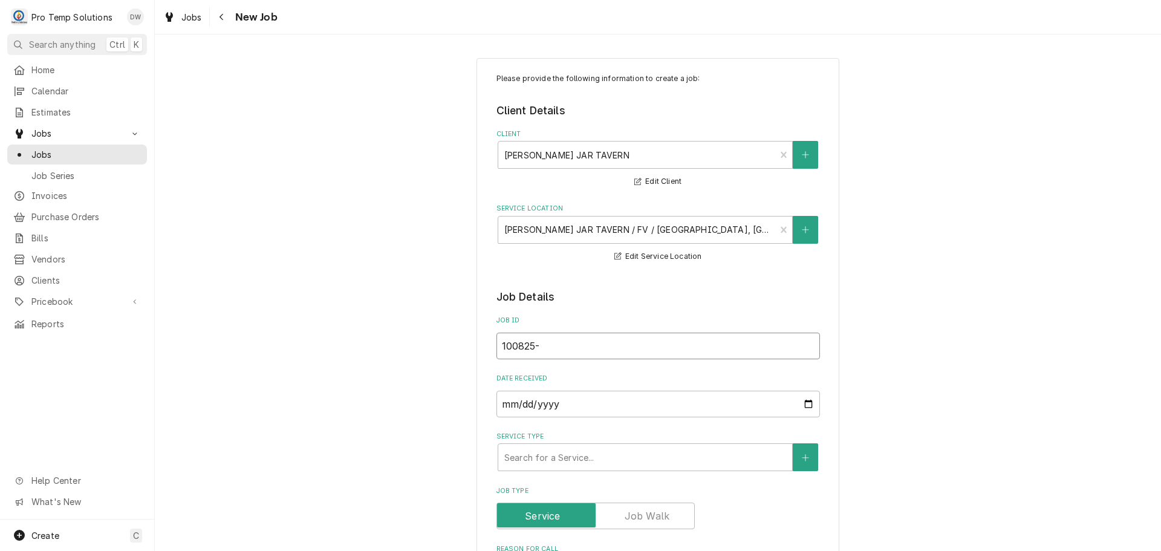
type textarea "x"
type input "100825-0"
type textarea "x"
type input "100825-01"
type textarea "x"
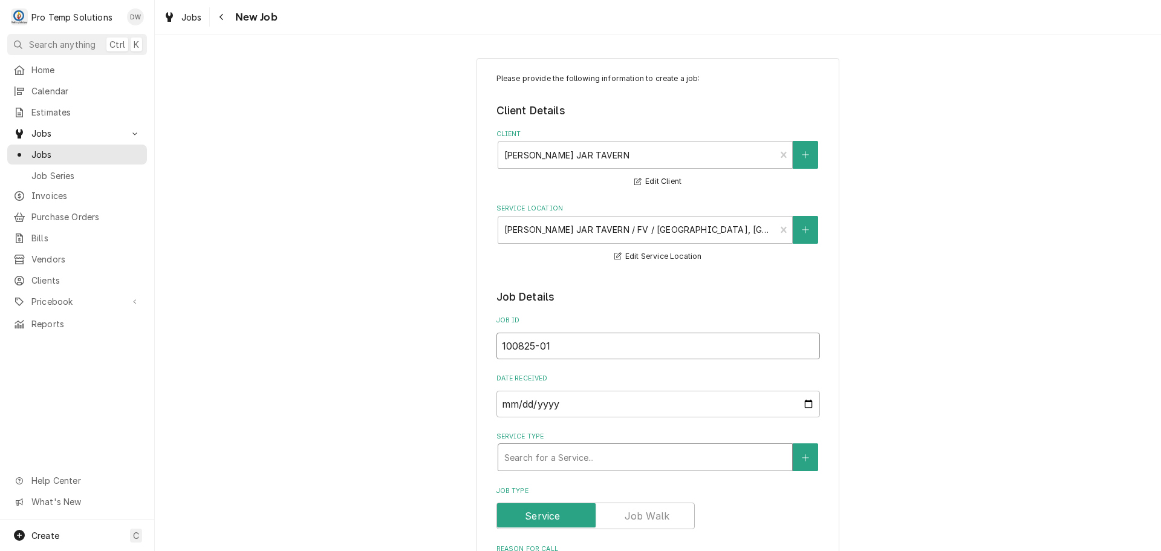
type input "100825-01"
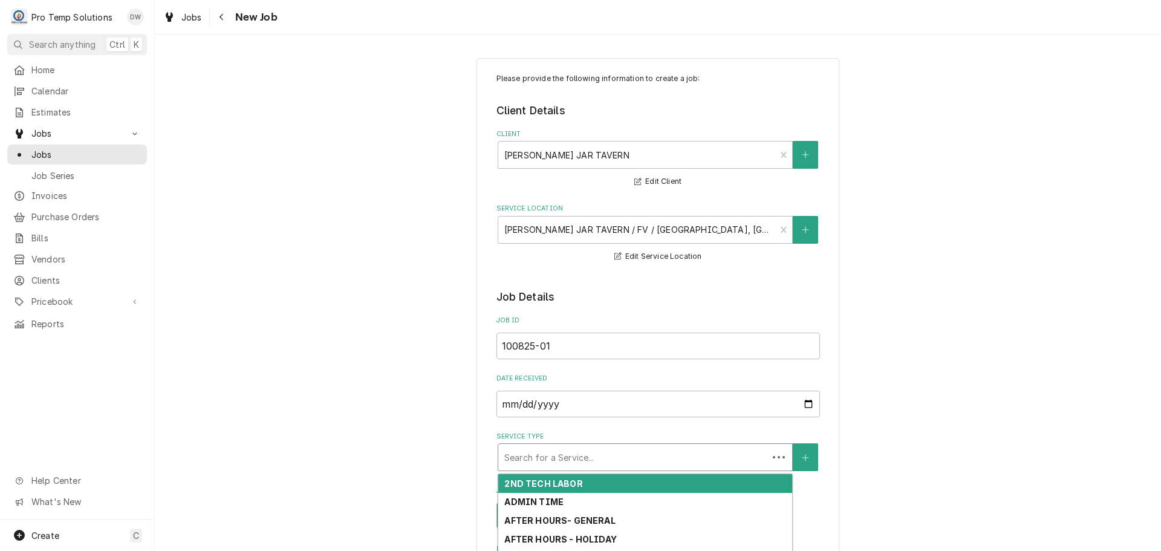
click at [604, 465] on div "Service Type" at bounding box center [633, 457] width 258 height 22
type textarea "x"
type input "H"
type textarea "x"
type input "HO"
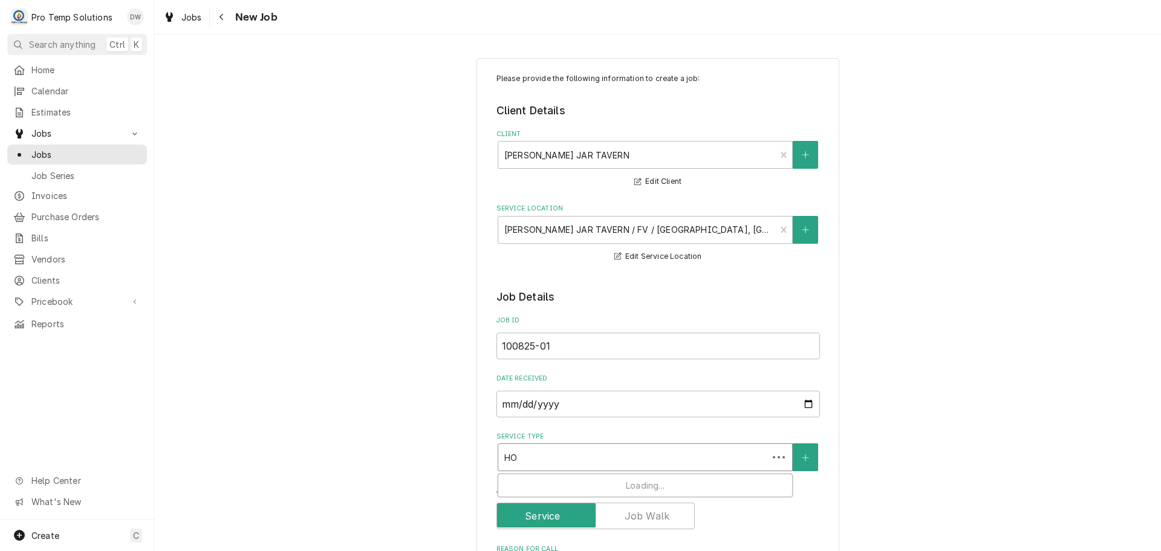
type textarea "x"
type input "HOT"
type textarea "x"
type input "HOT"
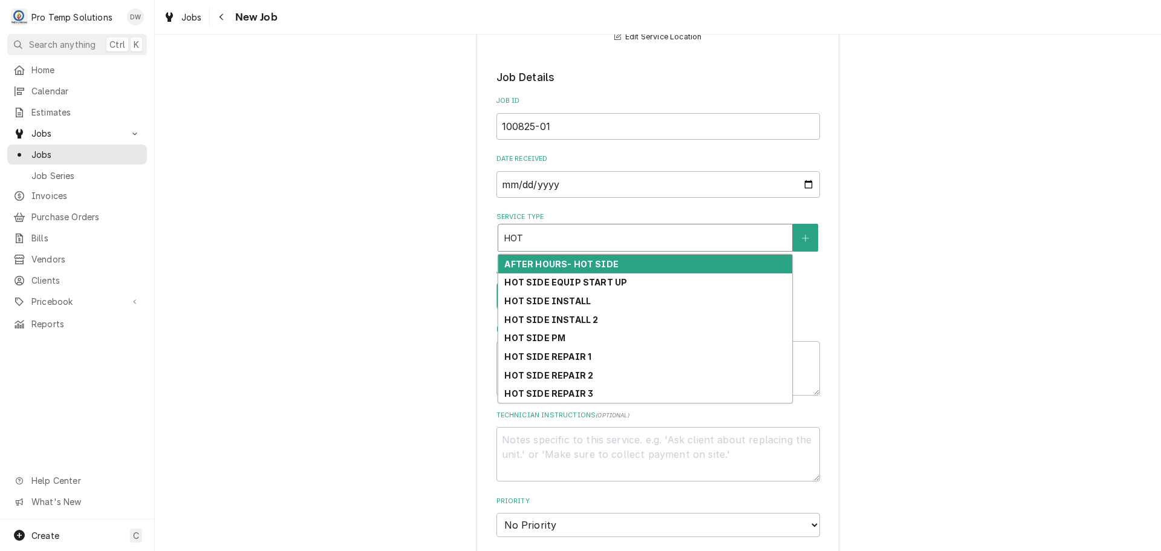
scroll to position [242, 0]
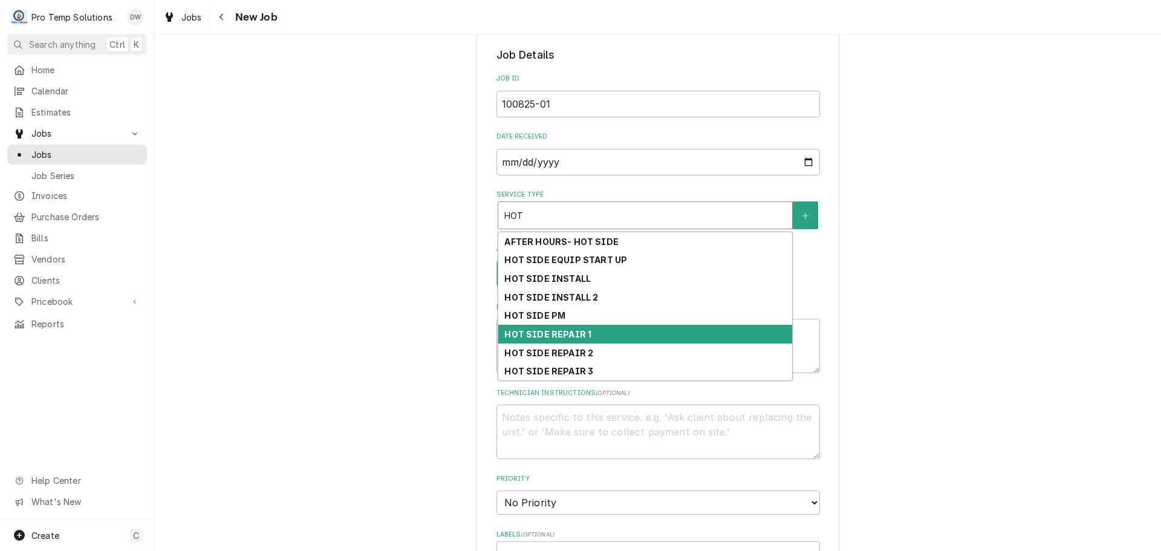
click at [610, 333] on div "HOT SIDE REPAIR 1" at bounding box center [645, 334] width 294 height 19
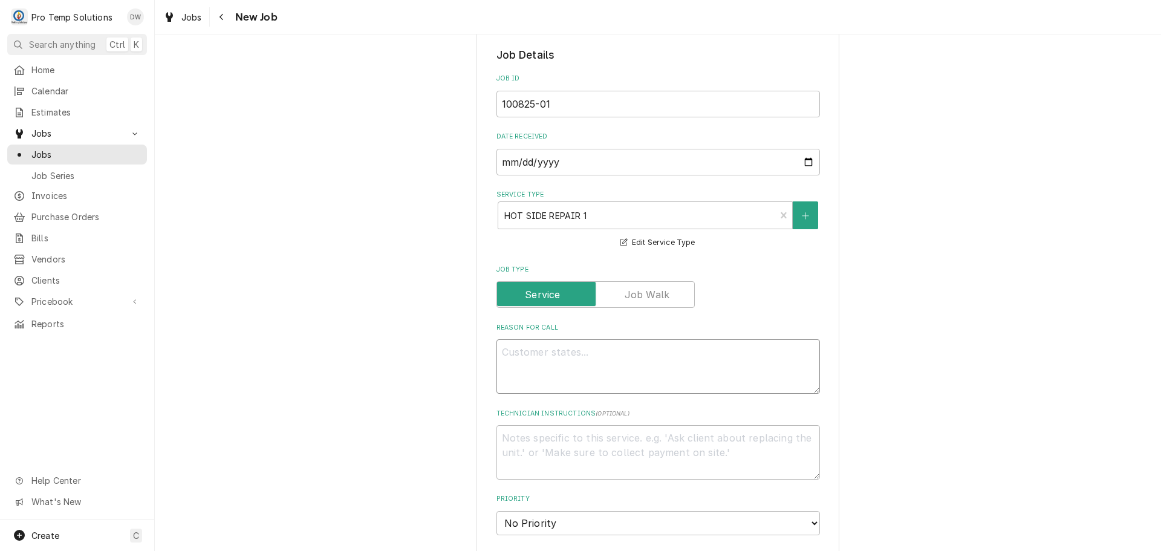
click at [598, 353] on textarea "Reason For Call" at bounding box center [659, 366] width 324 height 54
type textarea "x"
type textarea "B"
type textarea "x"
type textarea "B/"
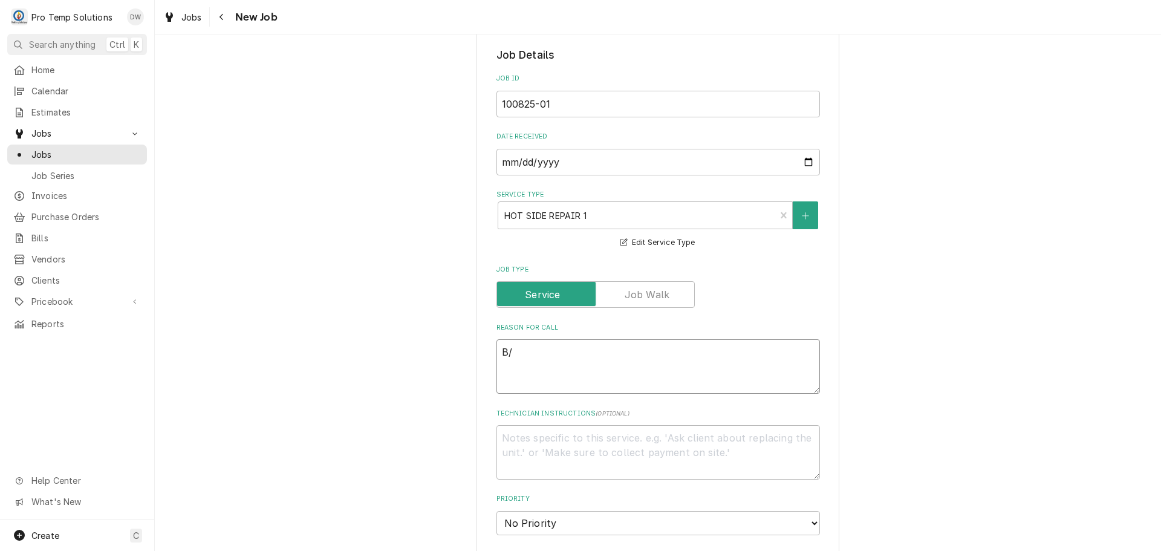
type textarea "x"
type textarea "B/O"
type textarea "x"
type textarea "B/OV"
type textarea "x"
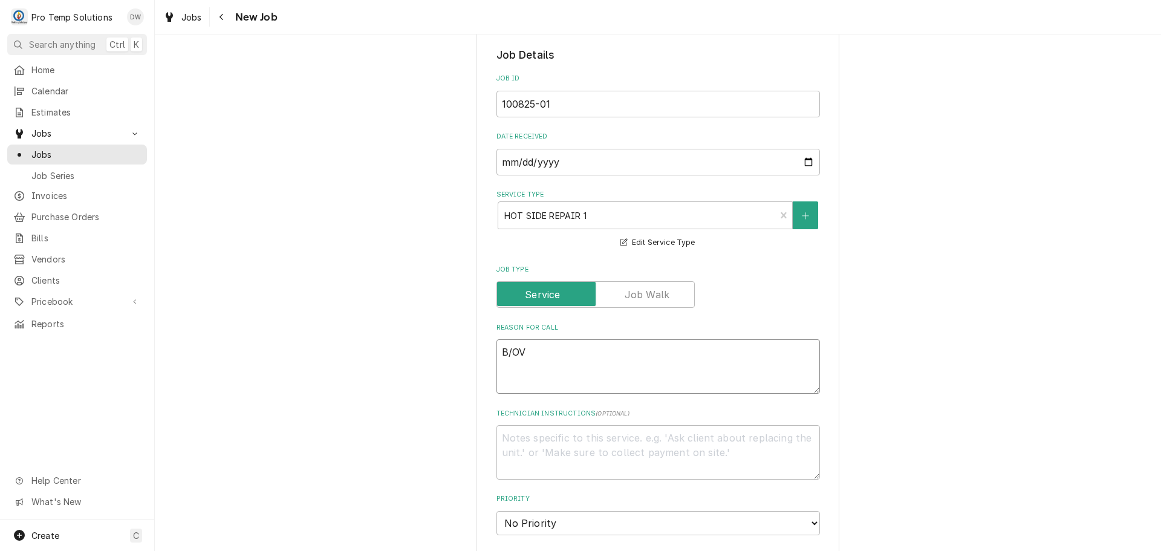
type textarea "B/OVE"
type textarea "x"
type textarea "B/OVEN"
type textarea "x"
type textarea "B/OVEN"
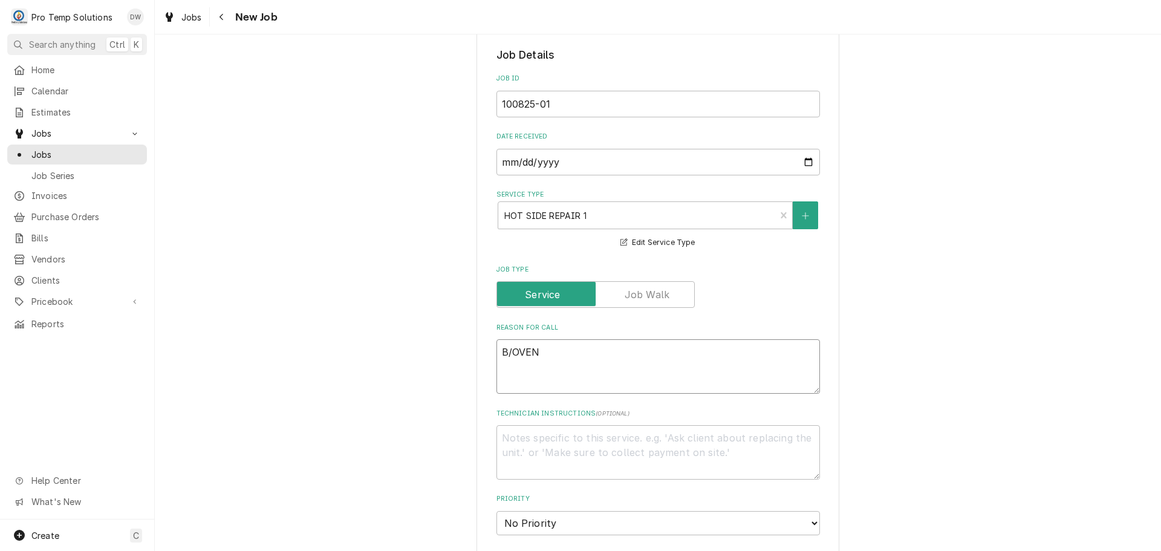
type textarea "x"
type textarea "B/OVEN O"
type textarea "x"
type textarea "B/OVEN ON"
type textarea "x"
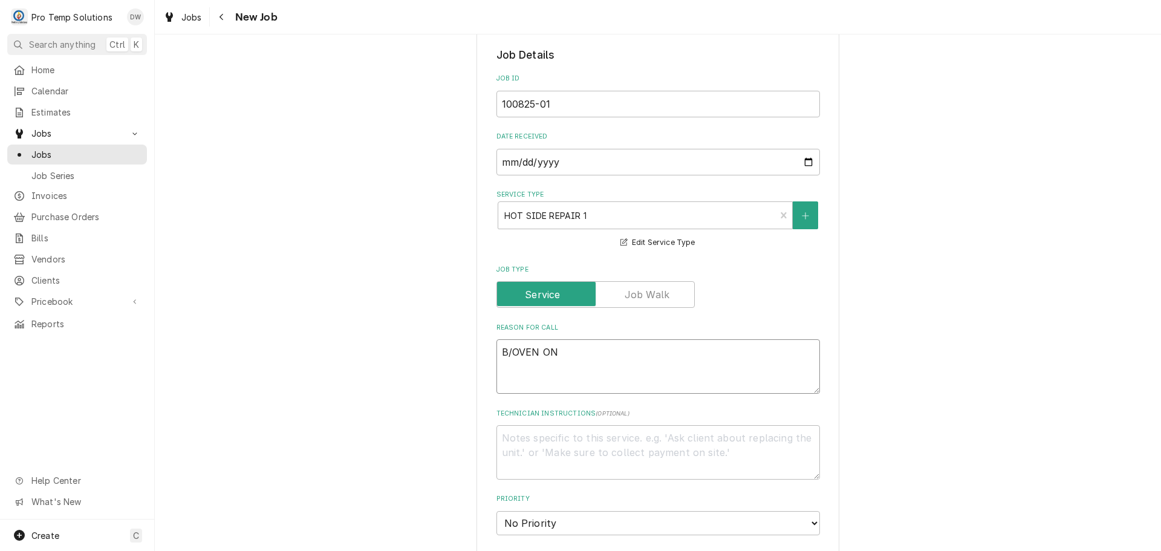
type textarea "B/OVEN ON"
type textarea "x"
type textarea "B/OVEN ON B"
type textarea "x"
type textarea "B/OVEN ON BU"
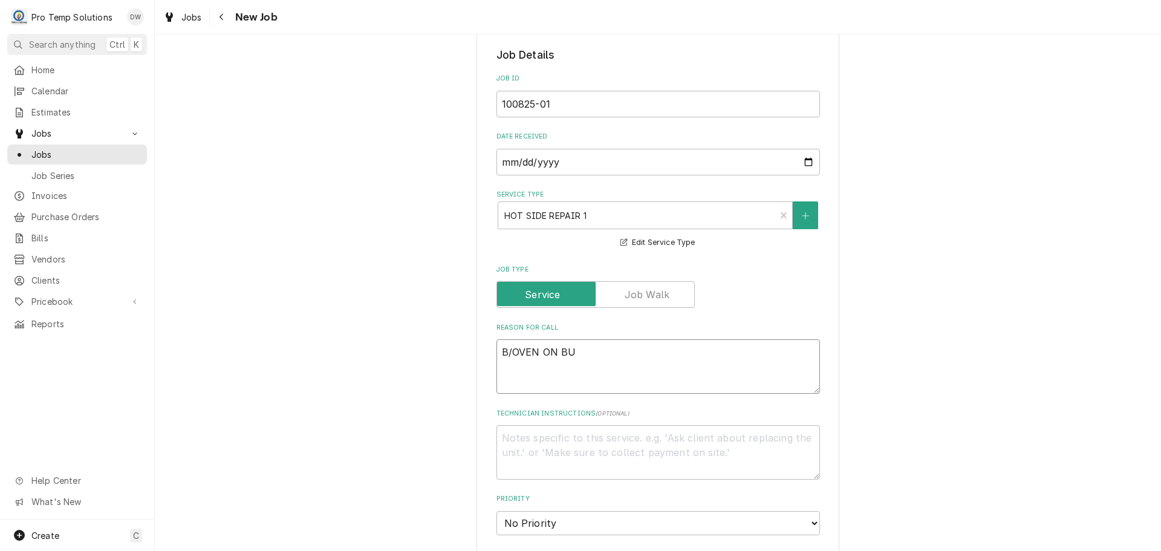
type textarea "x"
type textarea "B/OVEN ON BUT"
type textarea "x"
type textarea "B/OVEN ON BUT"
type textarea "x"
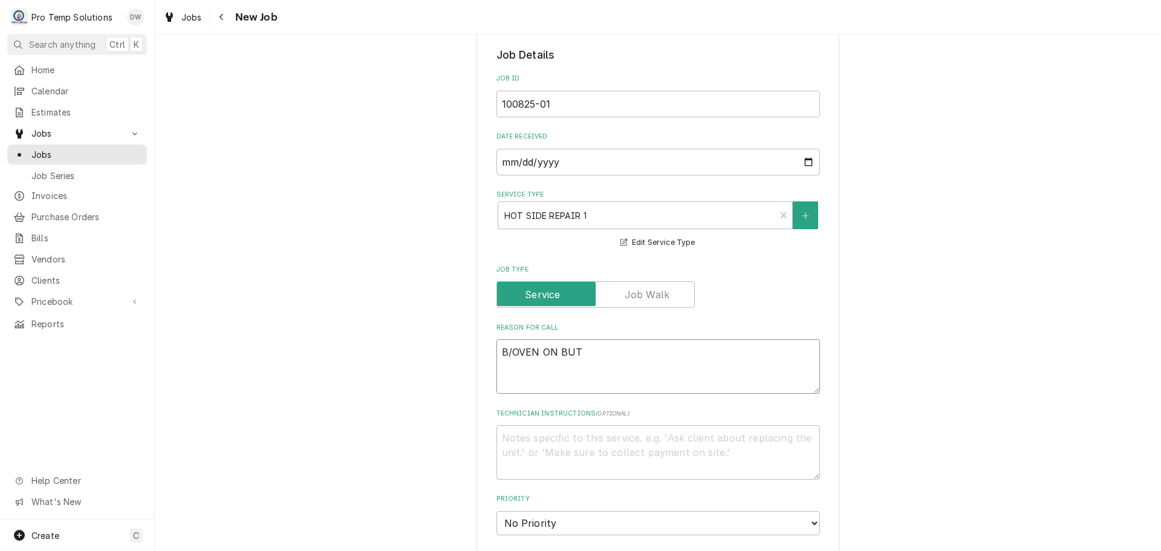
type textarea "B/OVEN ON BUT N"
type textarea "x"
type textarea "B/OVEN ON BUT NO"
type textarea "x"
type textarea "B/OVEN ON BUT NO"
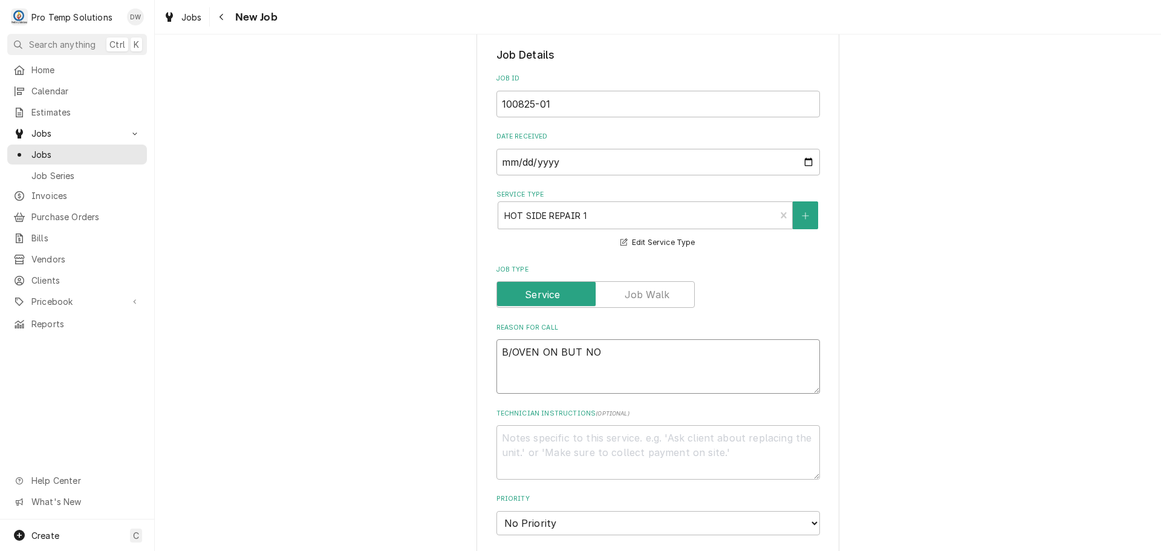
type textarea "x"
type textarea "B/OVEN ON BUT NO B"
type textarea "x"
type textarea "B/OVEN ON BUT NO BL"
type textarea "x"
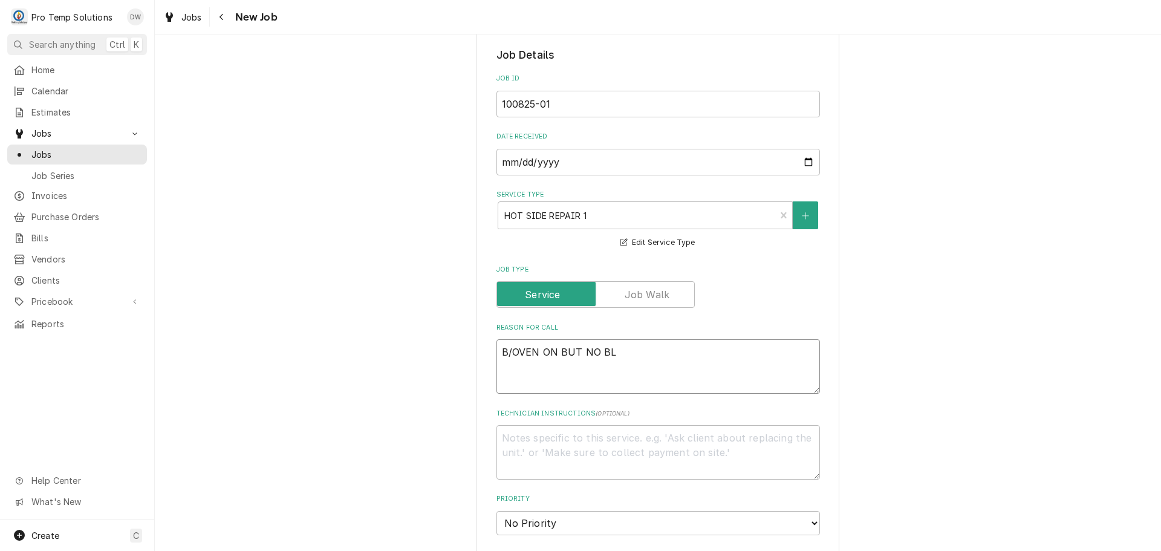
type textarea "B/OVEN ON BUT NO BLO"
type textarea "x"
type textarea "B/OVEN ON BUT NO BLOE"
type textarea "x"
type textarea "B/OVEN ON BUT NO BLOER"
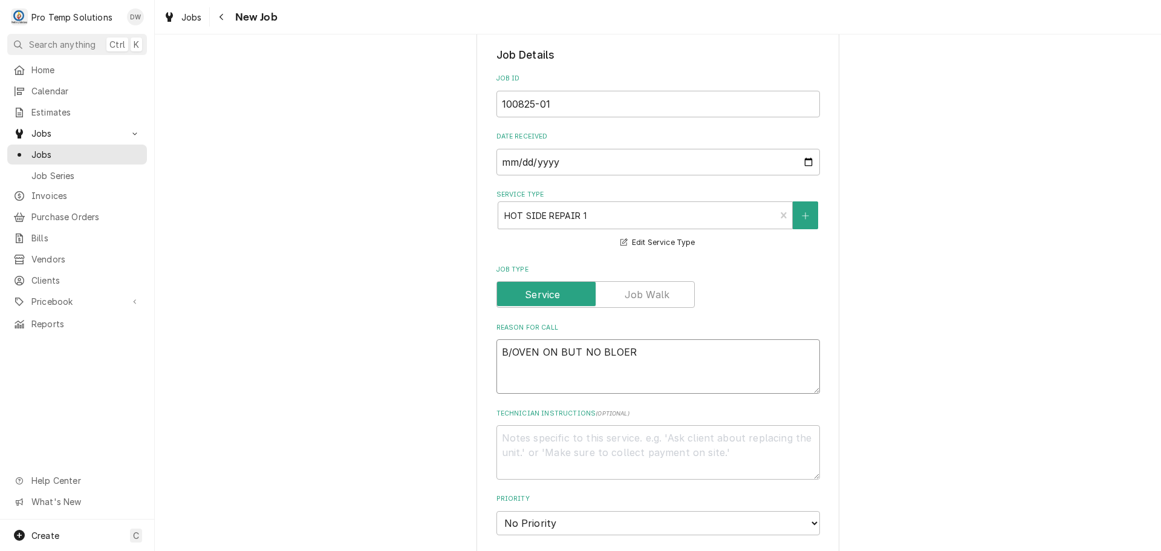
type textarea "x"
type textarea "B/OVEN ON BUT NO BLOER"
type textarea "x"
type textarea "B/OVEN ON BUT NO BLOER"
type textarea "x"
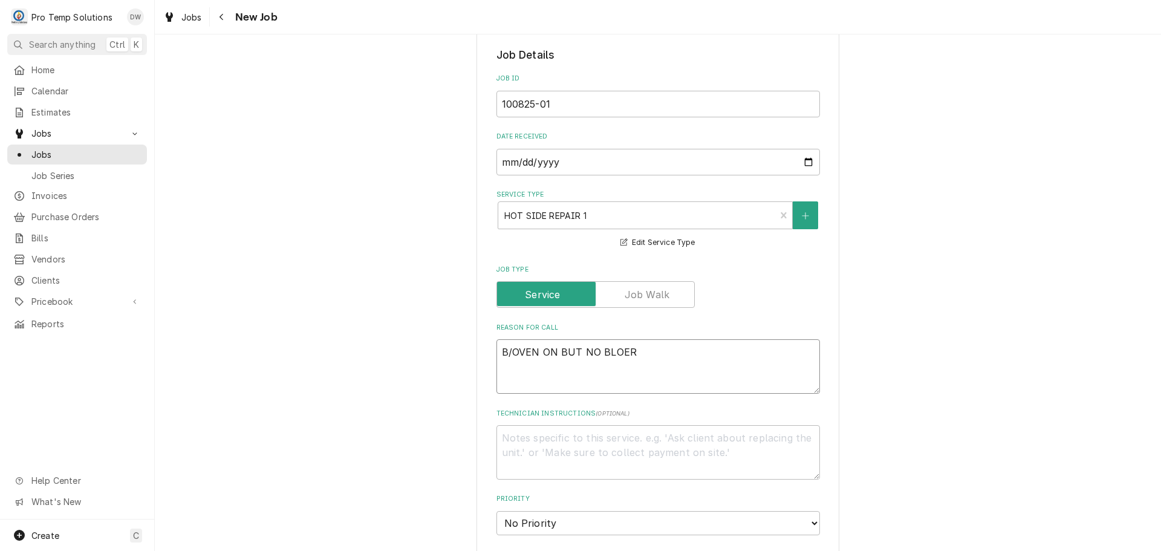
type textarea "B/OVEN ON BUT NO BLOE"
type textarea "x"
type textarea "B/OVEN ON BUT NO BLO"
type textarea "x"
type textarea "B/OVEN ON BUT NO BL"
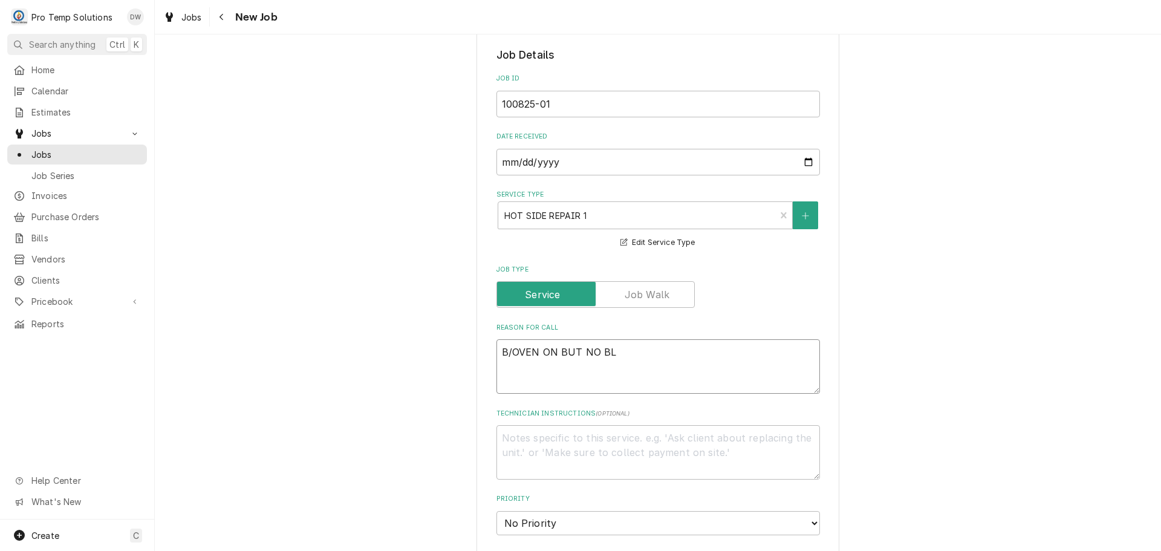
type textarea "x"
type textarea "B/OVEN ON BUT NO BLO"
type textarea "x"
type textarea "B/OVEN ON BUT NO BLOW"
type textarea "x"
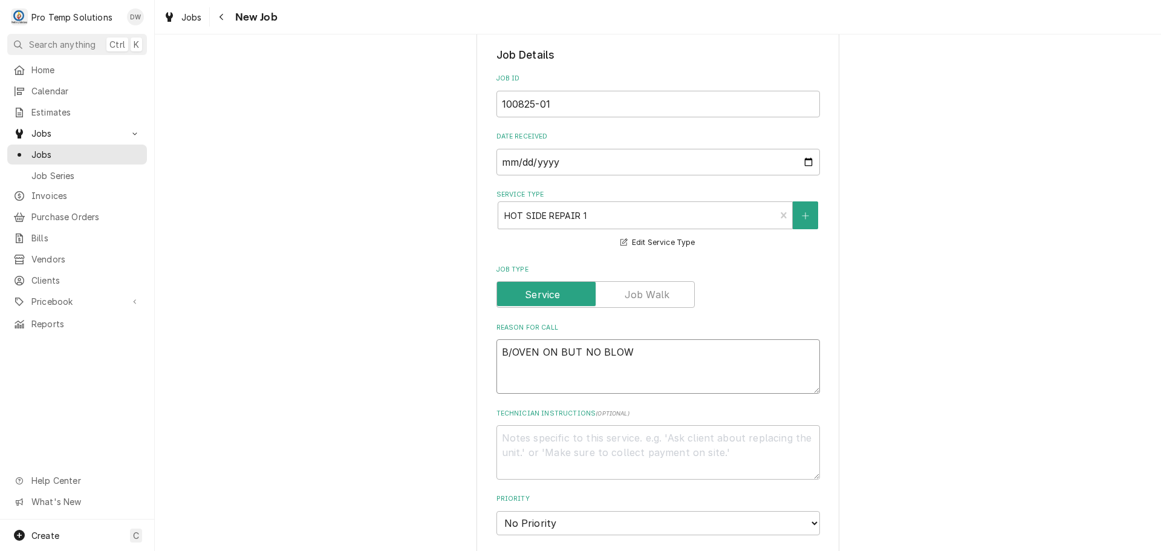
type textarea "B/OVEN ON BUT NO BLOWE"
type textarea "x"
type textarea "B/OVEN ON BUT NO BLOWER"
type textarea "x"
type textarea "B/OVEN ON BUT NO BLOWER"
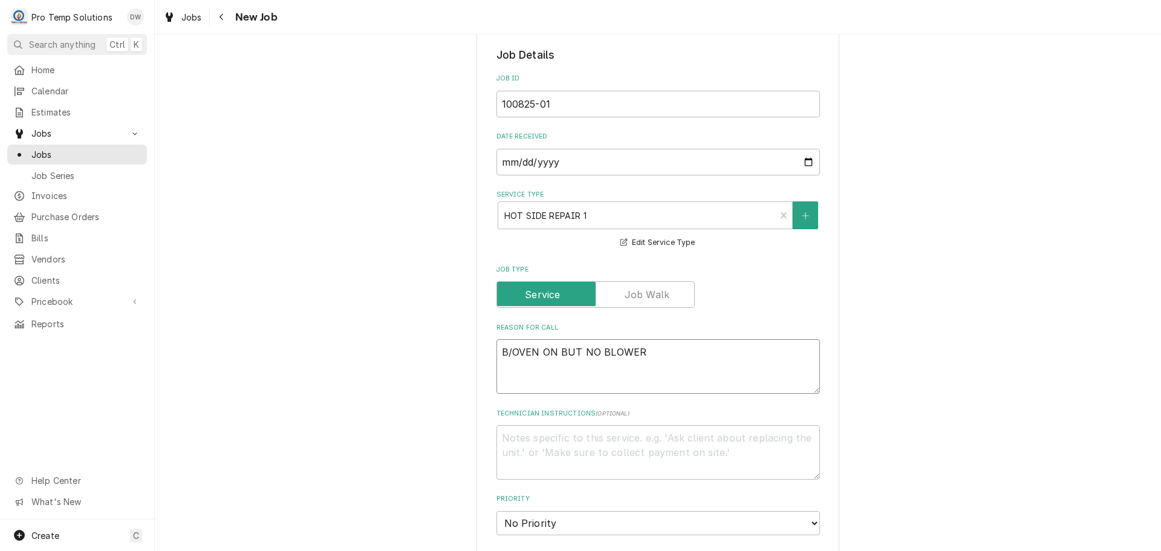
type textarea "x"
type textarea "B/OVEN ON BUT NO BLOWER O"
type textarea "x"
type textarea "B/OVEN ON BUT NO BLOWER OR"
type textarea "x"
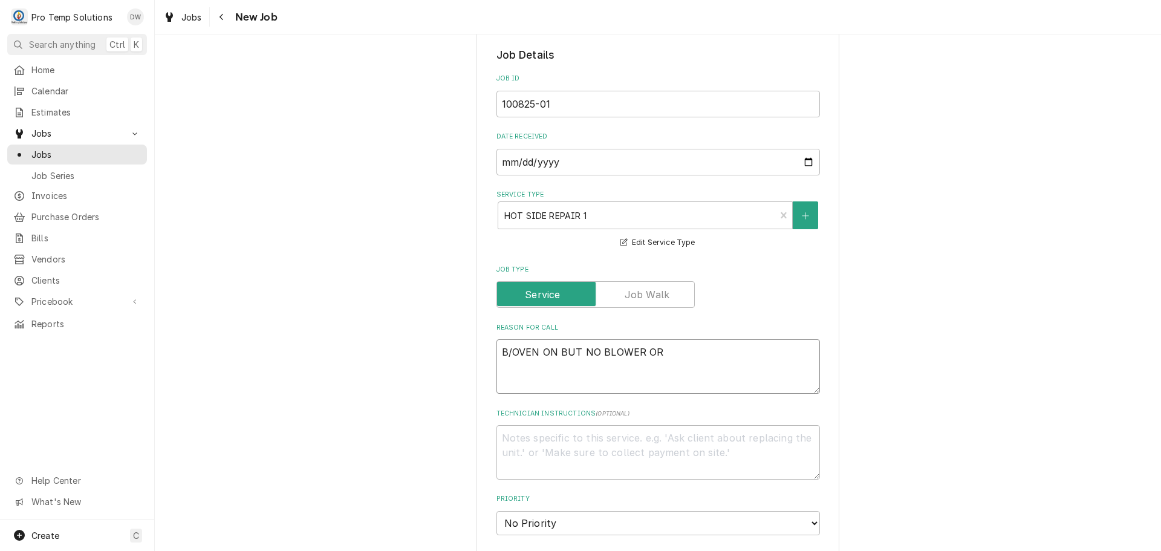
type textarea "B/OVEN ON BUT NO BLOWER OR"
type textarea "x"
type textarea "B/OVEN ON BUT NO BLOWER OR H"
type textarea "x"
type textarea "B/OVEN ON BUT NO BLOWER OR HE"
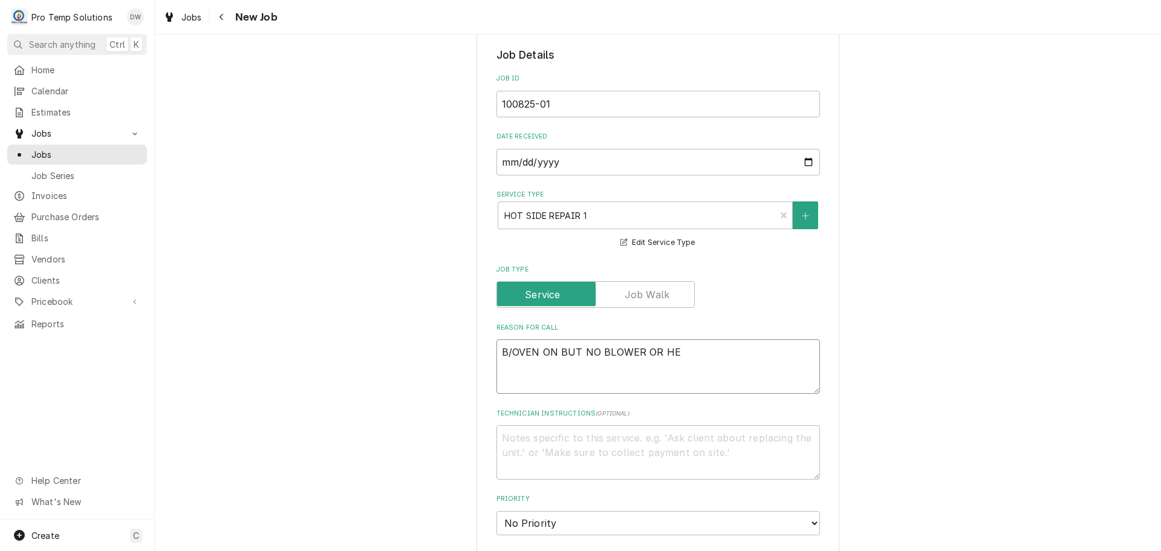
type textarea "x"
type textarea "B/OVEN ON BUT NO BLOWER OR HEA"
type textarea "x"
type textarea "B/OVEN ON BUT NO BLOWER OR HEAT"
type textarea "x"
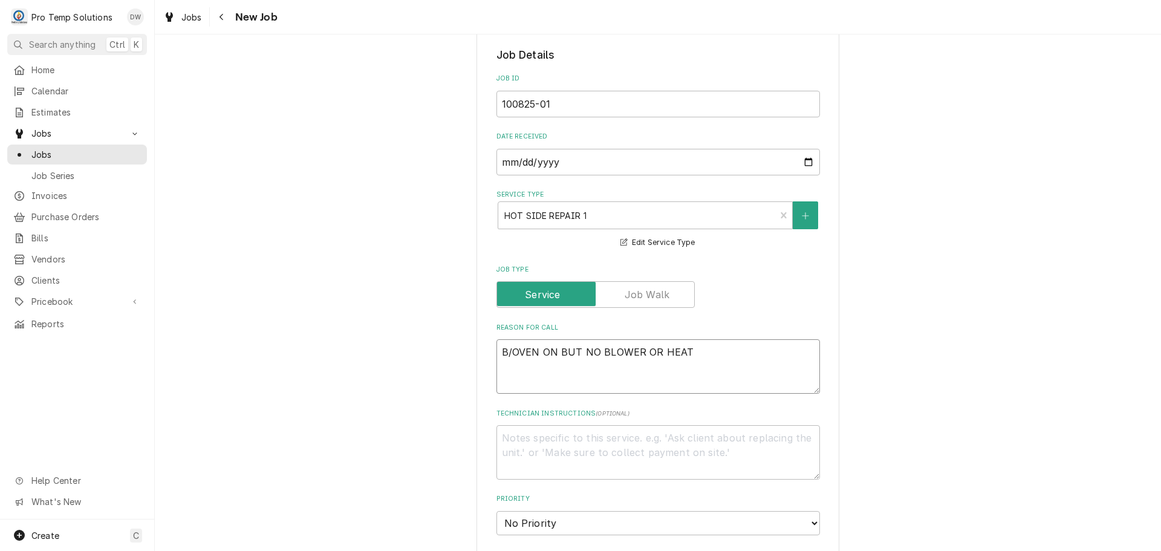
type textarea "B/OVEN ON BUT NO BLOWER OR HEAT"
type textarea "x"
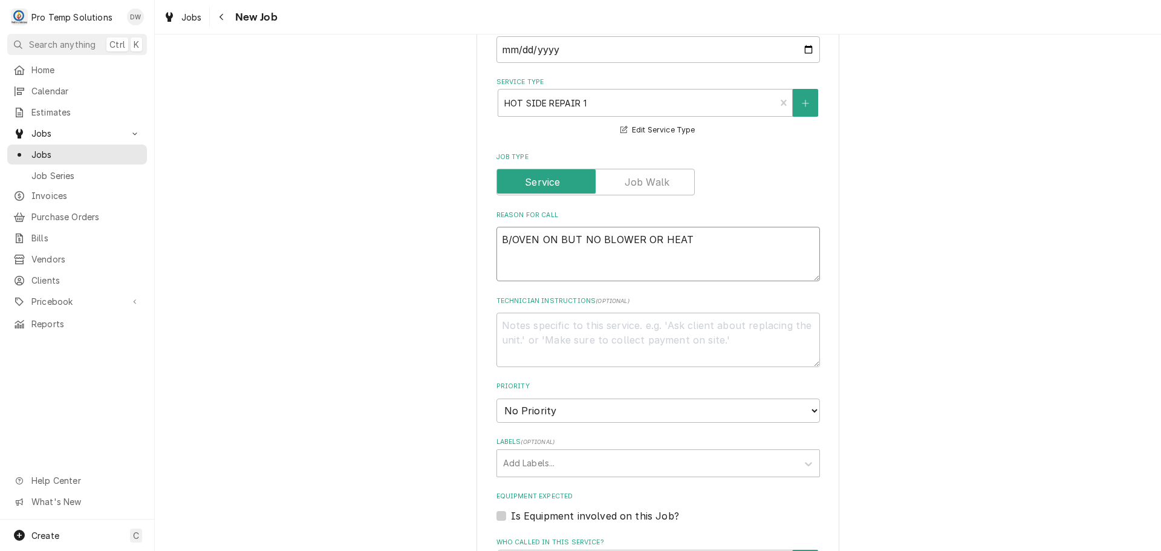
scroll to position [544, 0]
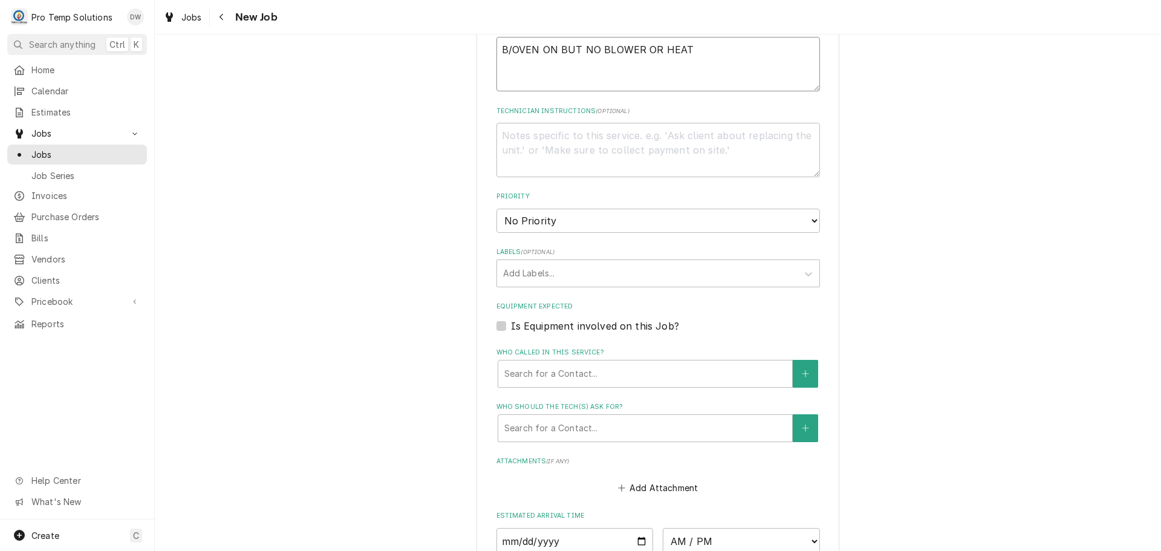
type textarea "B/OVEN ON BUT NO BLOWER OR HEAT"
click at [511, 328] on label "Is Equipment involved on this Job?" at bounding box center [595, 326] width 168 height 15
click at [511, 328] on input "Equipment Expected" at bounding box center [673, 332] width 324 height 27
checkbox input "true"
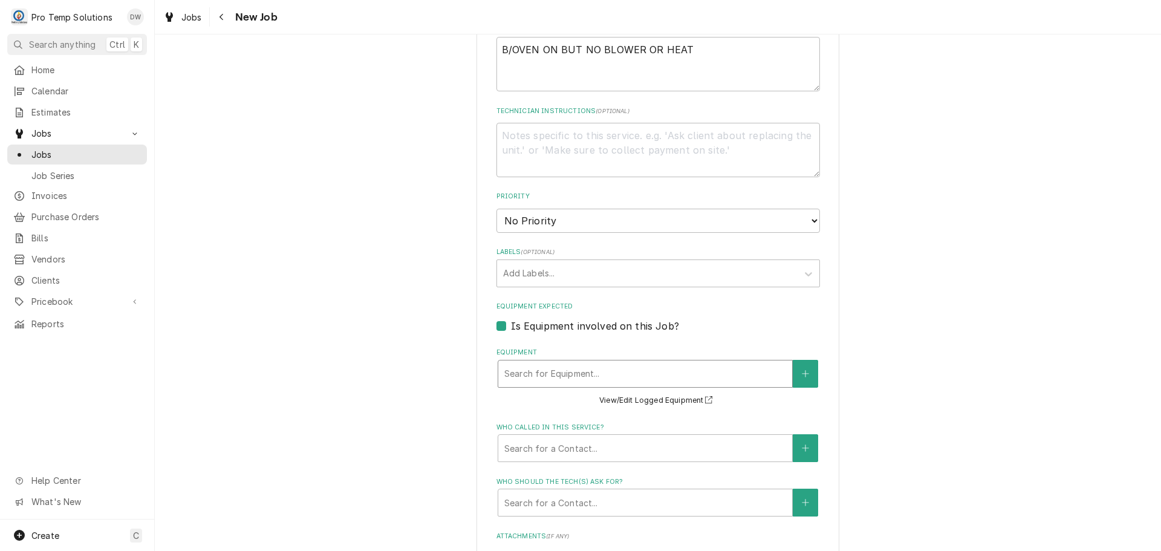
click at [627, 374] on div "Equipment" at bounding box center [645, 374] width 282 height 22
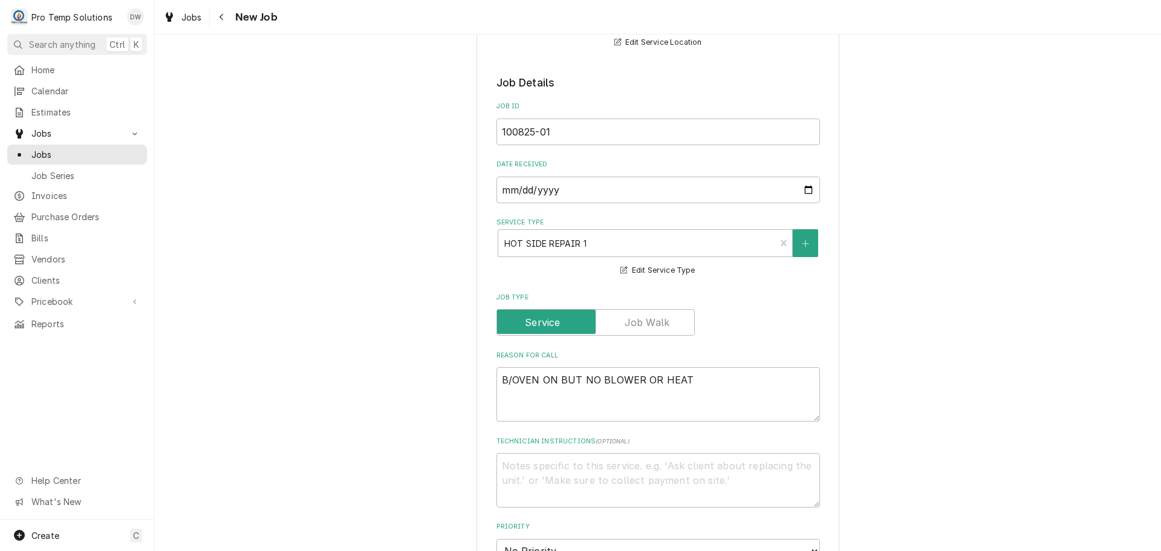
scroll to position [181, 0]
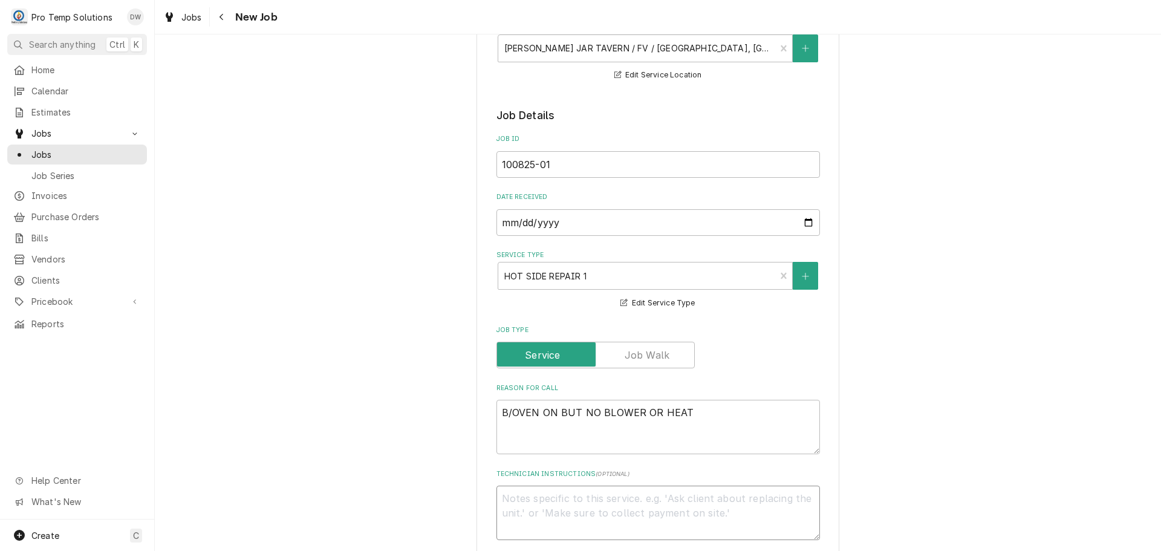
click at [615, 513] on textarea "Technician Instructions ( optional )" at bounding box center [659, 513] width 324 height 54
type textarea "x"
type textarea "P"
type textarea "x"
type textarea "PL"
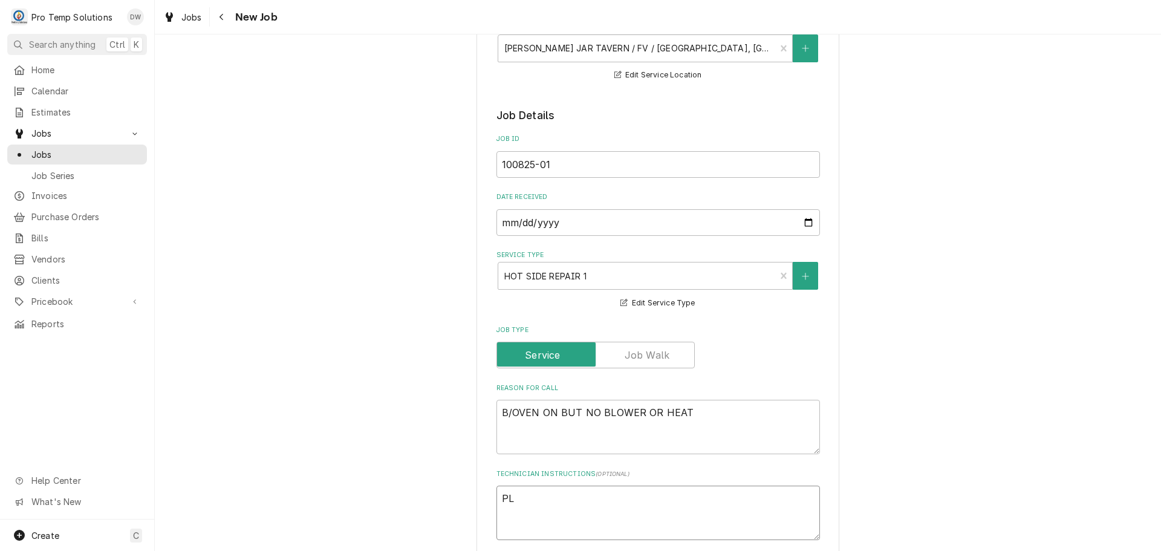
type textarea "x"
type textarea "PLE"
type textarea "x"
type textarea "PLEA"
type textarea "x"
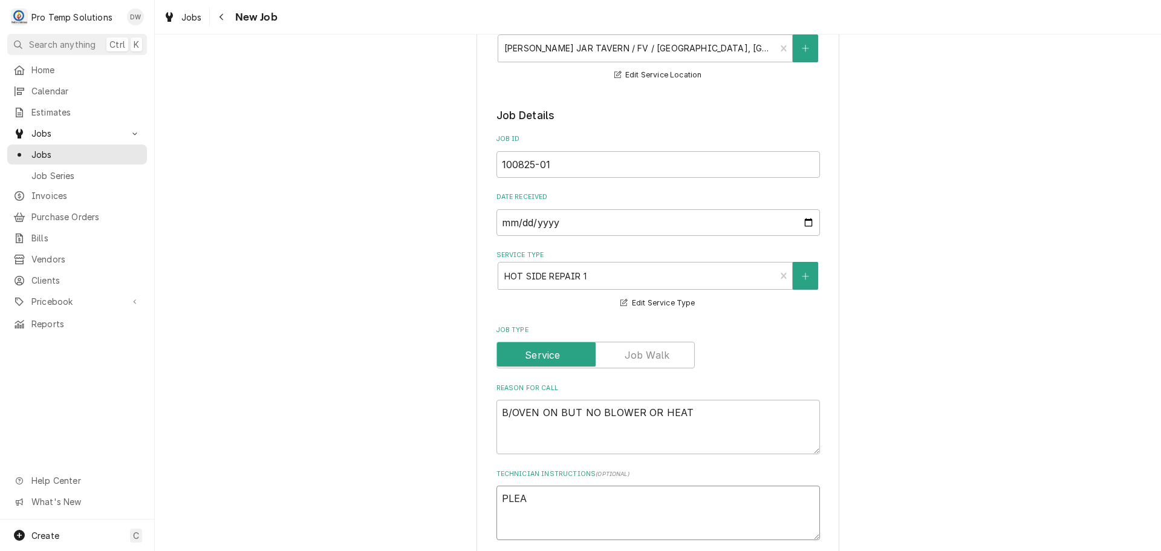
type textarea "PLEAS"
type textarea "x"
type textarea "PLEASE"
type textarea "x"
type textarea "PLEASE A"
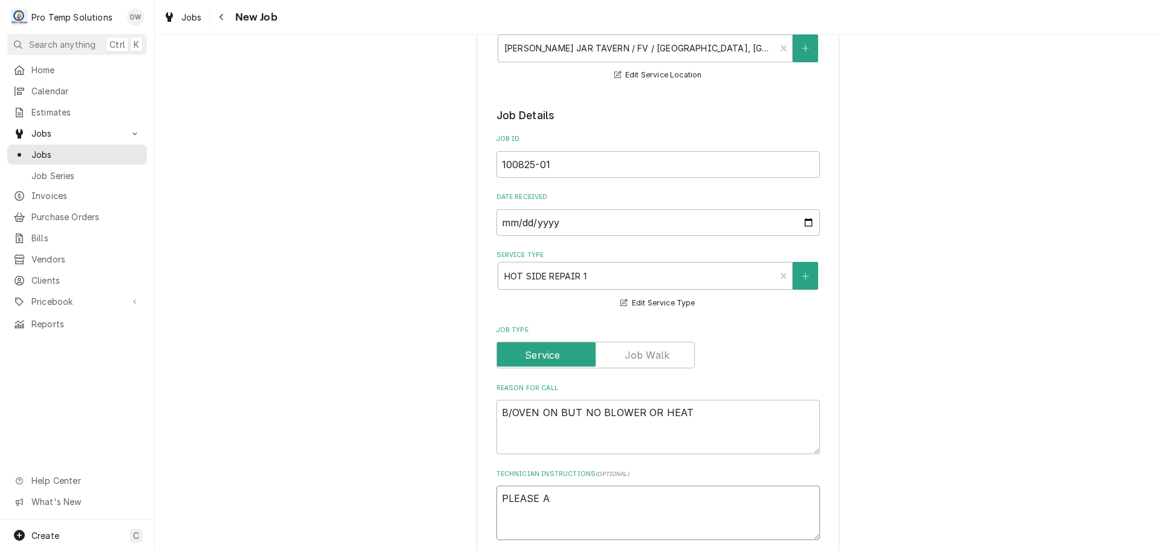
type textarea "x"
type textarea "PLEASE AD"
type textarea "x"
type textarea "PLEASE ADD"
type textarea "x"
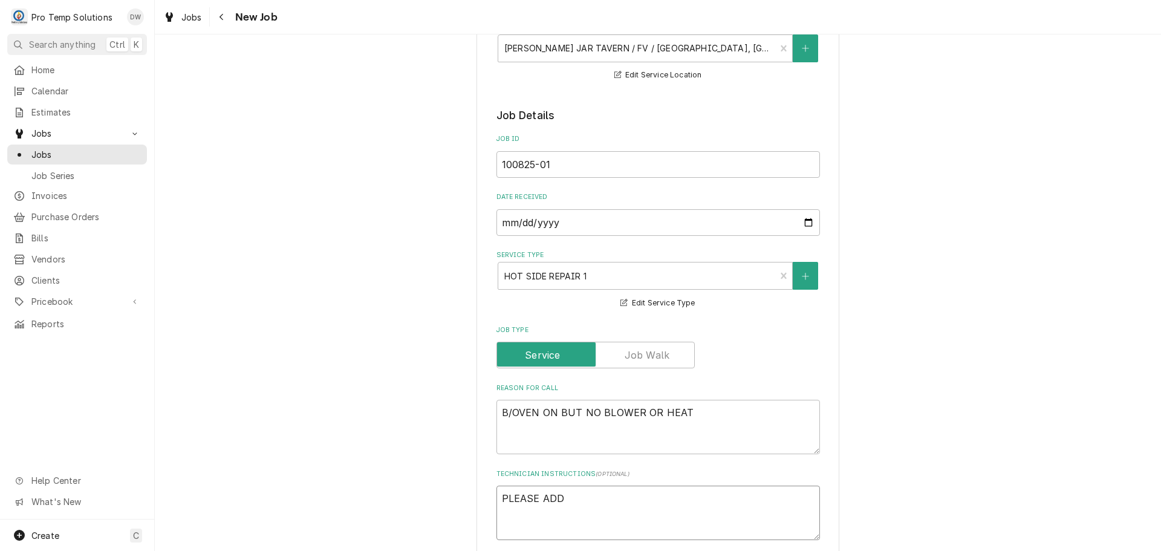
type textarea "PLEASE ADD"
type textarea "x"
type textarea "PLEASE ADD E"
type textarea "x"
type textarea "PLEASE ADD EQ"
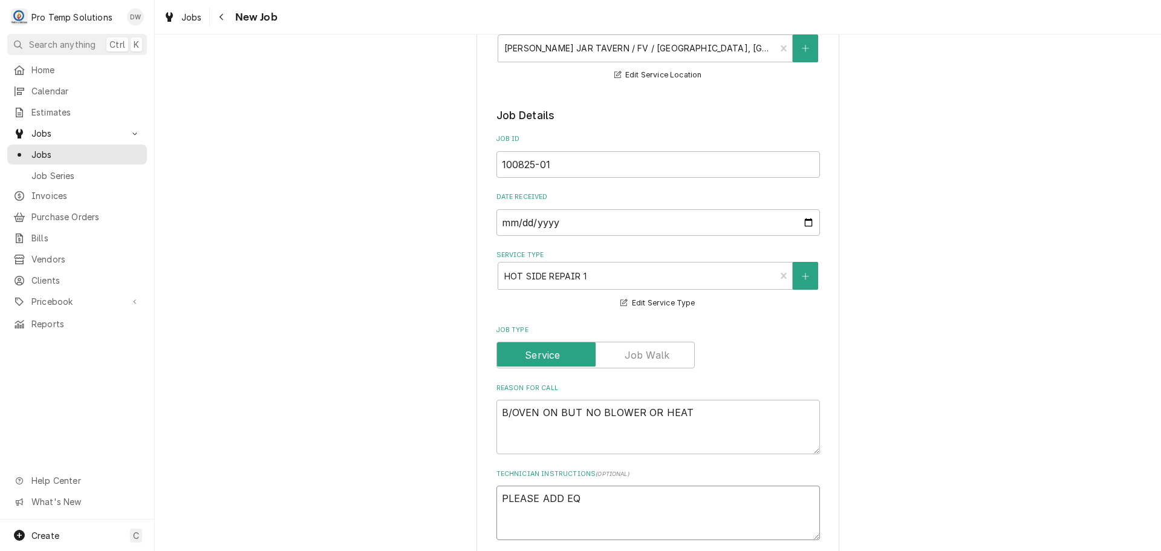
type textarea "x"
type textarea "PLEASE ADD EQU"
type textarea "x"
type textarea "PLEASE ADD EQUI"
type textarea "x"
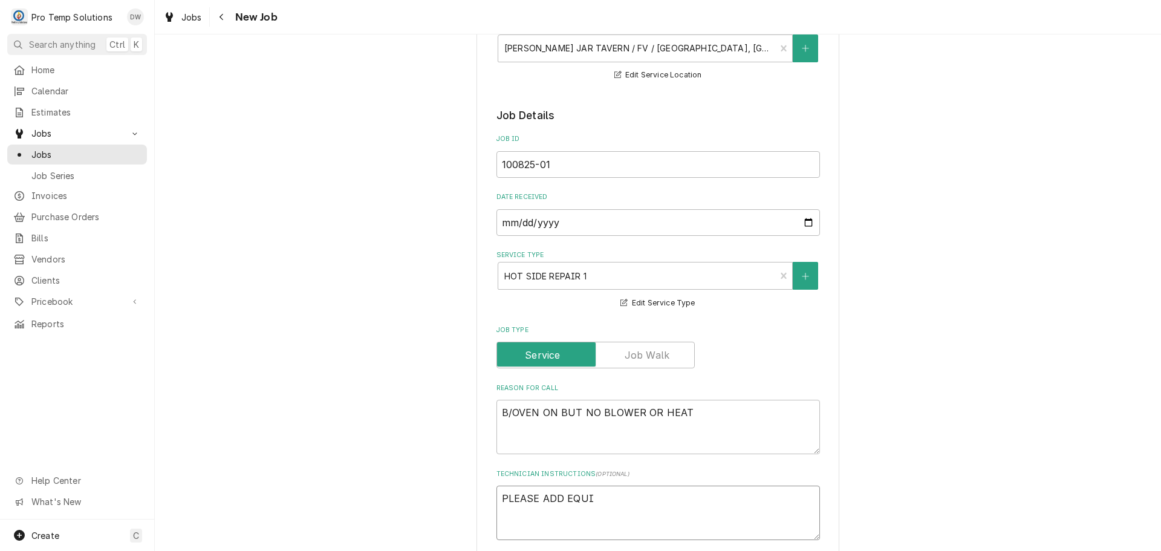
type textarea "PLEASE ADD EQUIP"
type textarea "x"
type textarea "PLEASE ADD EQUIP"
type textarea "x"
type textarea "PLEASE ADD EQUIP T"
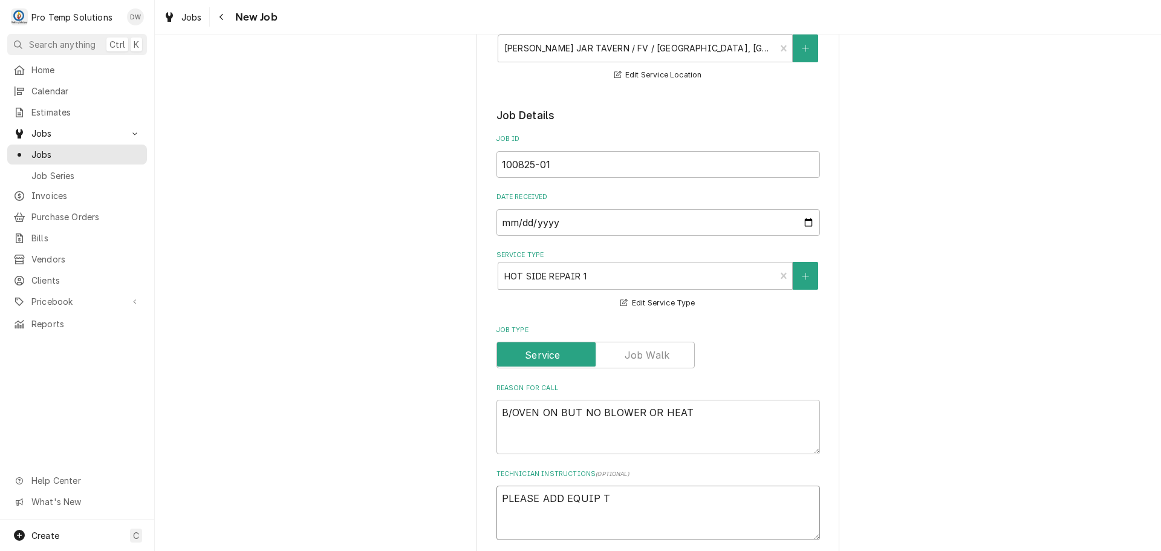
type textarea "x"
type textarea "PLEASE ADD EQUIP TO"
type textarea "x"
type textarea "PLEASE ADD EQUIP TO"
type textarea "x"
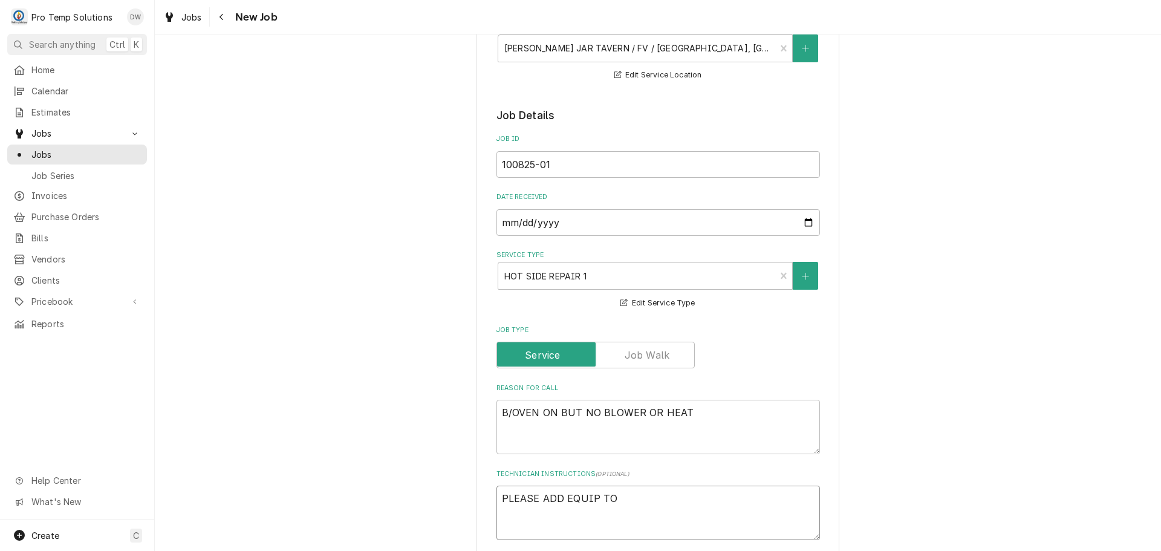
type textarea "PLEASE ADD EQUIP TO C"
type textarea "x"
type textarea "PLEASE ADD EQUIP TO CA"
type textarea "x"
type textarea "PLEASE ADD EQUIP TO CAL"
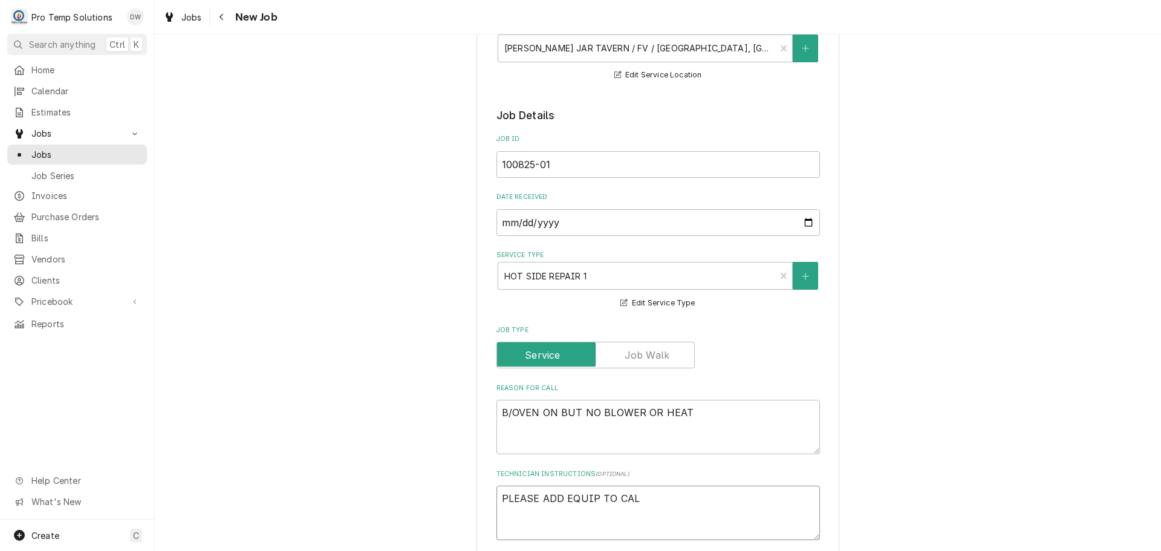
type textarea "x"
type textarea "PLEASE ADD EQUIP TO CALL"
type textarea "x"
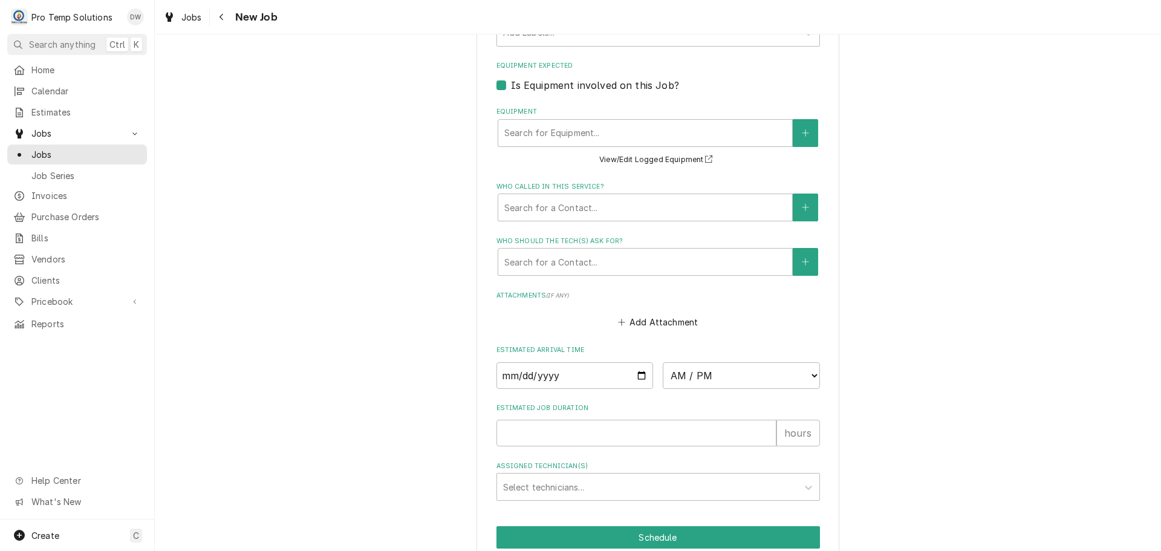
scroll to position [786, 0]
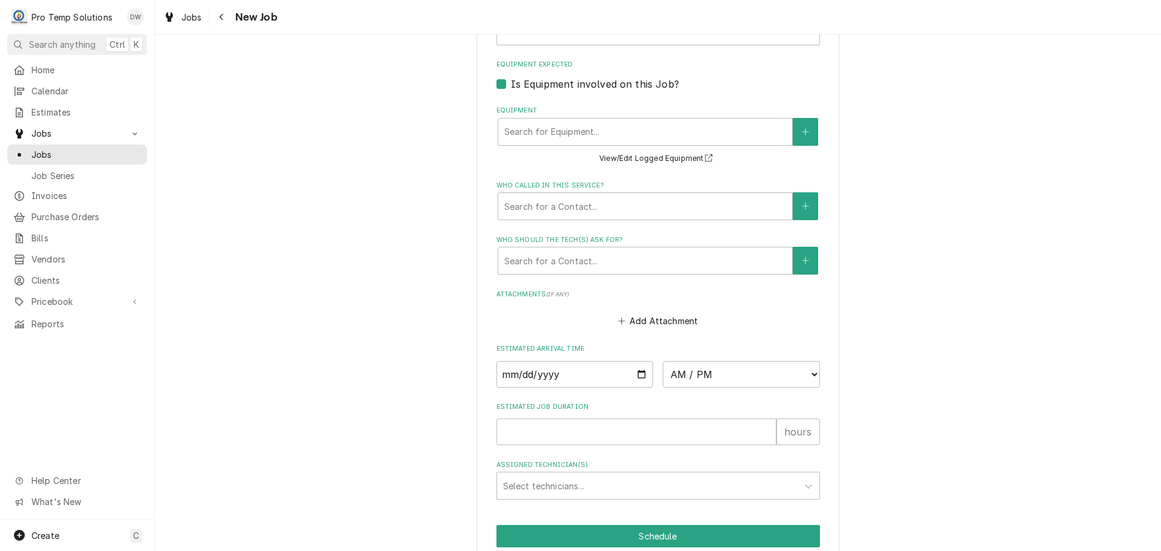
type textarea "PLEASE ADD EQUIP TO CALL"
click at [636, 374] on input "Date" at bounding box center [575, 374] width 157 height 27
type textarea "x"
type input "2025-10-08"
type textarea "x"
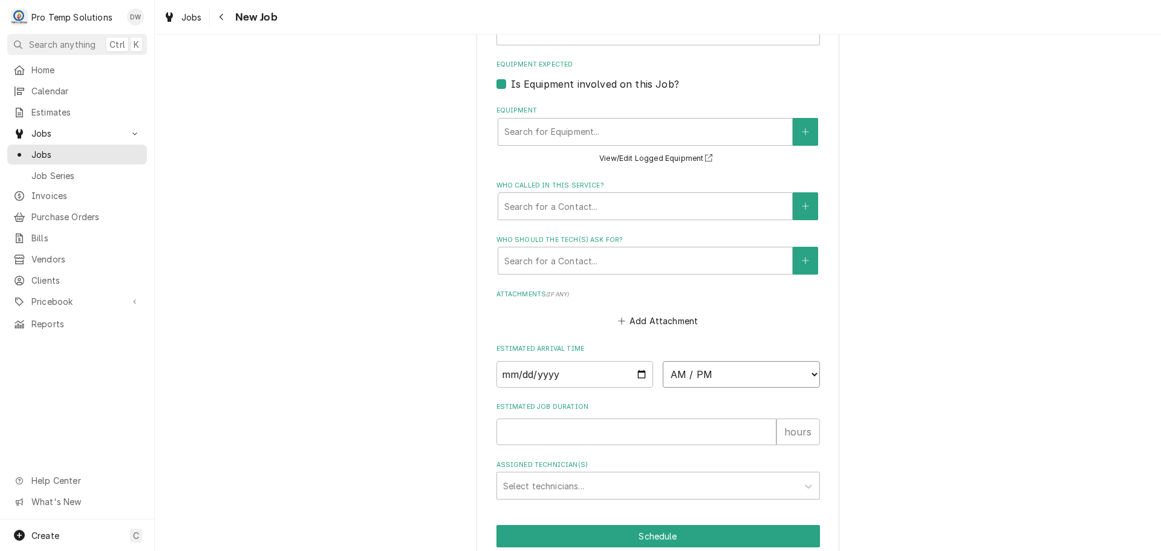
click at [802, 375] on select "AM / PM 6:00 AM 6:15 AM 6:30 AM 6:45 AM 7:00 AM 7:15 AM 7:30 AM 7:45 AM 8:00 AM…" at bounding box center [741, 374] width 157 height 27
select select "15:30:00"
click at [663, 361] on select "AM / PM 6:00 AM 6:15 AM 6:30 AM 6:45 AM 7:00 AM 7:15 AM 7:30 AM 7:45 AM 8:00 AM…" at bounding box center [741, 374] width 157 height 27
click at [738, 426] on input "Estimated Job Duration" at bounding box center [637, 432] width 280 height 27
type textarea "x"
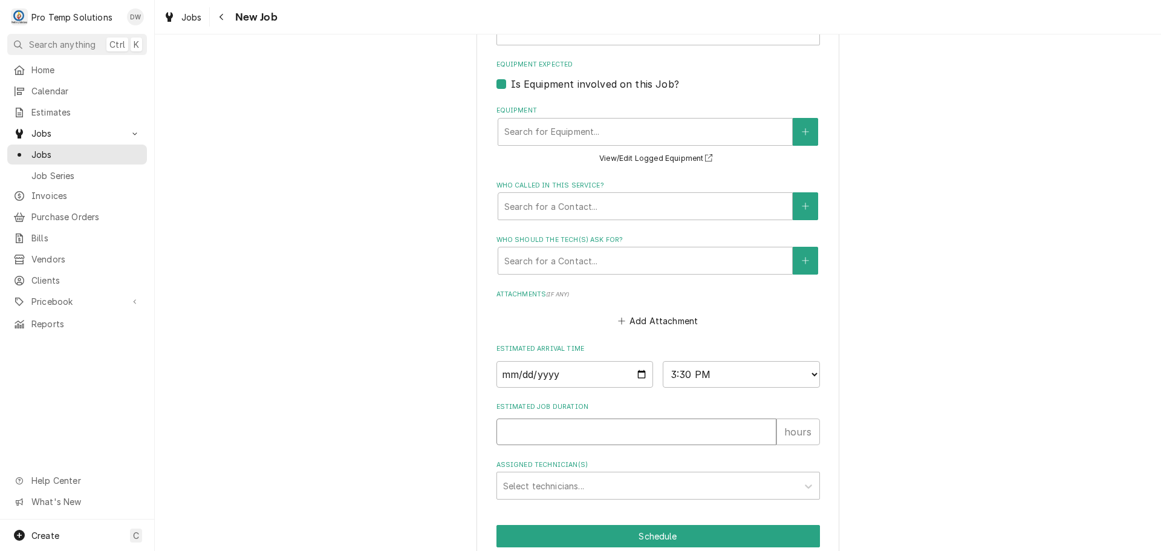
type input "1"
type textarea "x"
type input "1.5"
type textarea "x"
type input "1.5"
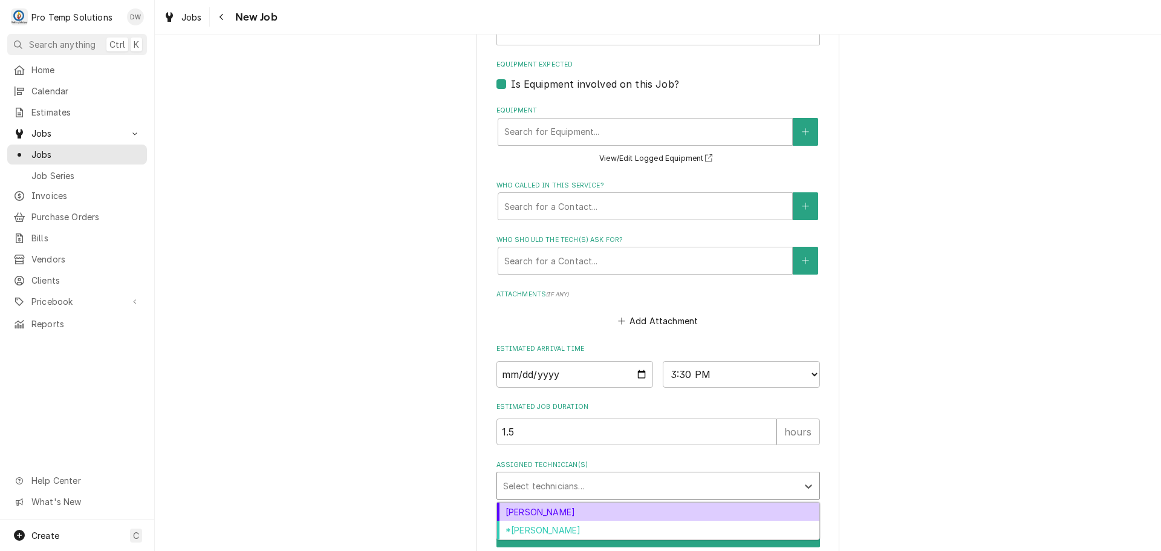
click at [577, 482] on div "Assigned Technician(s)" at bounding box center [647, 486] width 289 height 22
click at [580, 507] on div "[PERSON_NAME]" at bounding box center [658, 512] width 322 height 19
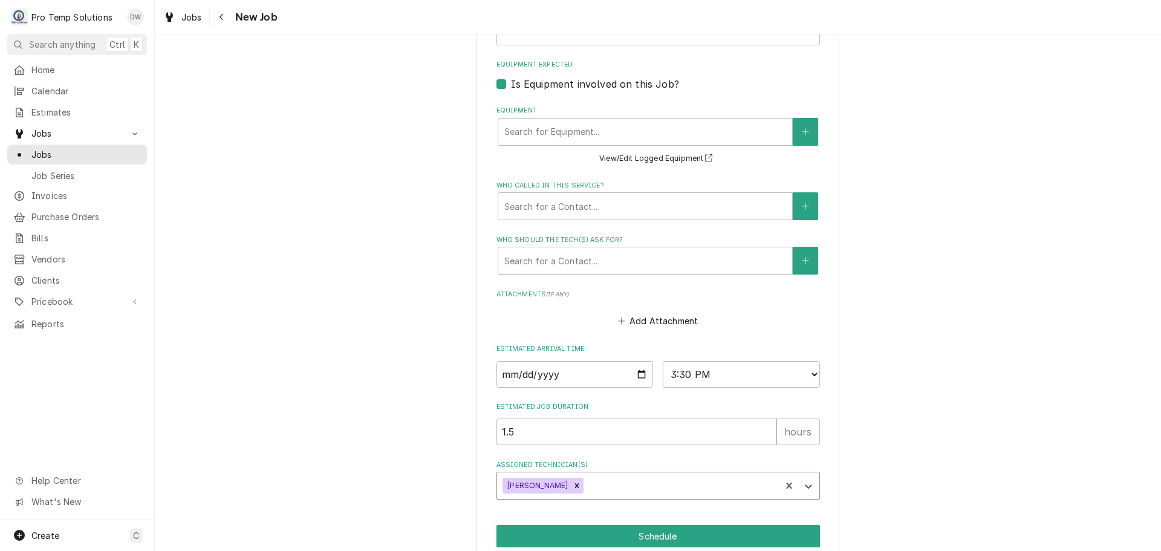
click at [599, 481] on div "Assigned Technician(s)" at bounding box center [680, 486] width 189 height 22
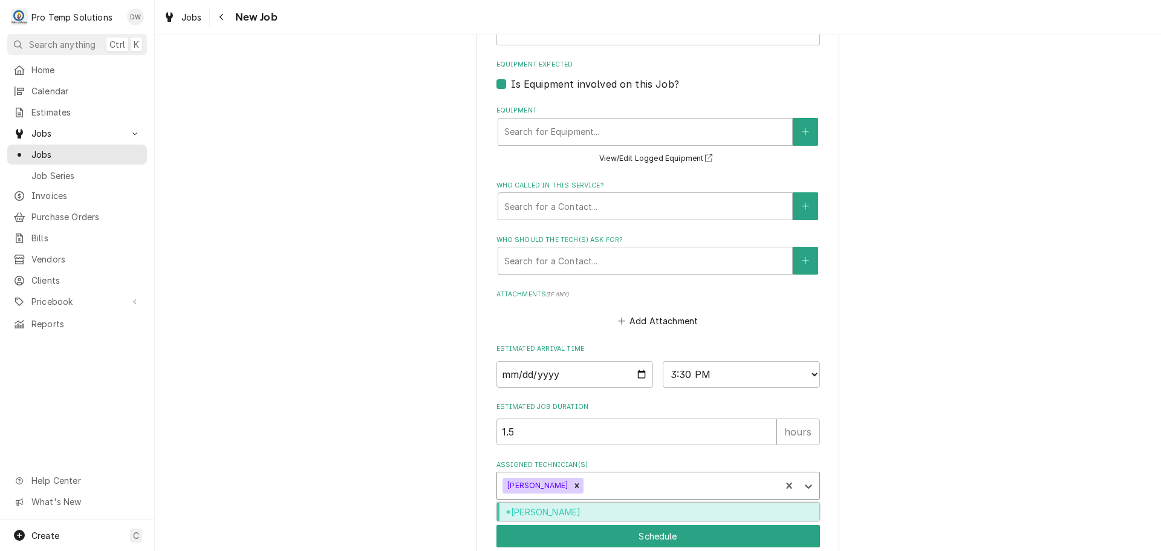
click at [601, 507] on div "*[PERSON_NAME]" at bounding box center [658, 512] width 322 height 19
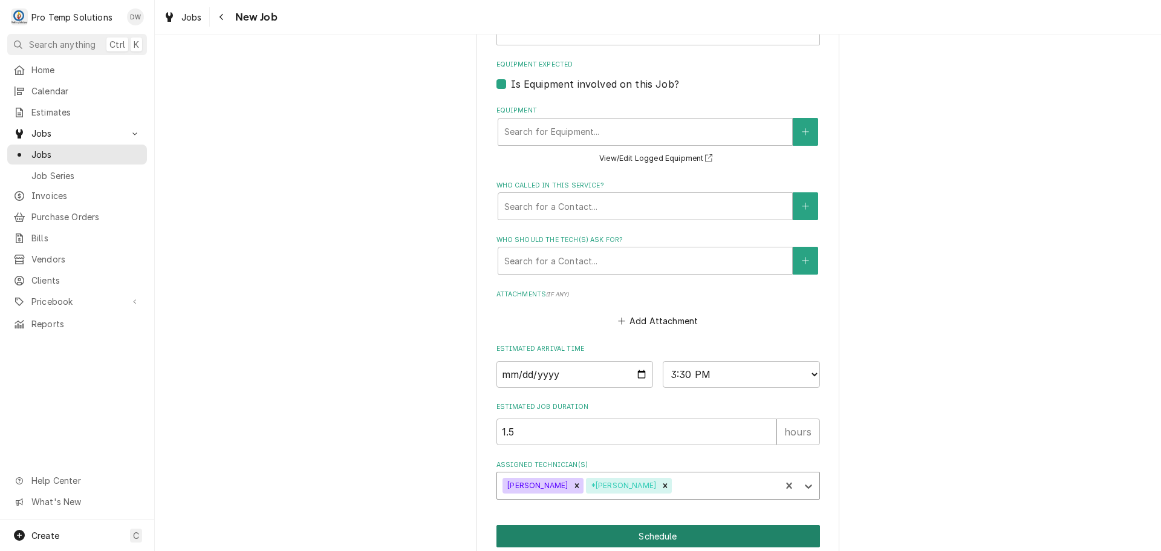
click at [652, 535] on button "Schedule" at bounding box center [659, 536] width 324 height 22
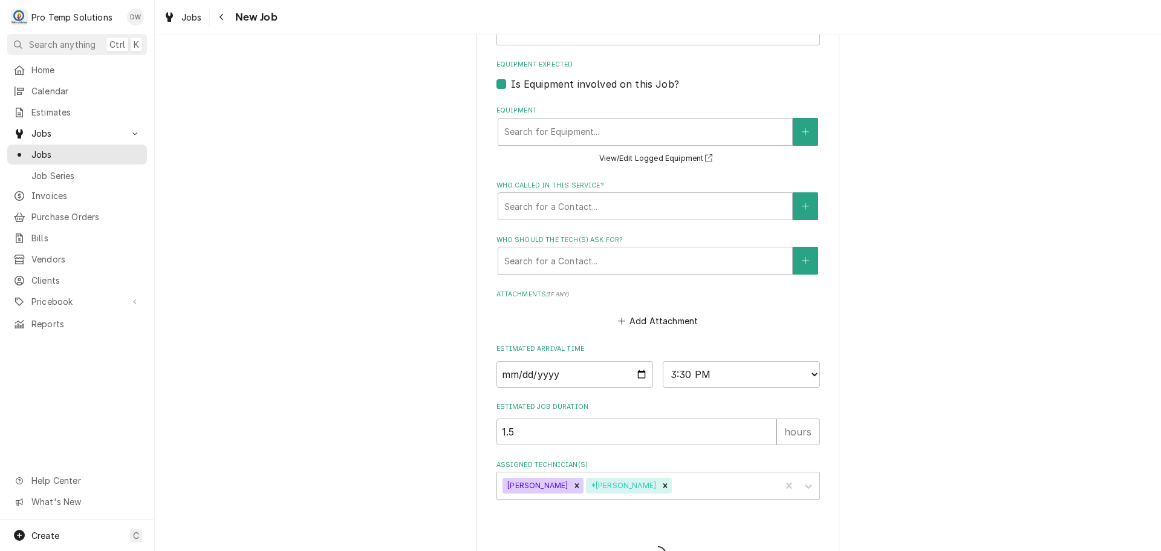
scroll to position [281, 0]
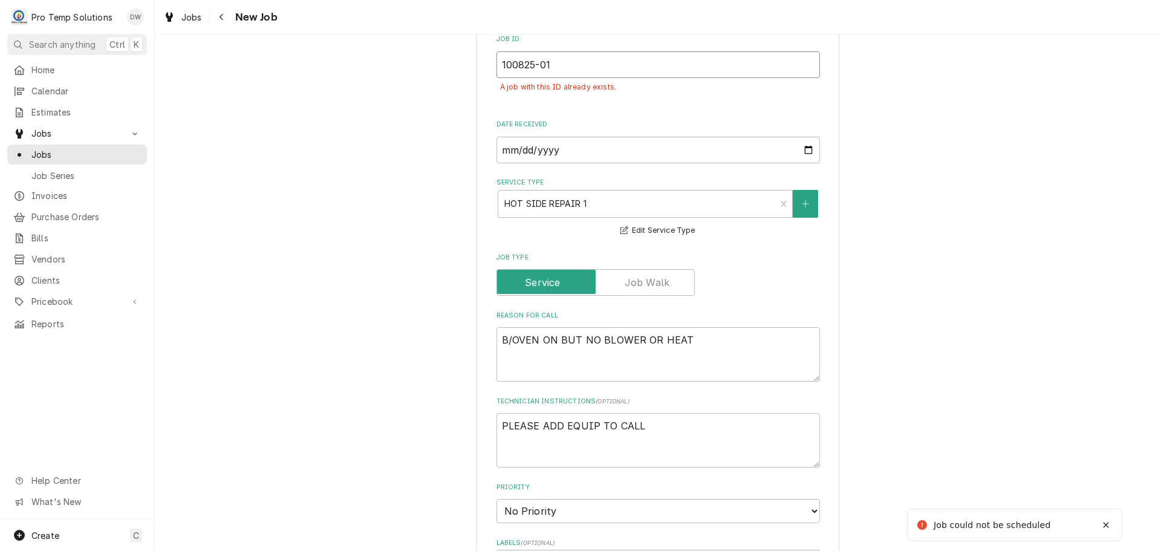
click at [564, 57] on input "100825-01" at bounding box center [659, 64] width 324 height 27
type textarea "x"
type input "100825-0"
type textarea "x"
type input "100825-02"
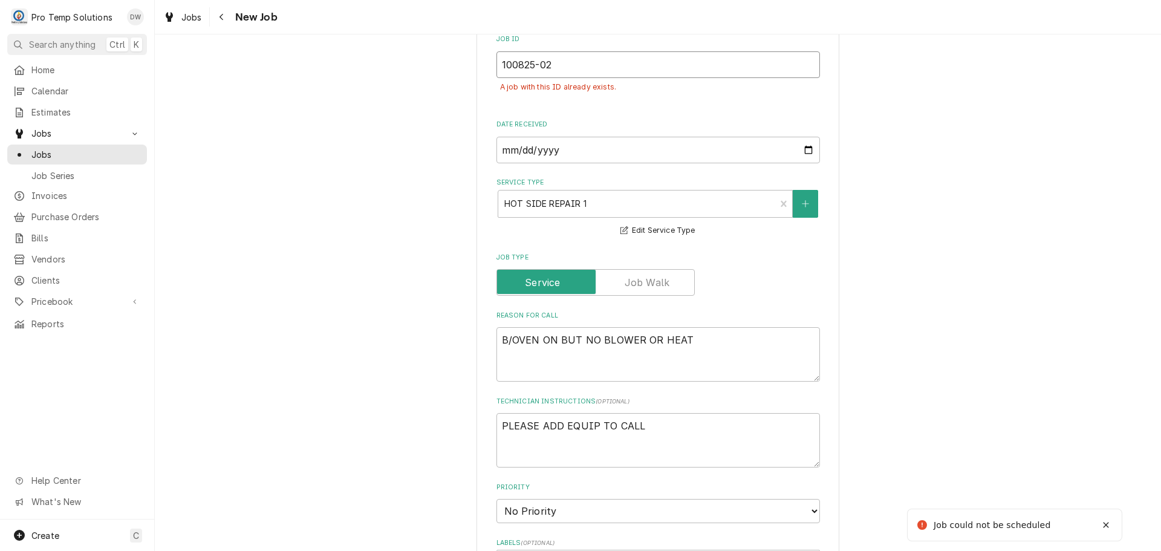
type textarea "x"
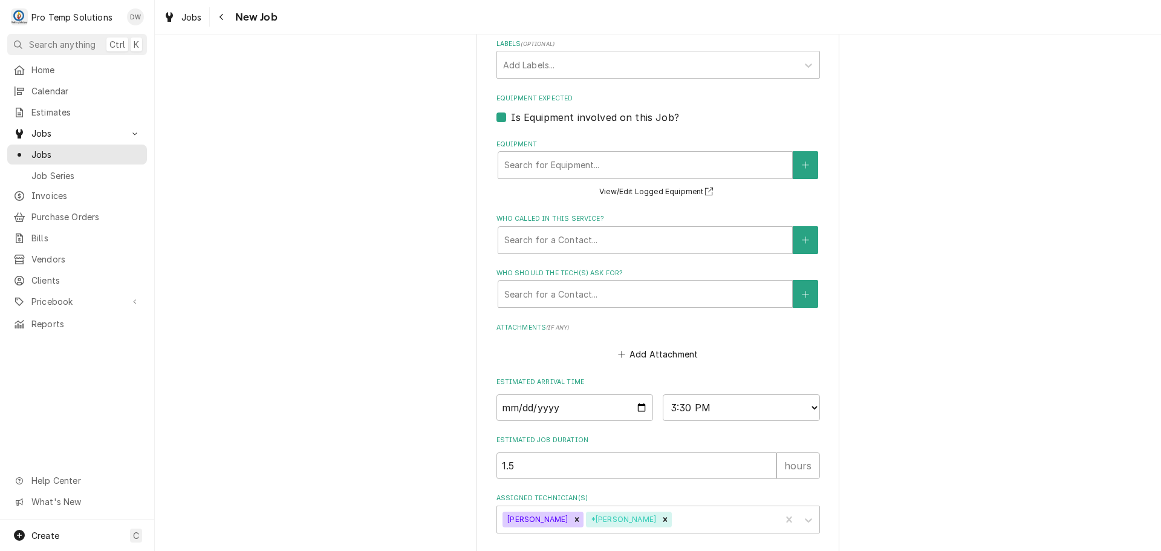
scroll to position [867, 0]
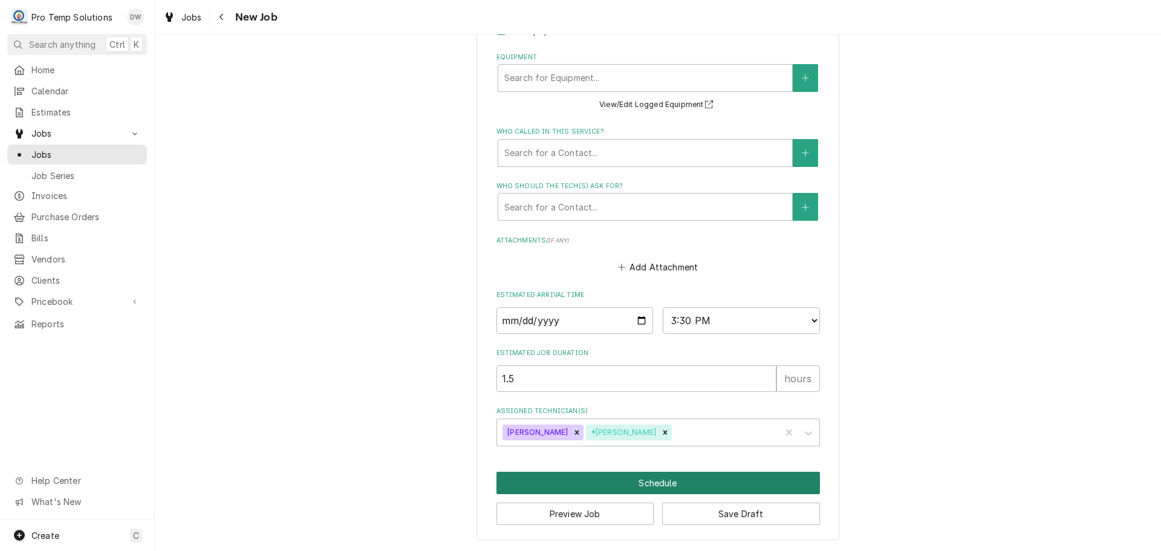
type input "100825-02"
click at [646, 484] on button "Schedule" at bounding box center [659, 483] width 324 height 22
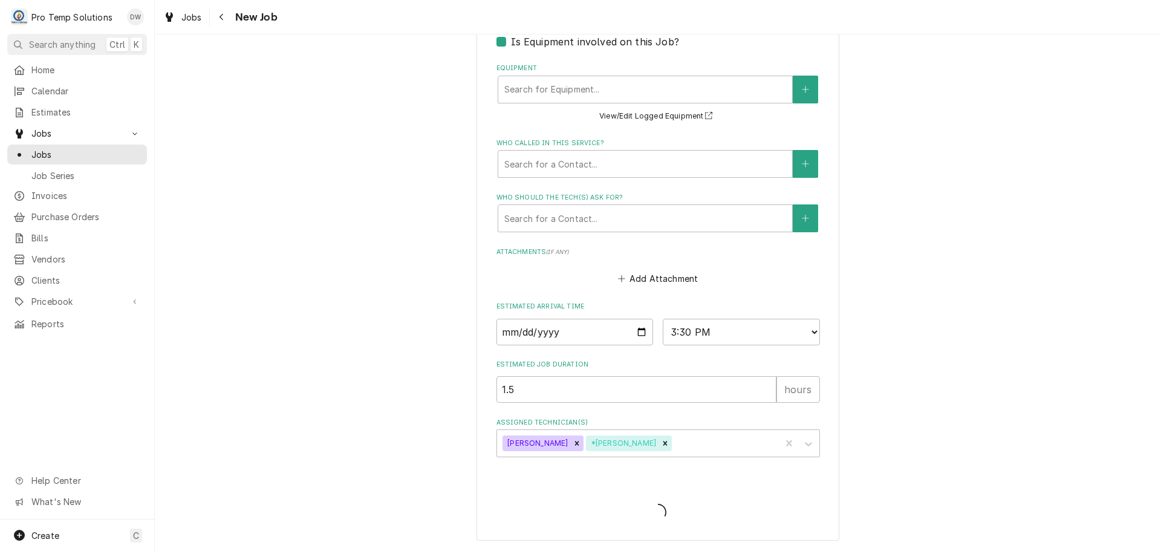
type textarea "x"
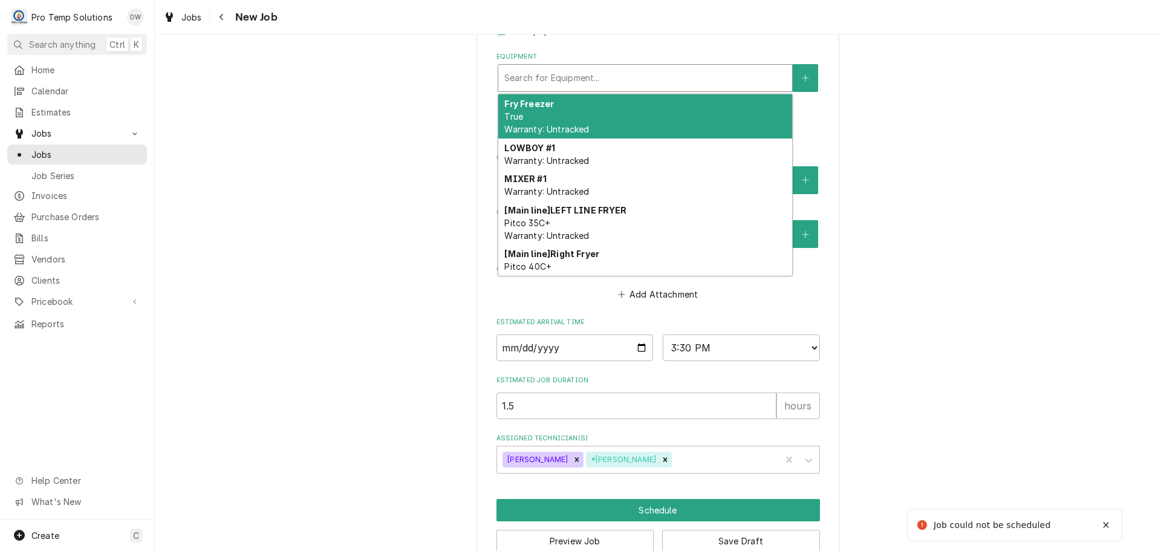
click at [583, 77] on div "Equipment" at bounding box center [645, 78] width 282 height 22
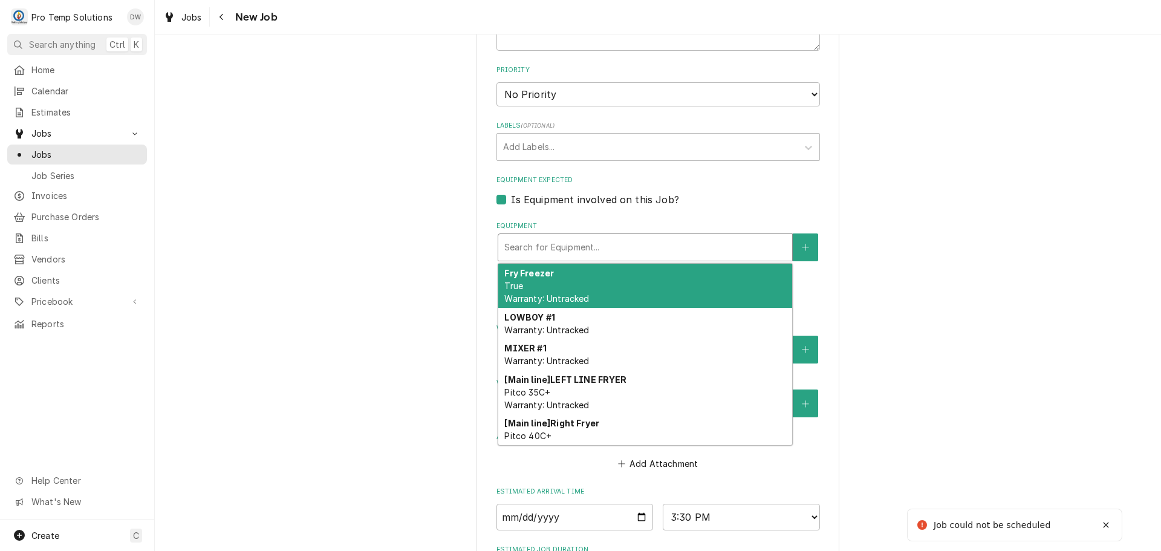
scroll to position [659, 0]
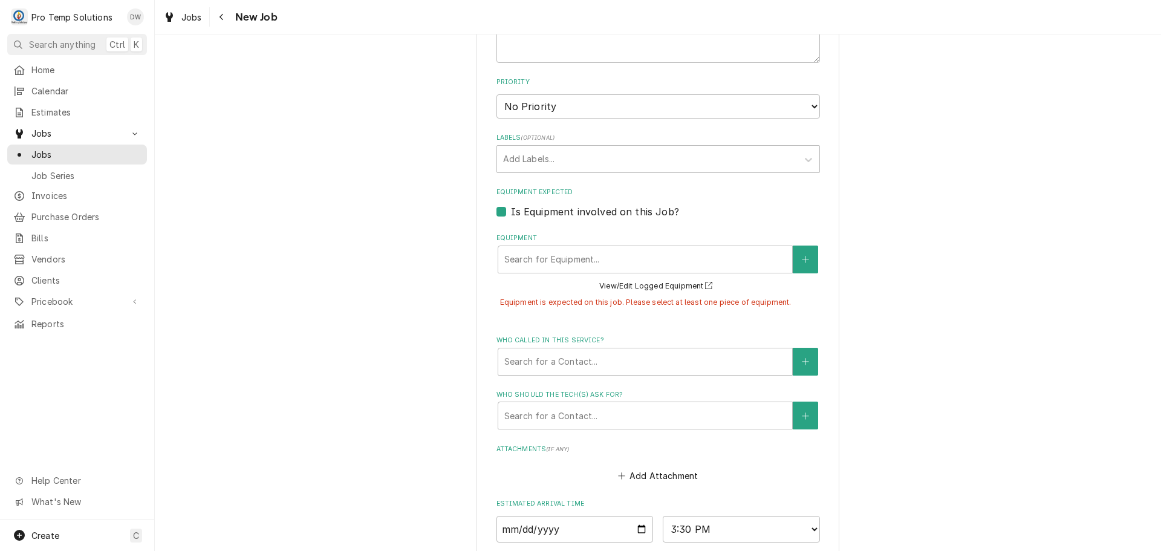
click at [511, 212] on label "Is Equipment involved on this Job?" at bounding box center [595, 211] width 168 height 15
click at [511, 212] on input "Equipment Expected" at bounding box center [673, 217] width 324 height 27
checkbox input "false"
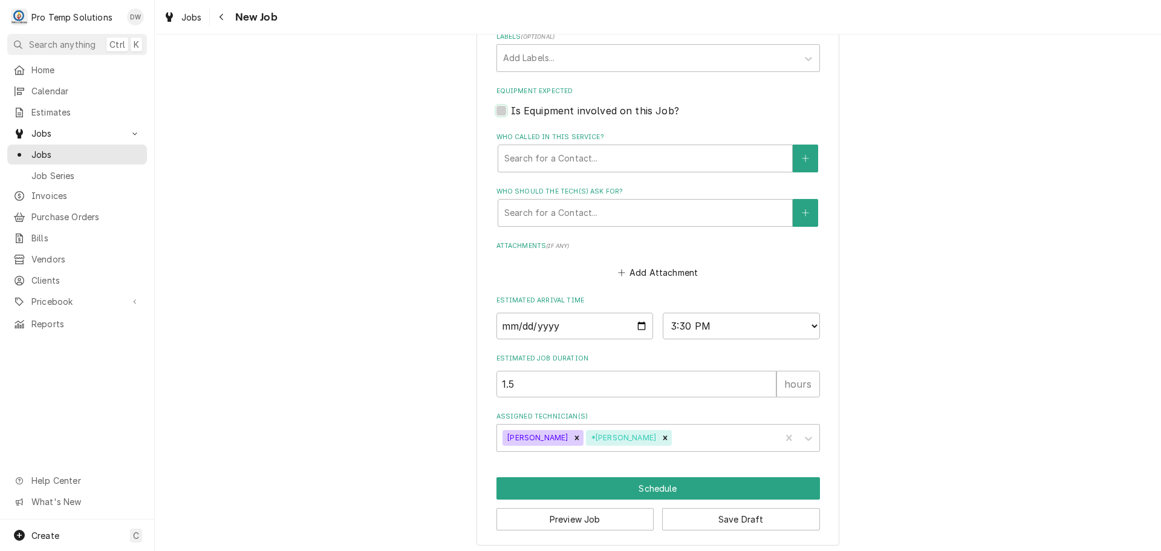
scroll to position [765, 0]
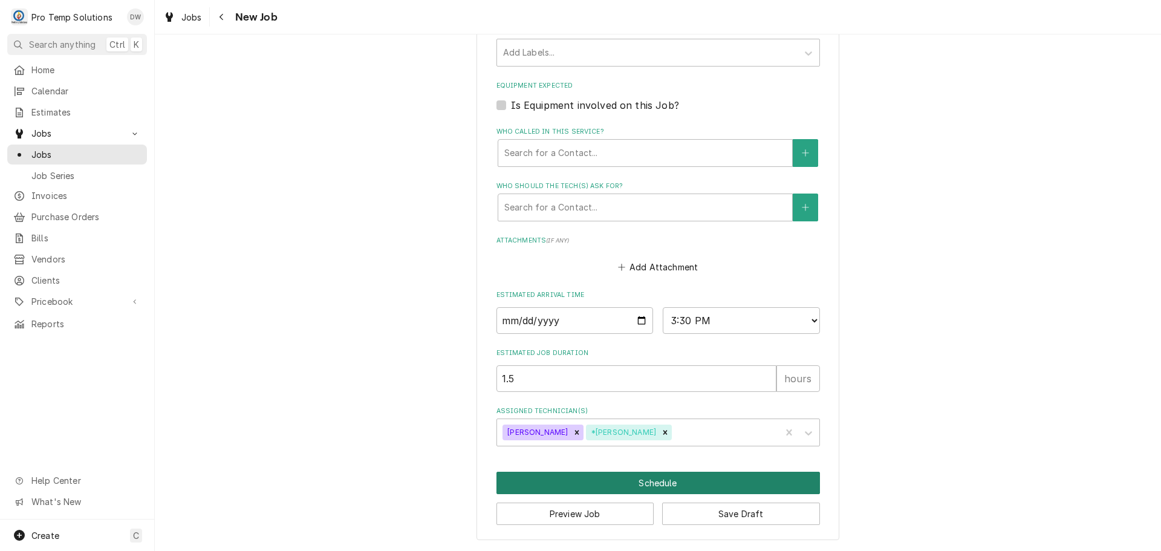
click at [647, 480] on button "Schedule" at bounding box center [659, 483] width 324 height 22
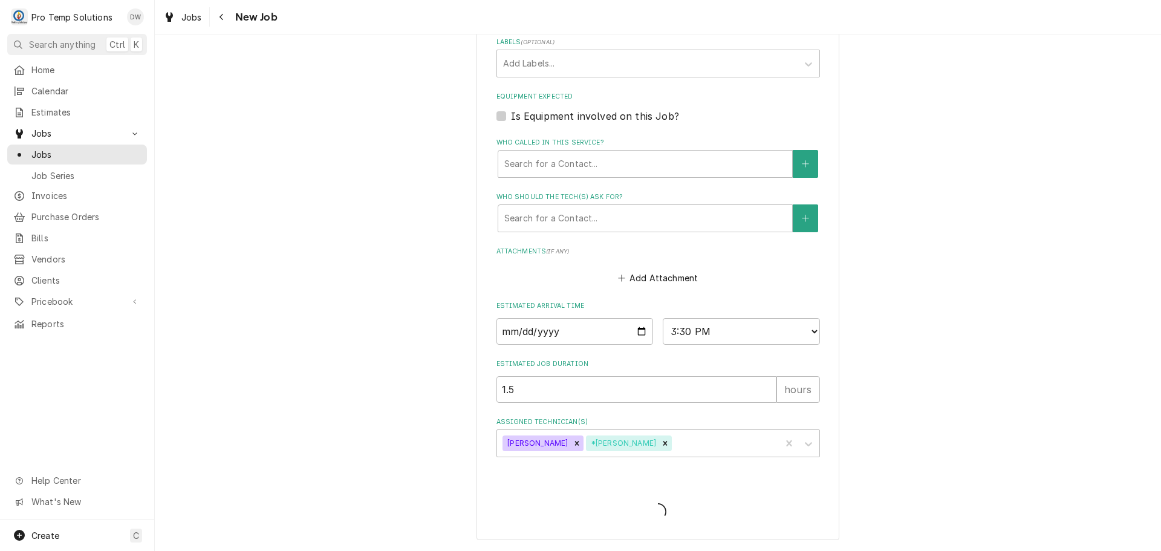
type textarea "x"
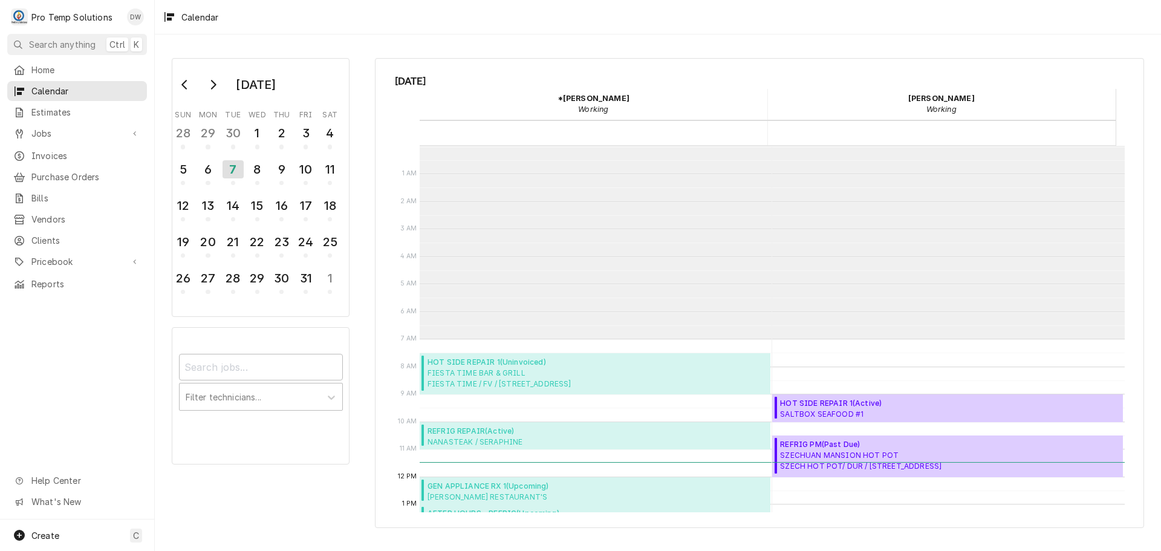
scroll to position [193, 0]
